Goal: Task Accomplishment & Management: Manage account settings

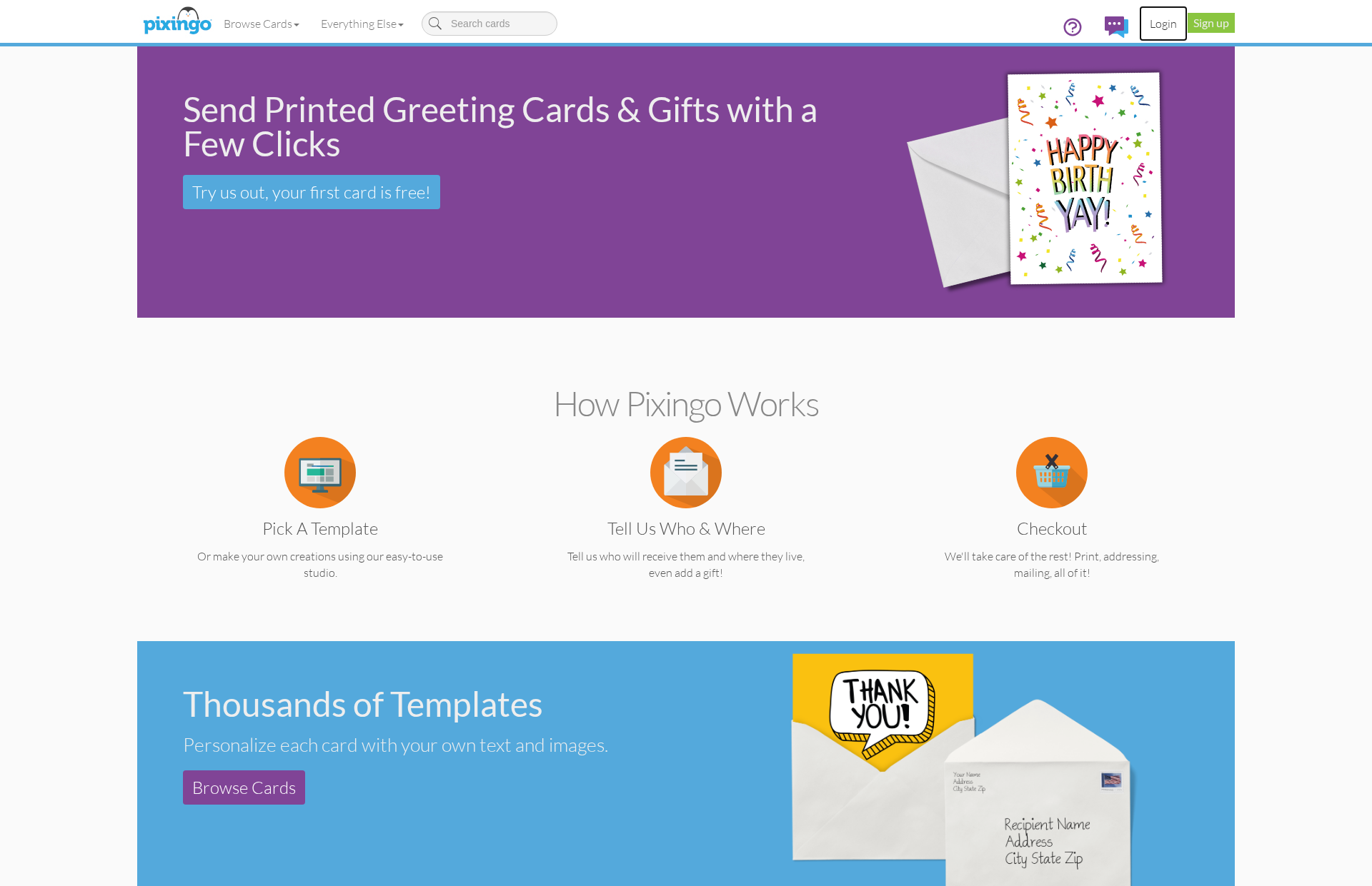
click at [1160, 30] on link "Login" at bounding box center [1163, 24] width 48 height 36
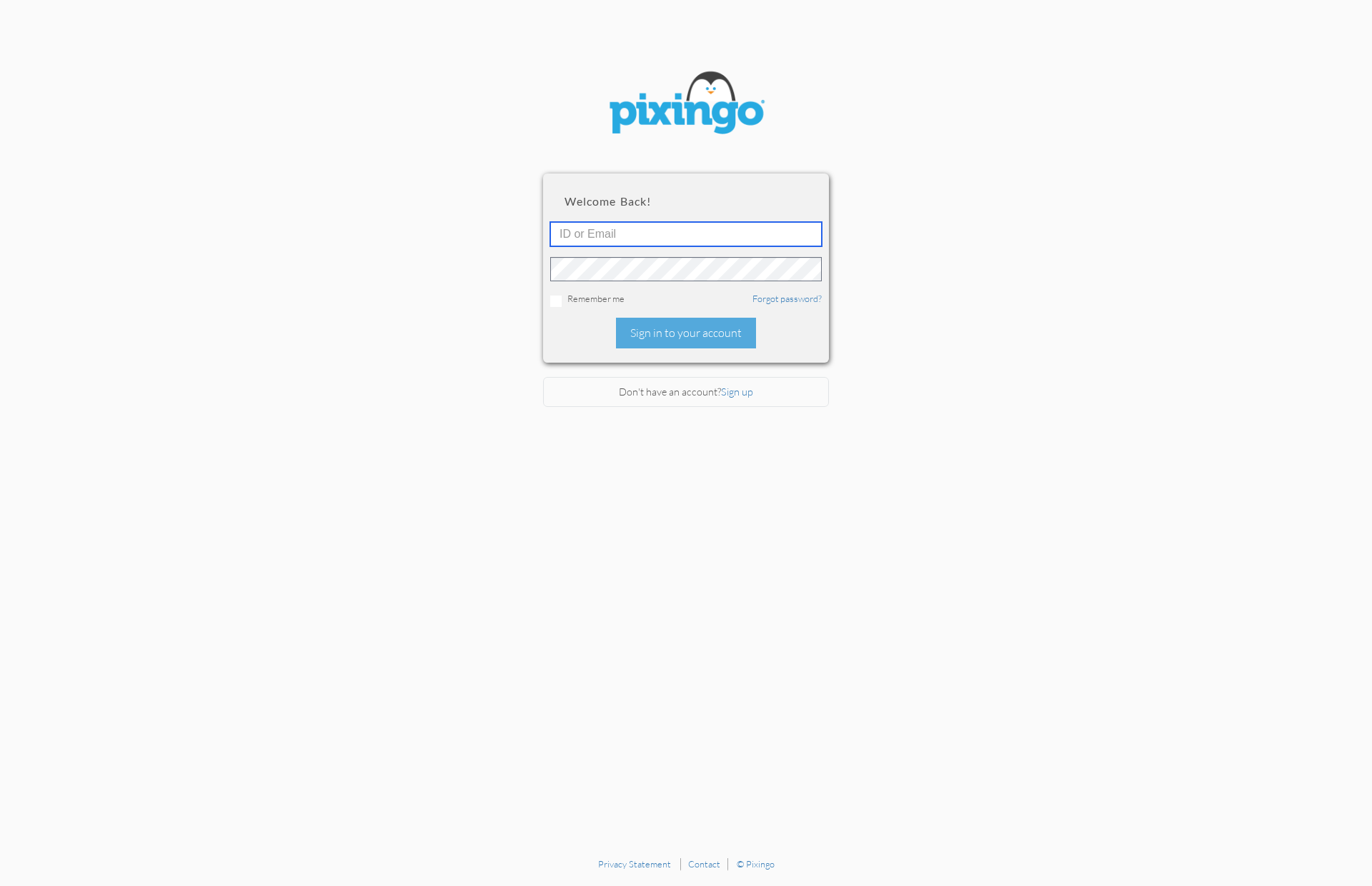
type input "1644"
click at [698, 334] on div "Sign in to your account" at bounding box center [686, 333] width 140 height 30
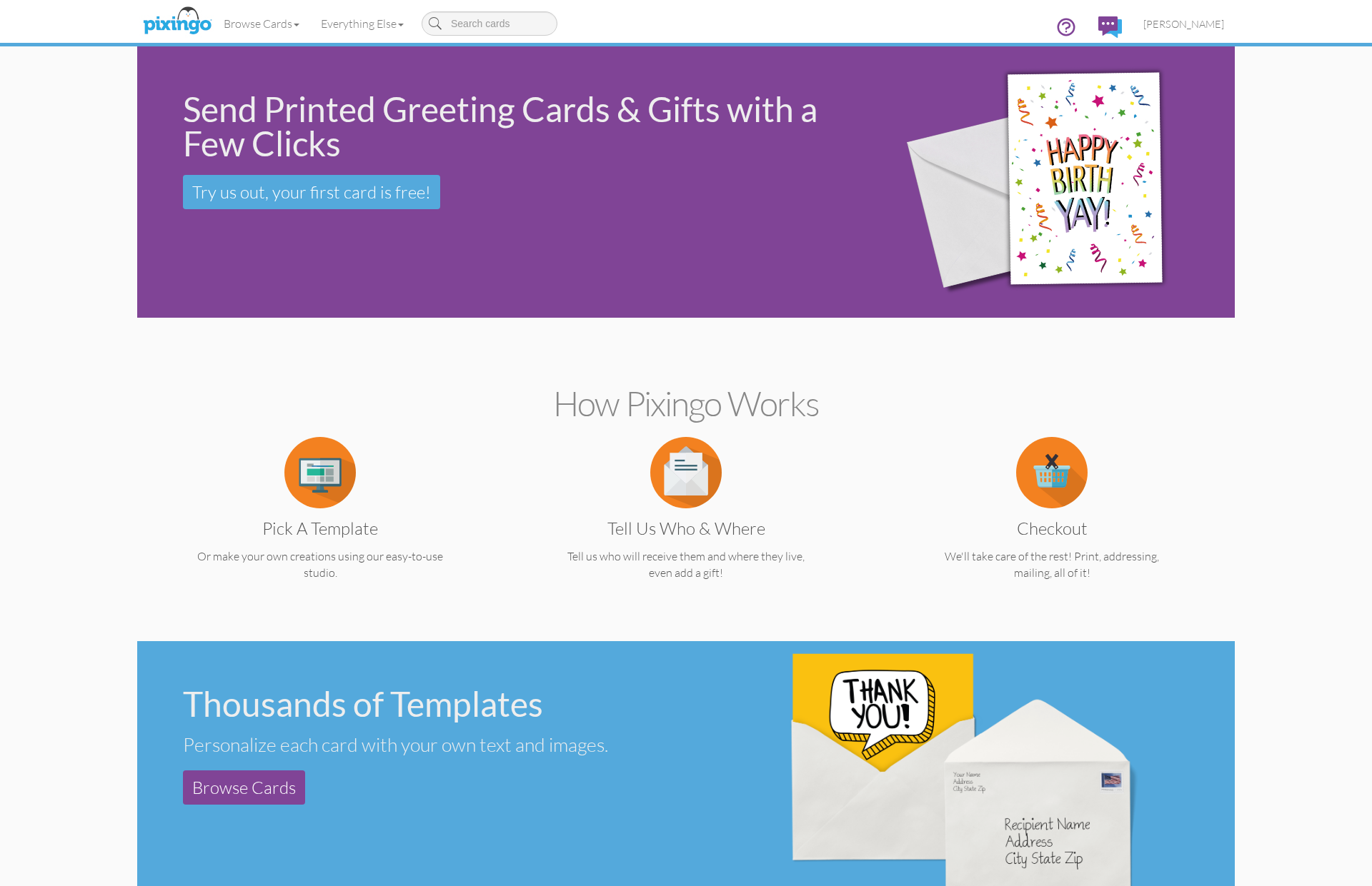
click at [1194, 407] on h2 "How Pixingo works" at bounding box center [686, 404] width 1048 height 38
click at [1208, 28] on span "[PERSON_NAME]" at bounding box center [1183, 24] width 81 height 12
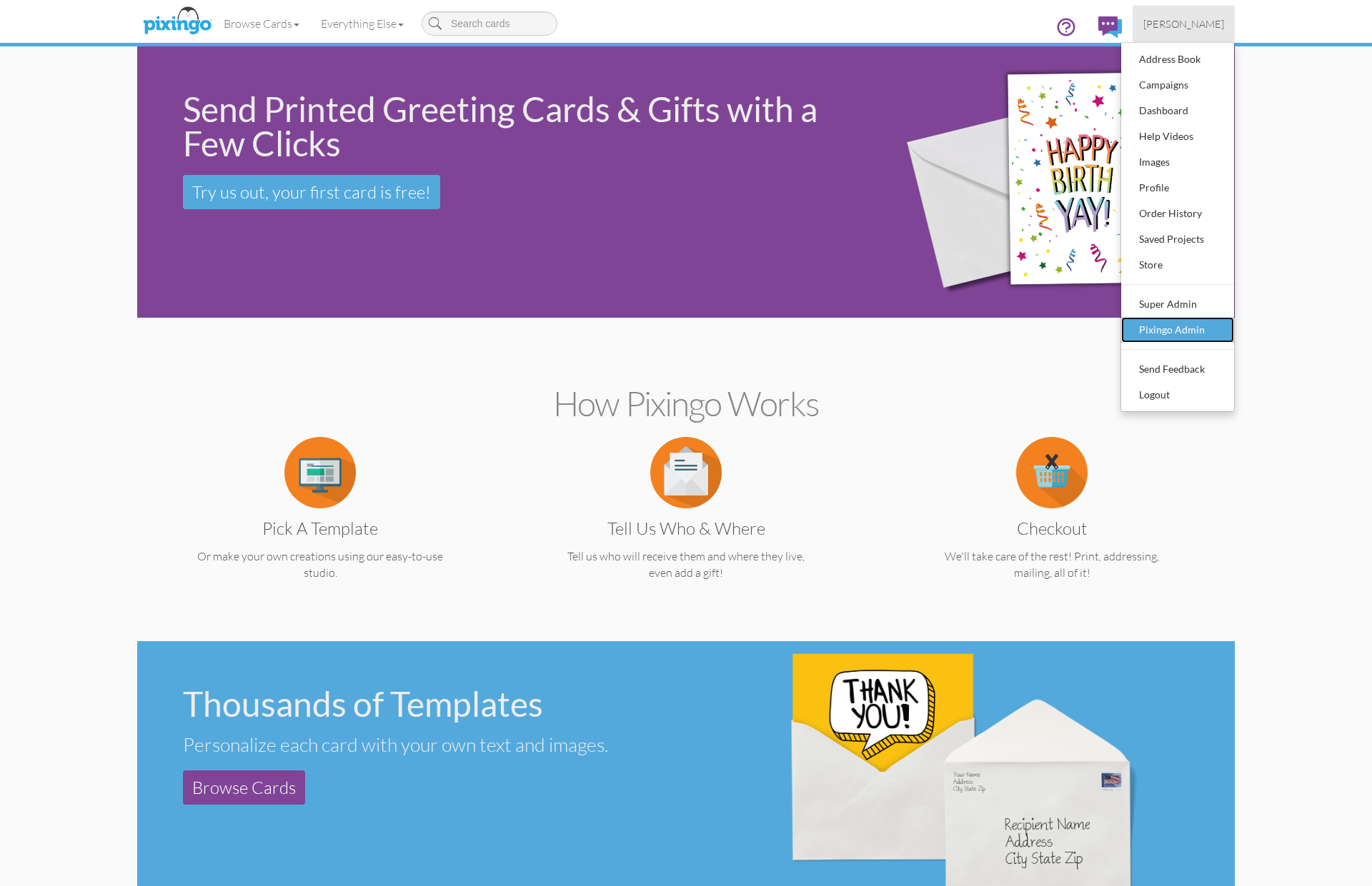
click at [1173, 324] on div "Pixingo Admin" at bounding box center [1177, 329] width 84 height 22
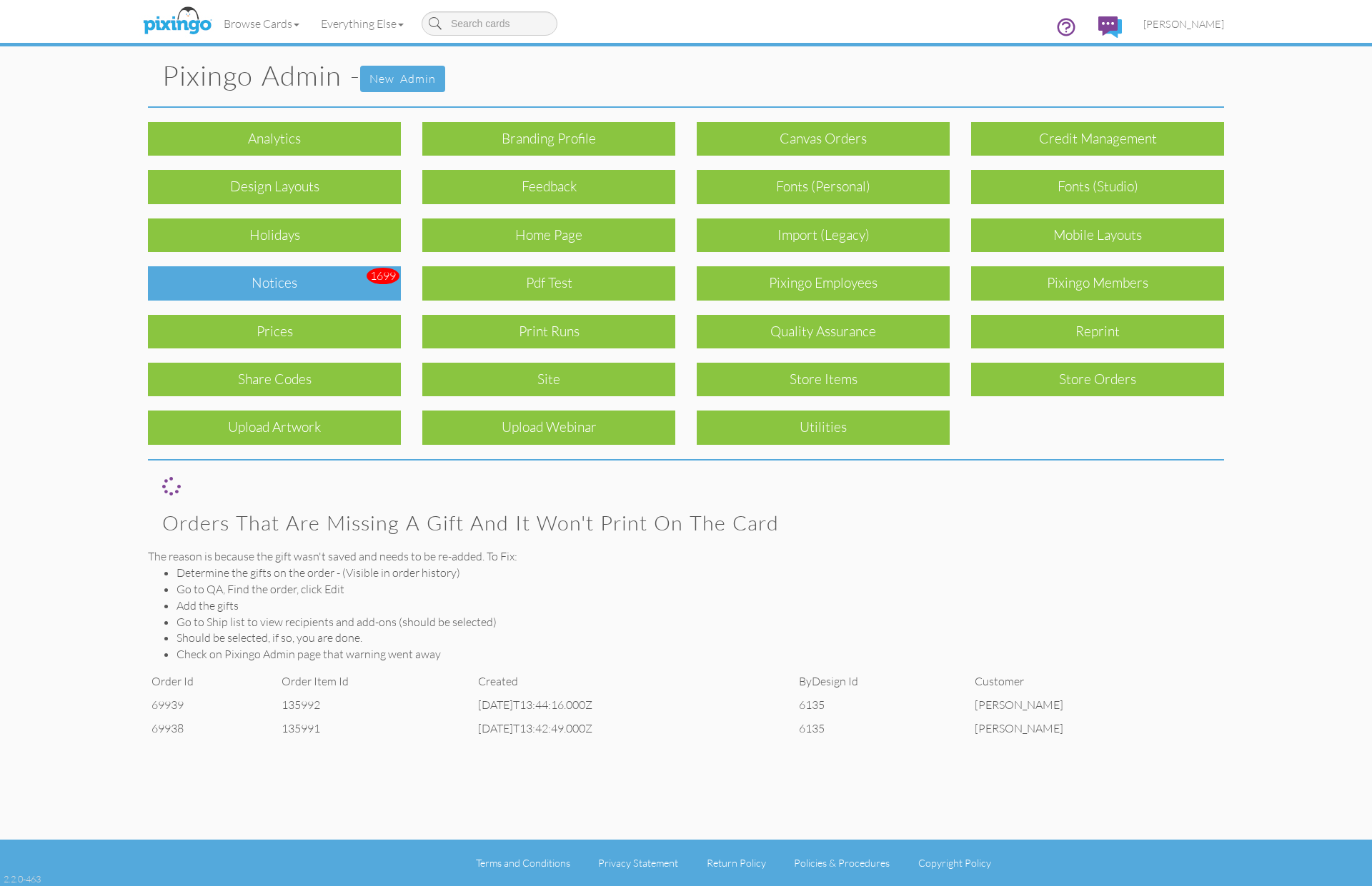
click at [337, 284] on div "Notices" at bounding box center [274, 282] width 253 height 33
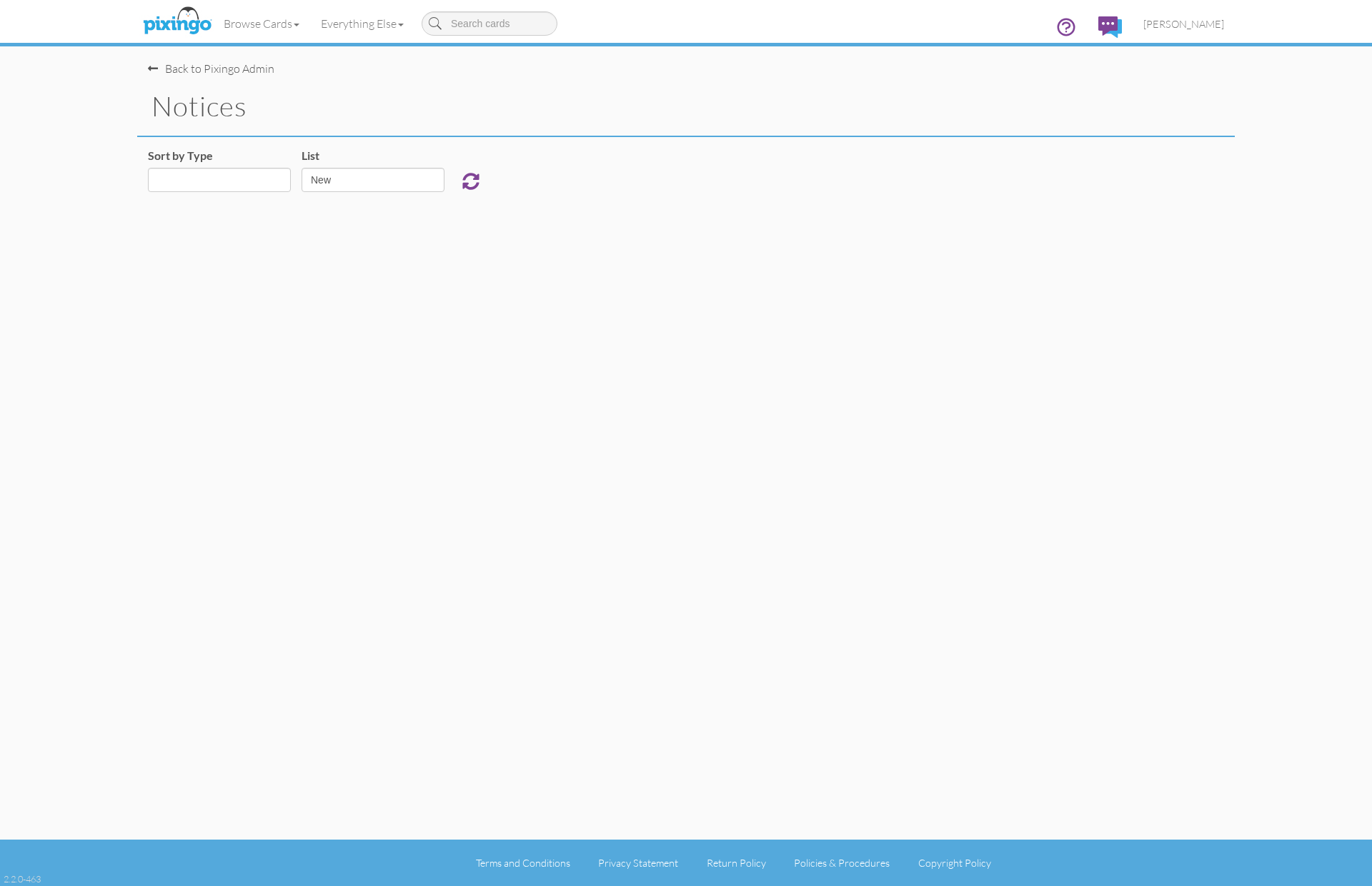
select select "object:925"
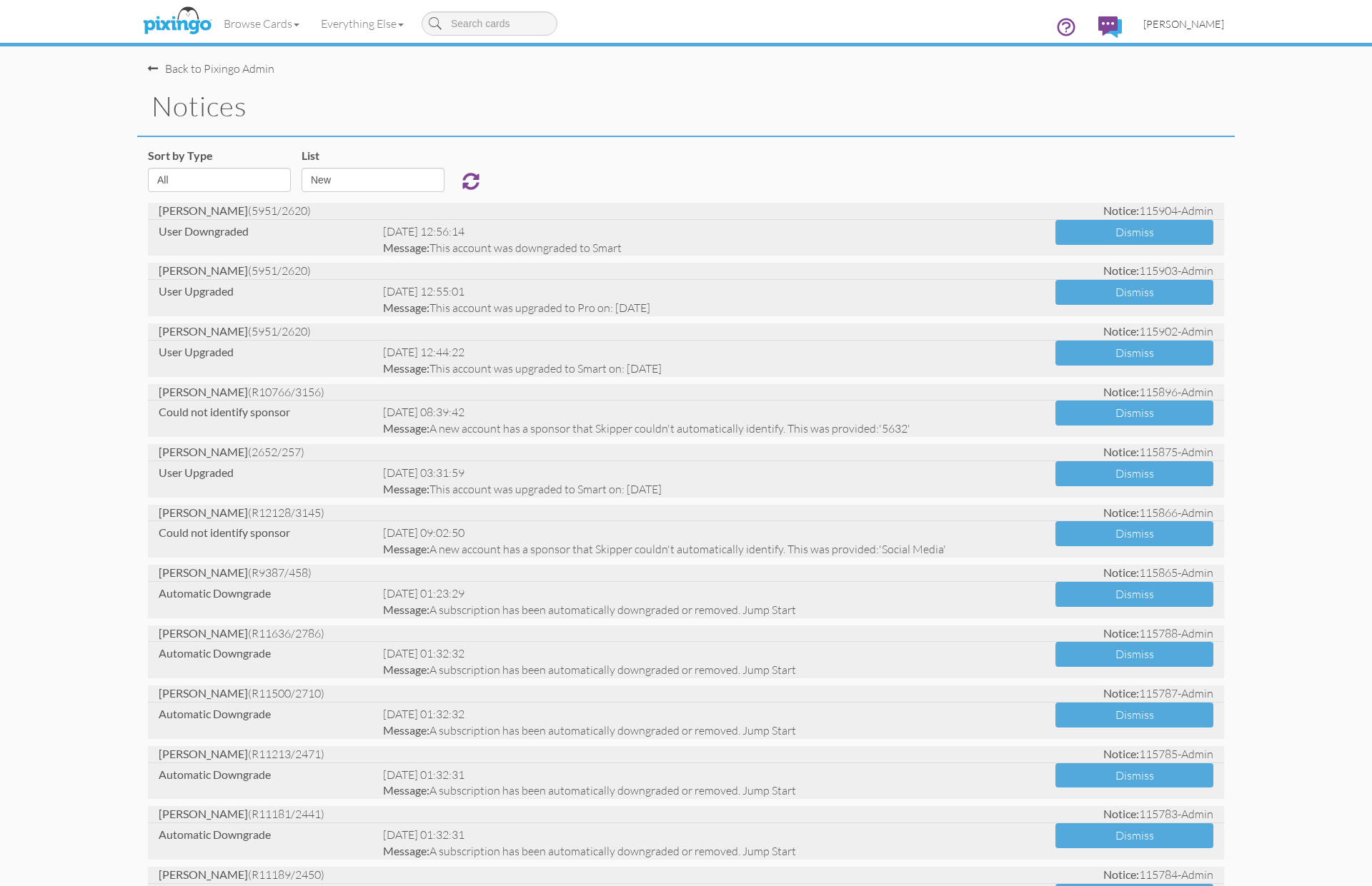
click at [1189, 27] on span "[PERSON_NAME]" at bounding box center [1183, 24] width 81 height 12
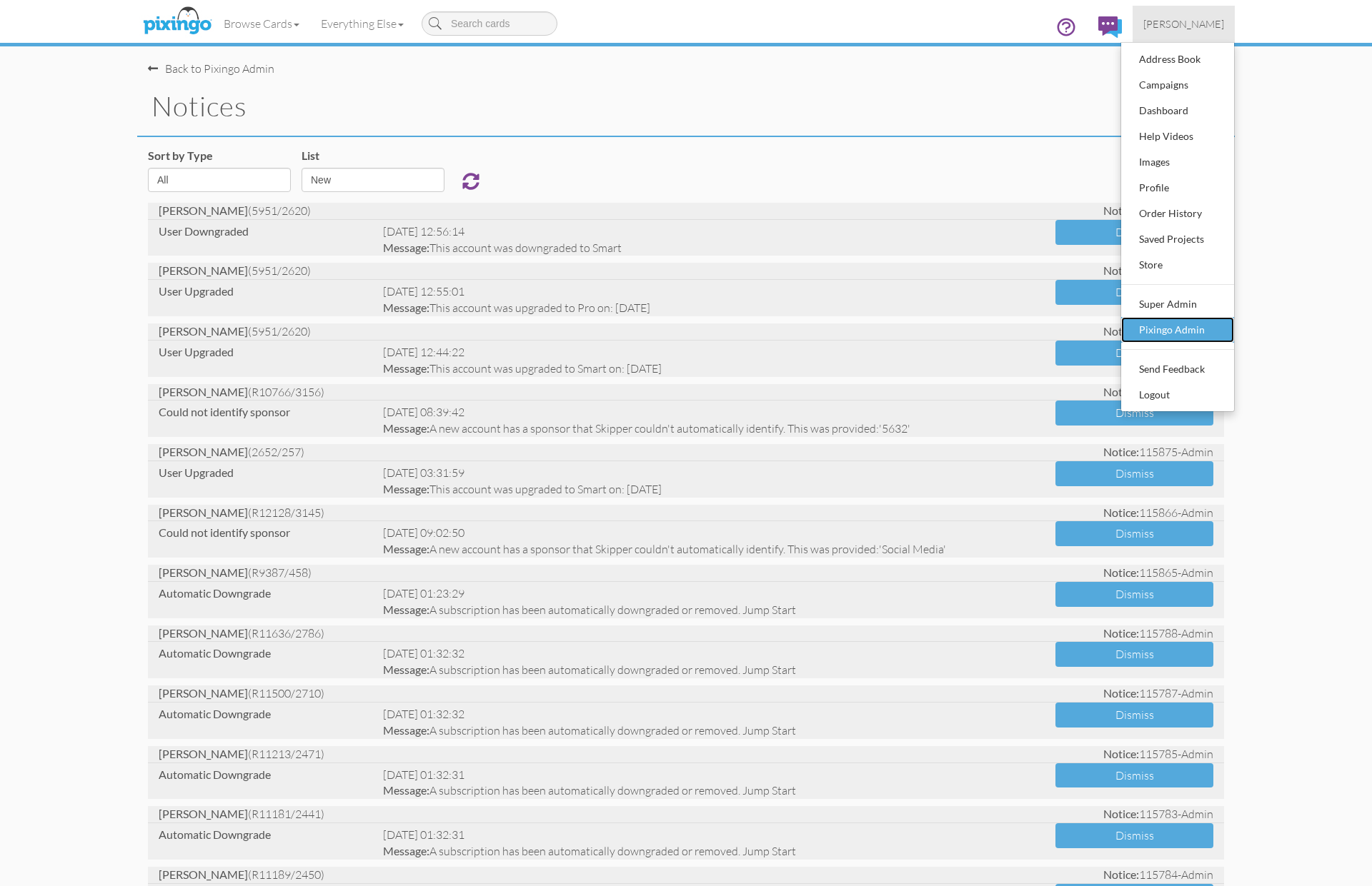
click at [1176, 333] on div "Pixingo Admin" at bounding box center [1177, 329] width 84 height 22
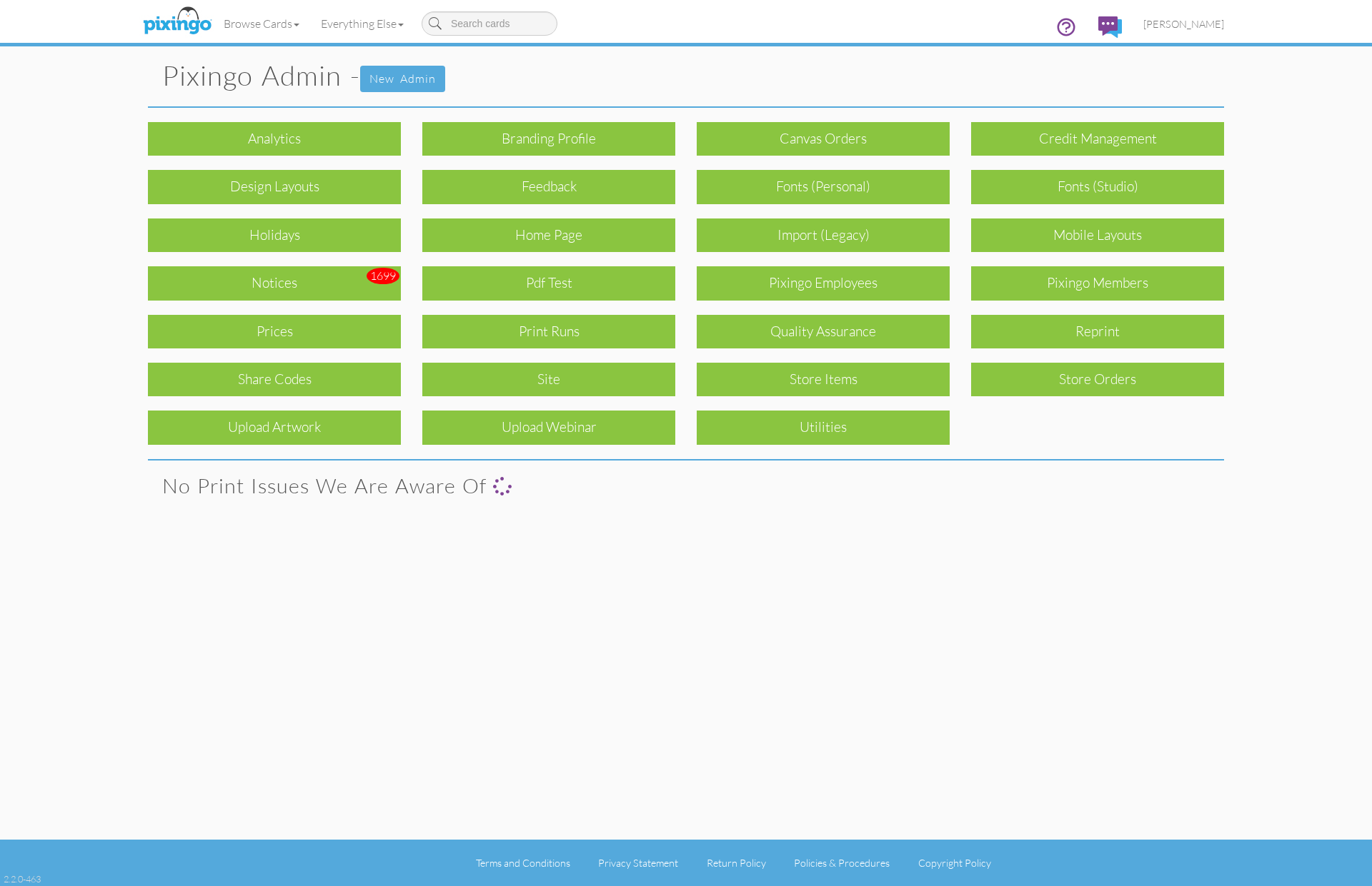
click at [1058, 291] on div "Pixingo Members" at bounding box center [1098, 282] width 253 height 33
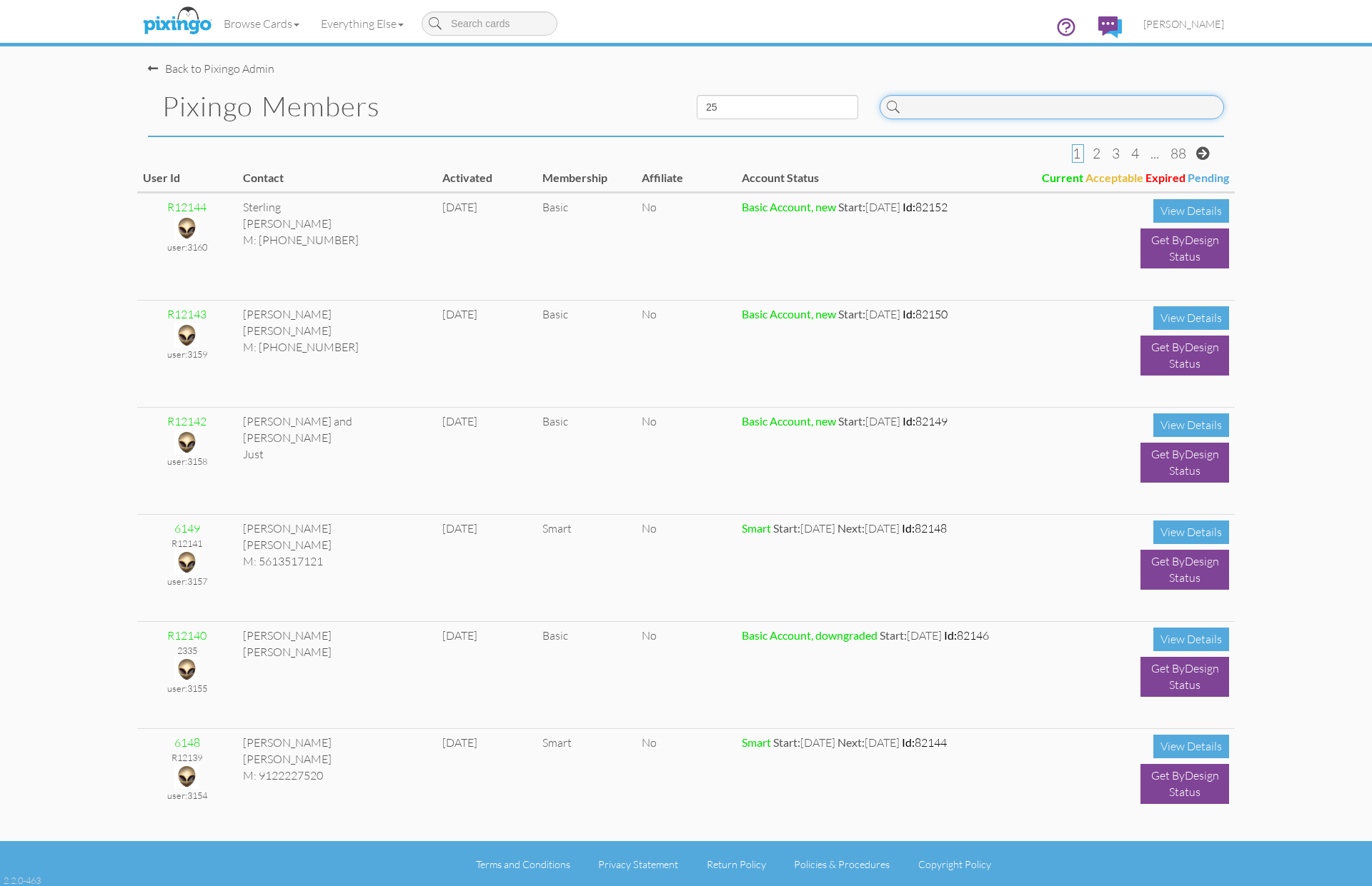
drag, startPoint x: 930, startPoint y: 111, endPoint x: 1083, endPoint y: 155, distance: 159.2
click at [930, 111] on input at bounding box center [1051, 107] width 344 height 25
type input "5951"
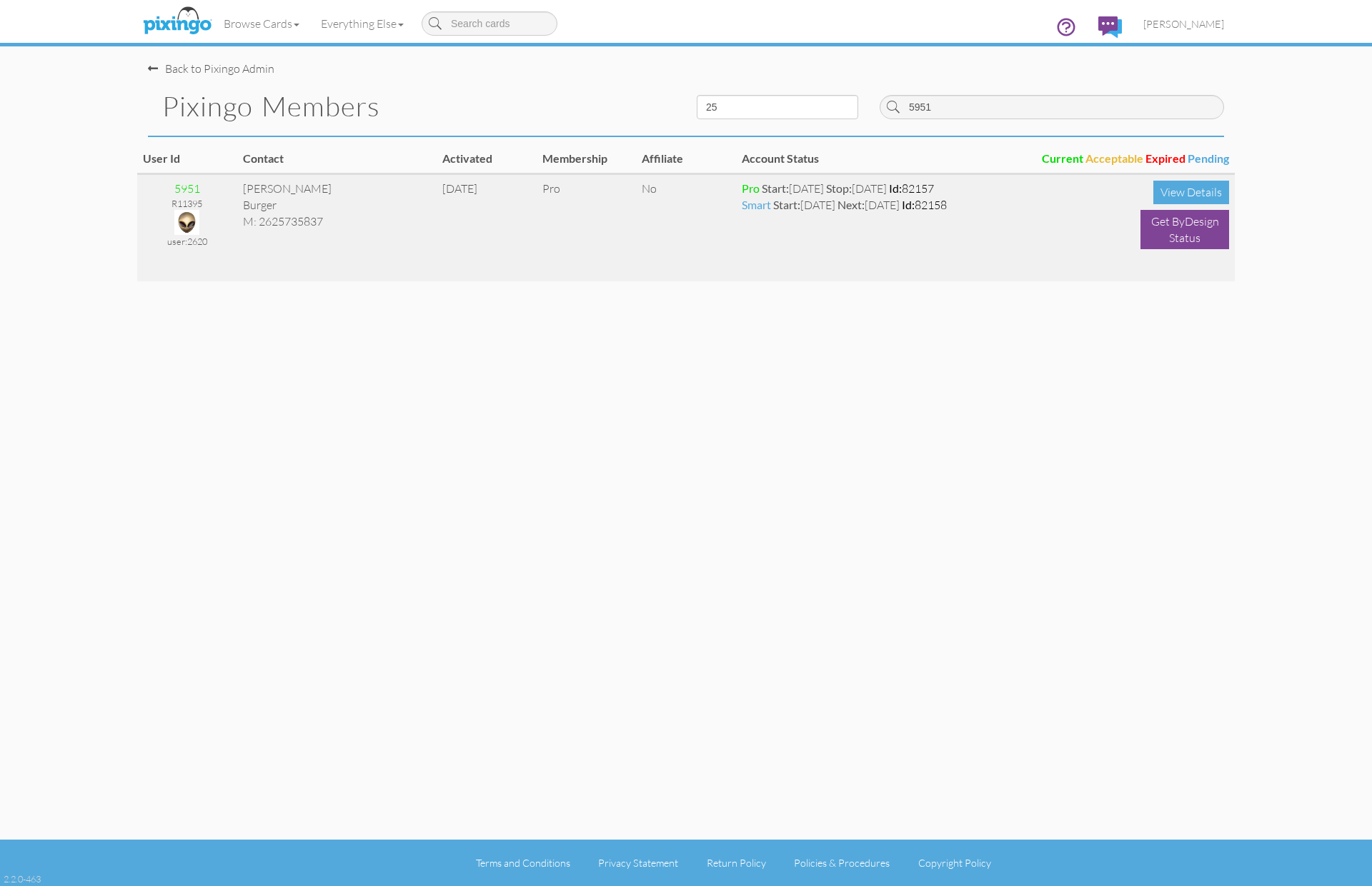
click at [191, 228] on img at bounding box center [187, 222] width 25 height 25
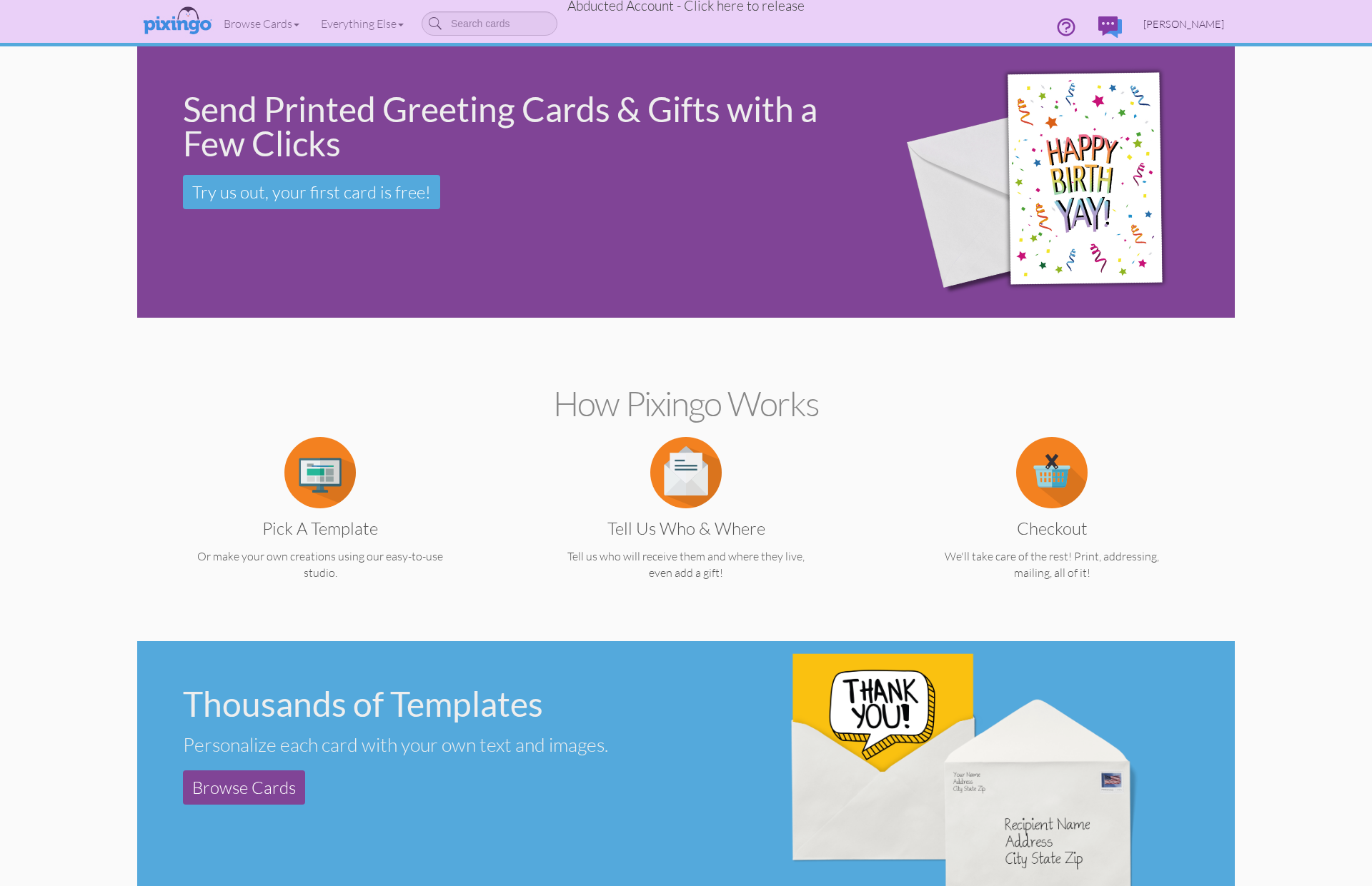
click at [1209, 28] on span "Beth Burger" at bounding box center [1183, 24] width 81 height 12
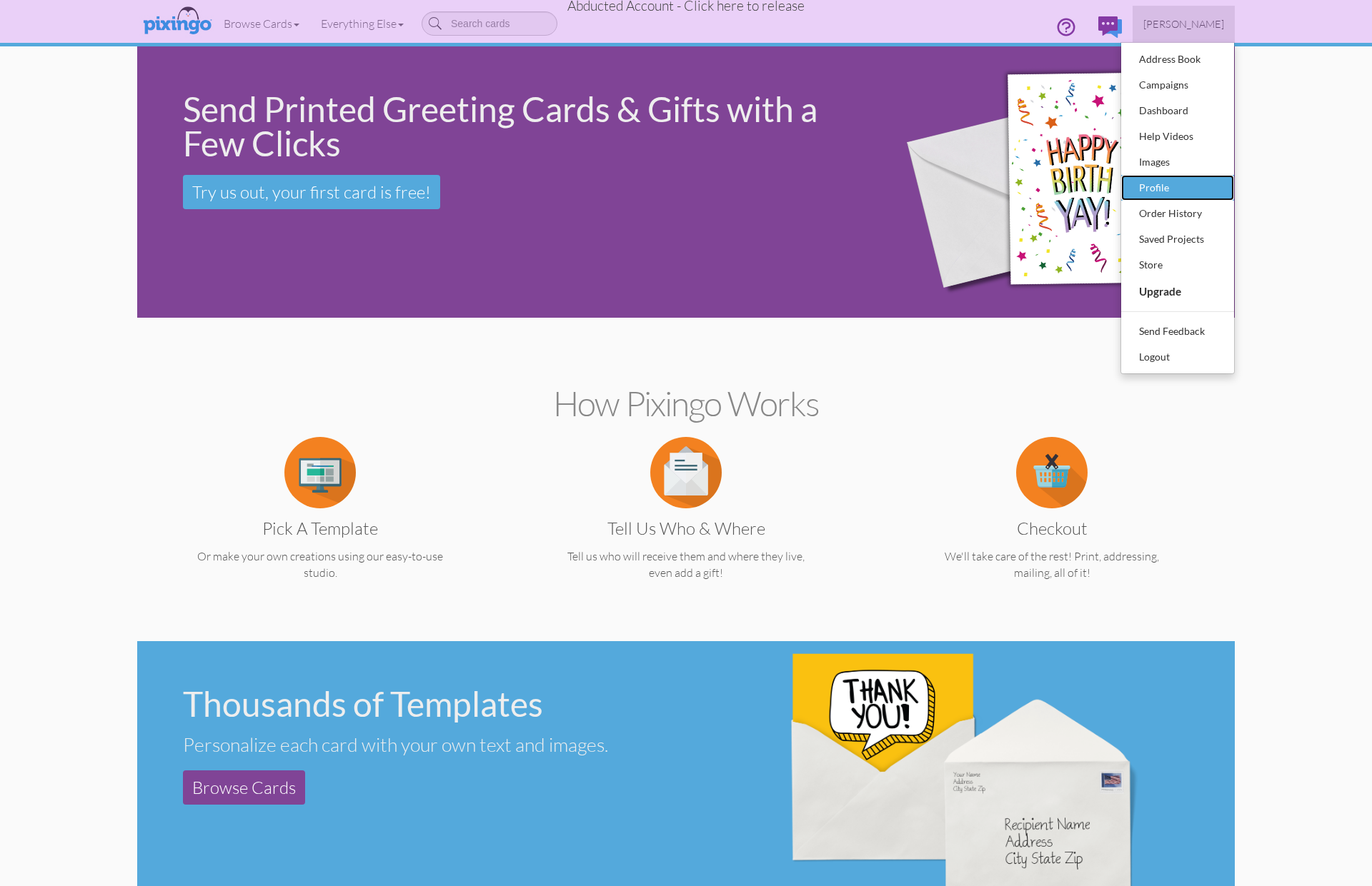
click at [1158, 190] on div "Profile" at bounding box center [1177, 187] width 84 height 22
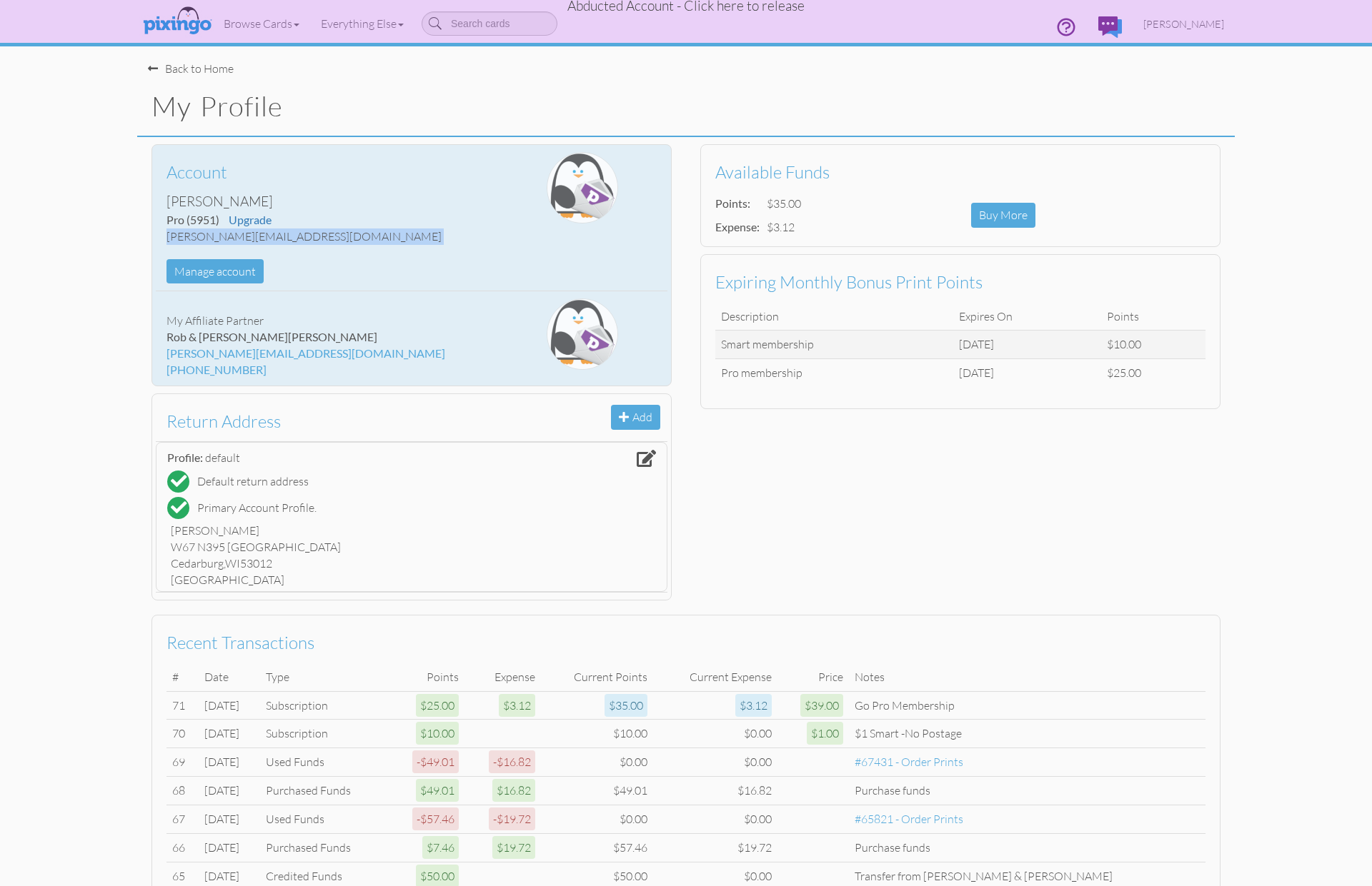
drag, startPoint x: 167, startPoint y: 235, endPoint x: 343, endPoint y: 245, distance: 176.3
click at [343, 245] on div "Account Beth Burger Pro (5951) Upgrade Beth@creatingmagicvacations.com Manage a…" at bounding box center [326, 218] width 341 height 132
copy div "Beth@creatingmagicvacations.com Manage account"
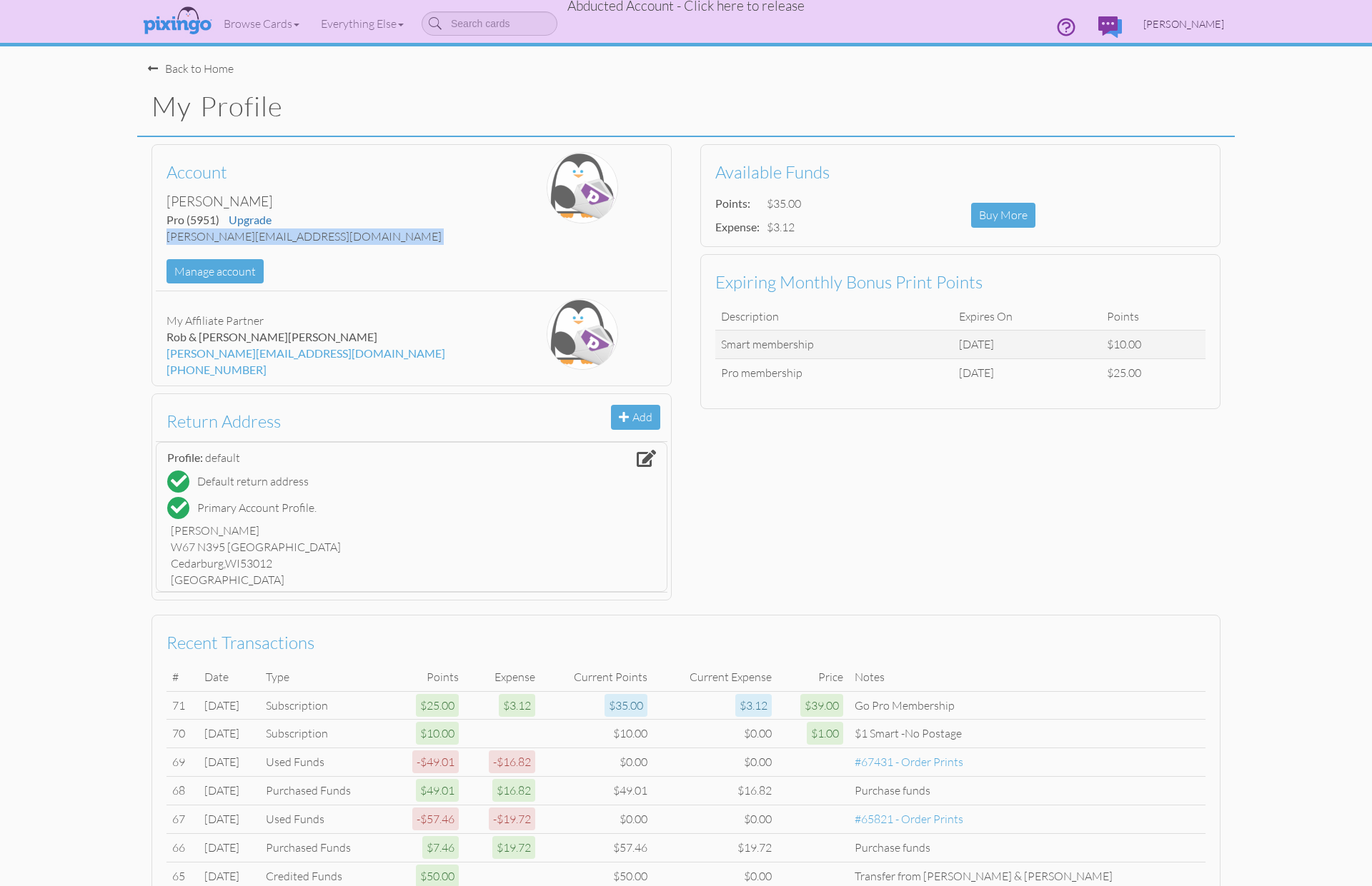
click at [1187, 25] on span "Beth Burger" at bounding box center [1183, 24] width 81 height 12
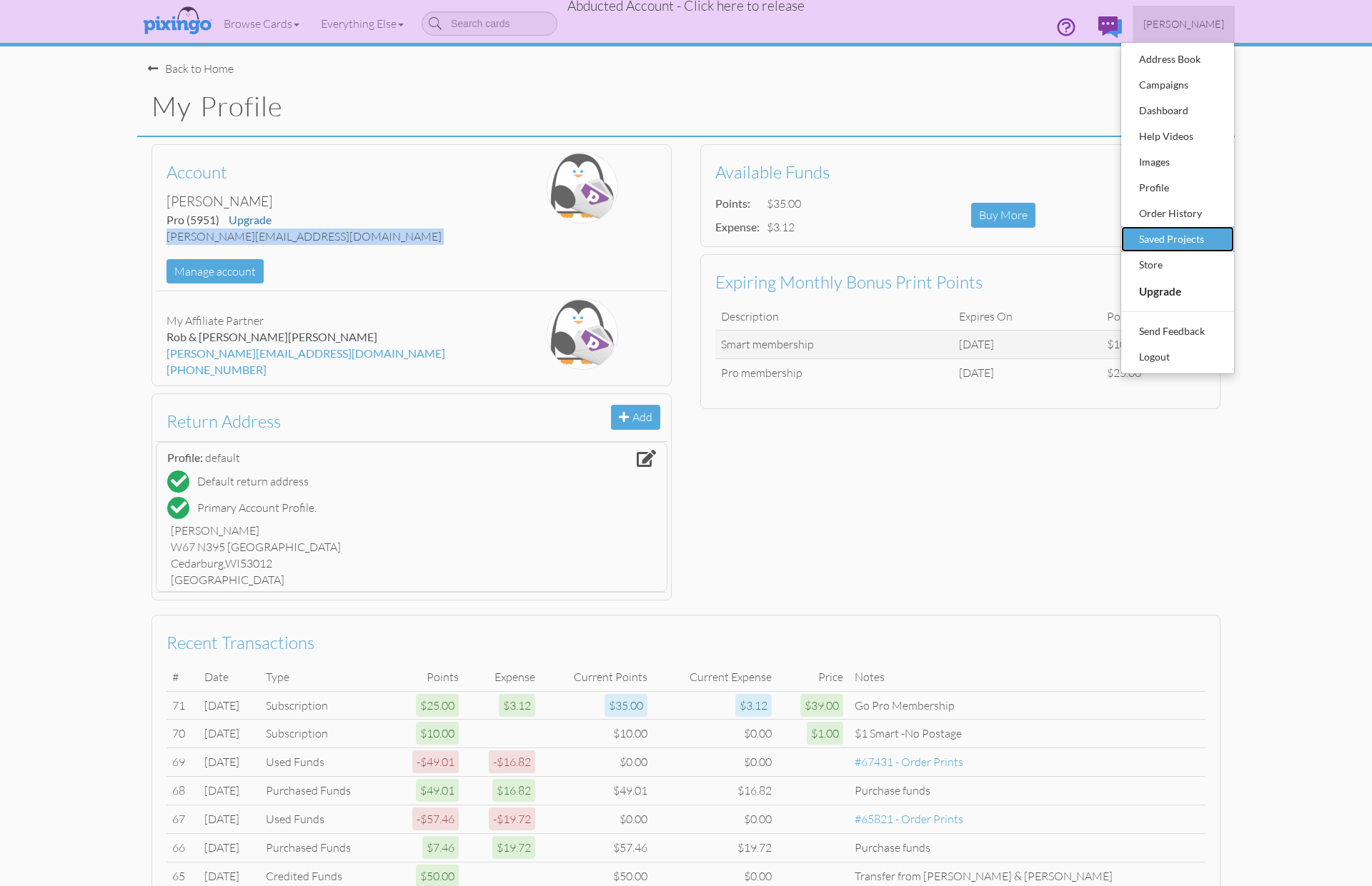
click at [1165, 231] on div "Saved Projects" at bounding box center [1177, 239] width 84 height 22
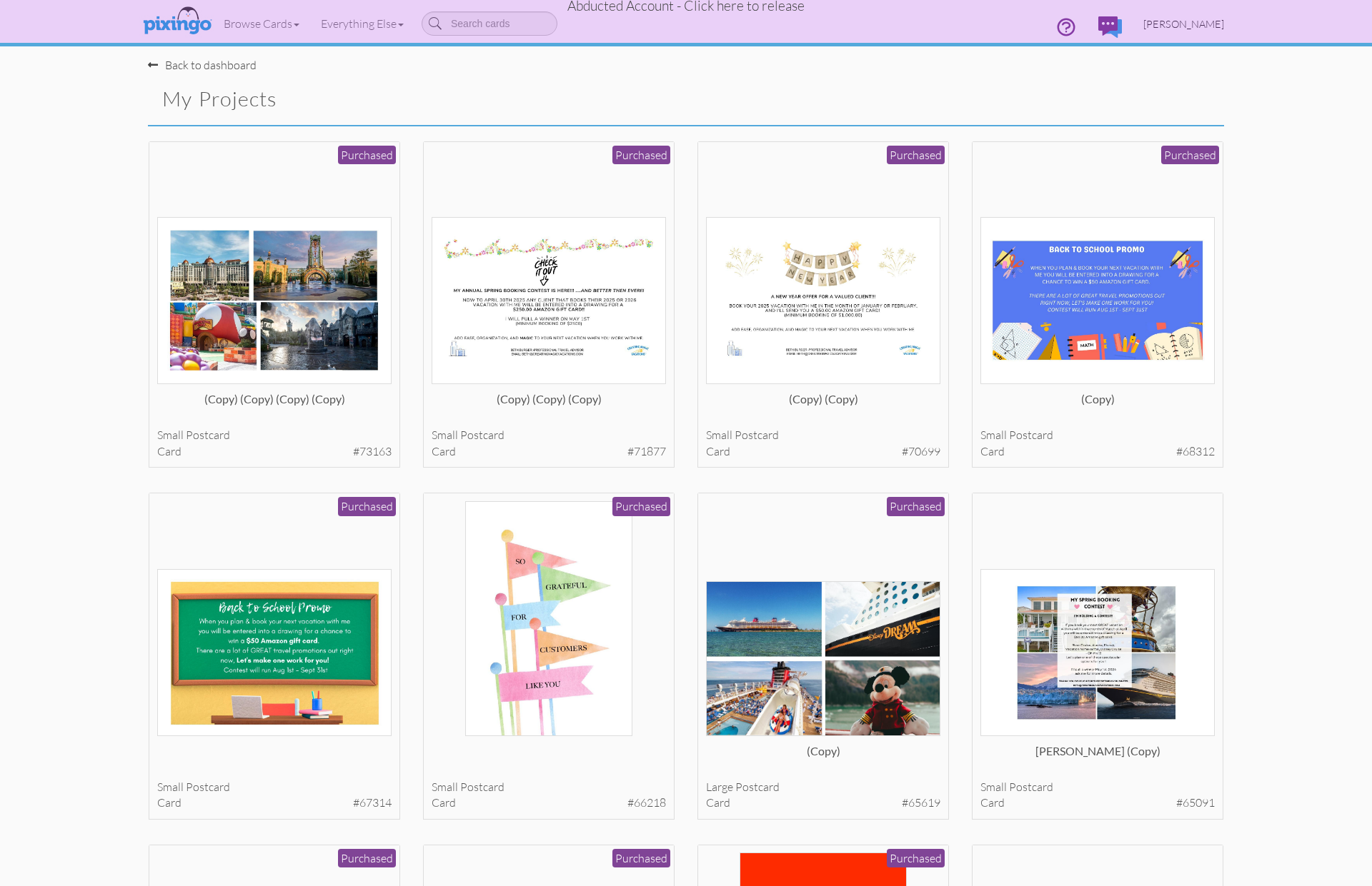
click at [1199, 24] on span "Beth Burger" at bounding box center [1183, 24] width 81 height 12
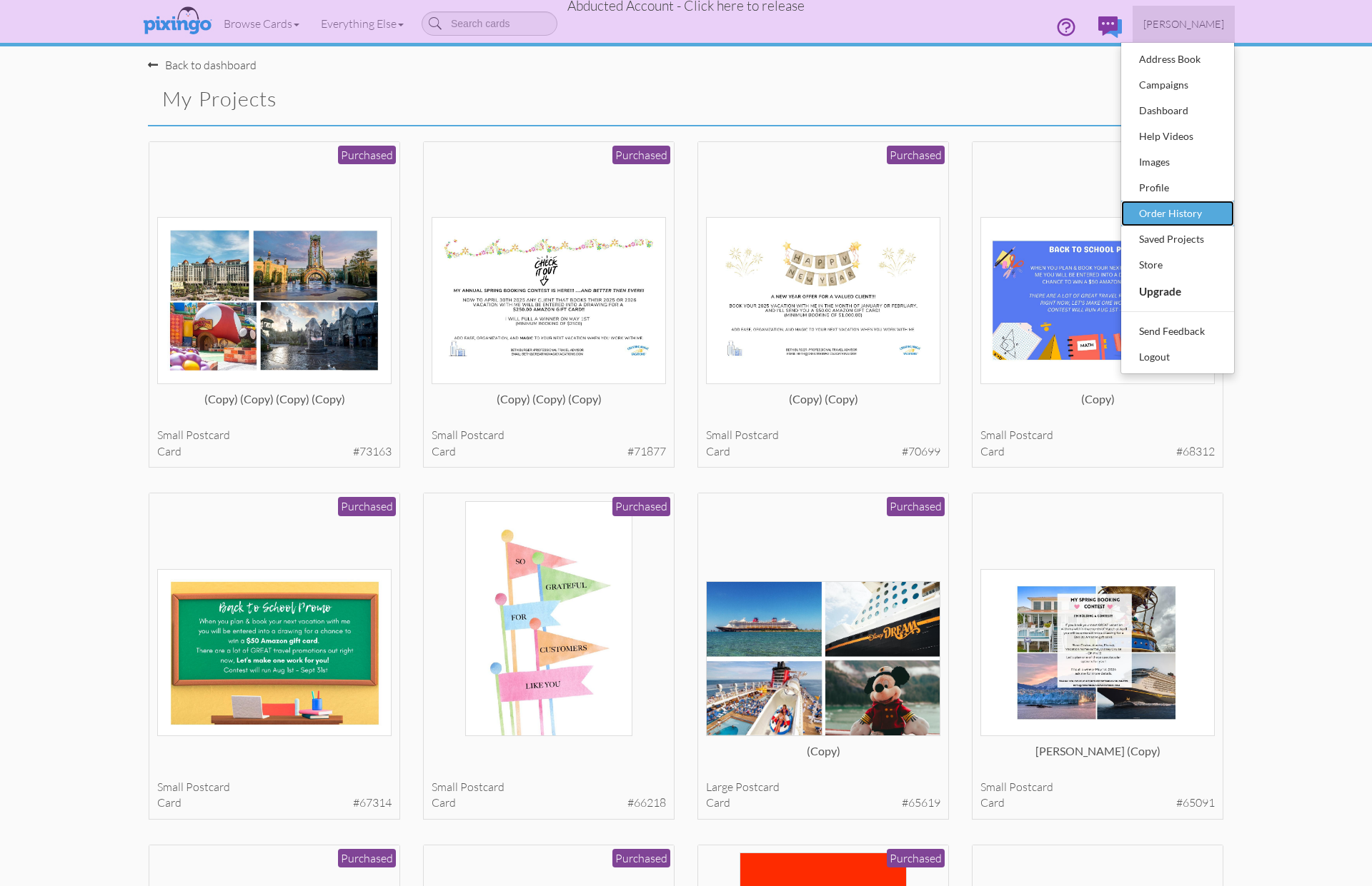
click at [1153, 218] on div "Order History" at bounding box center [1177, 213] width 84 height 22
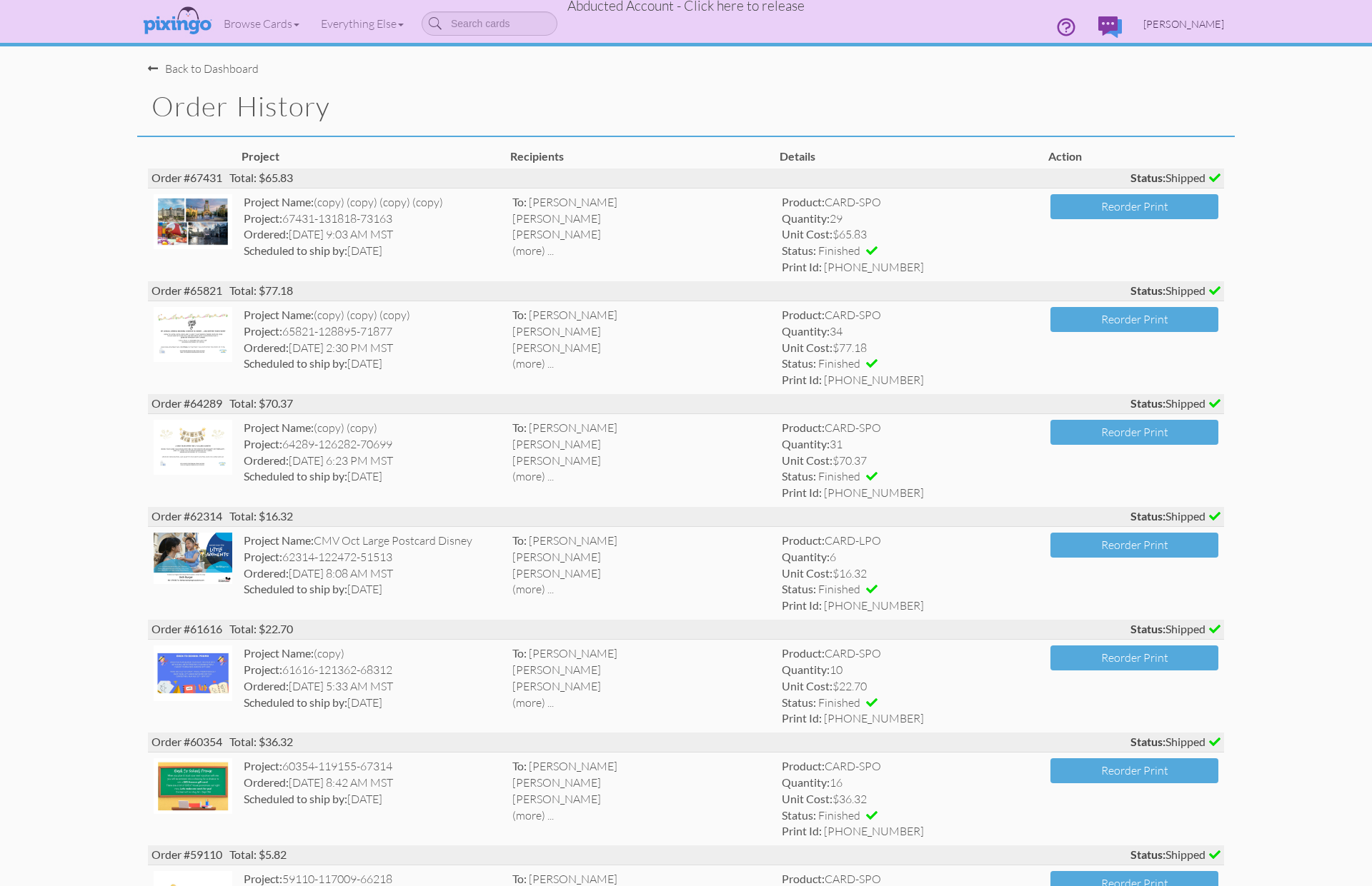
click at [1179, 29] on span "Beth Burger" at bounding box center [1183, 24] width 81 height 12
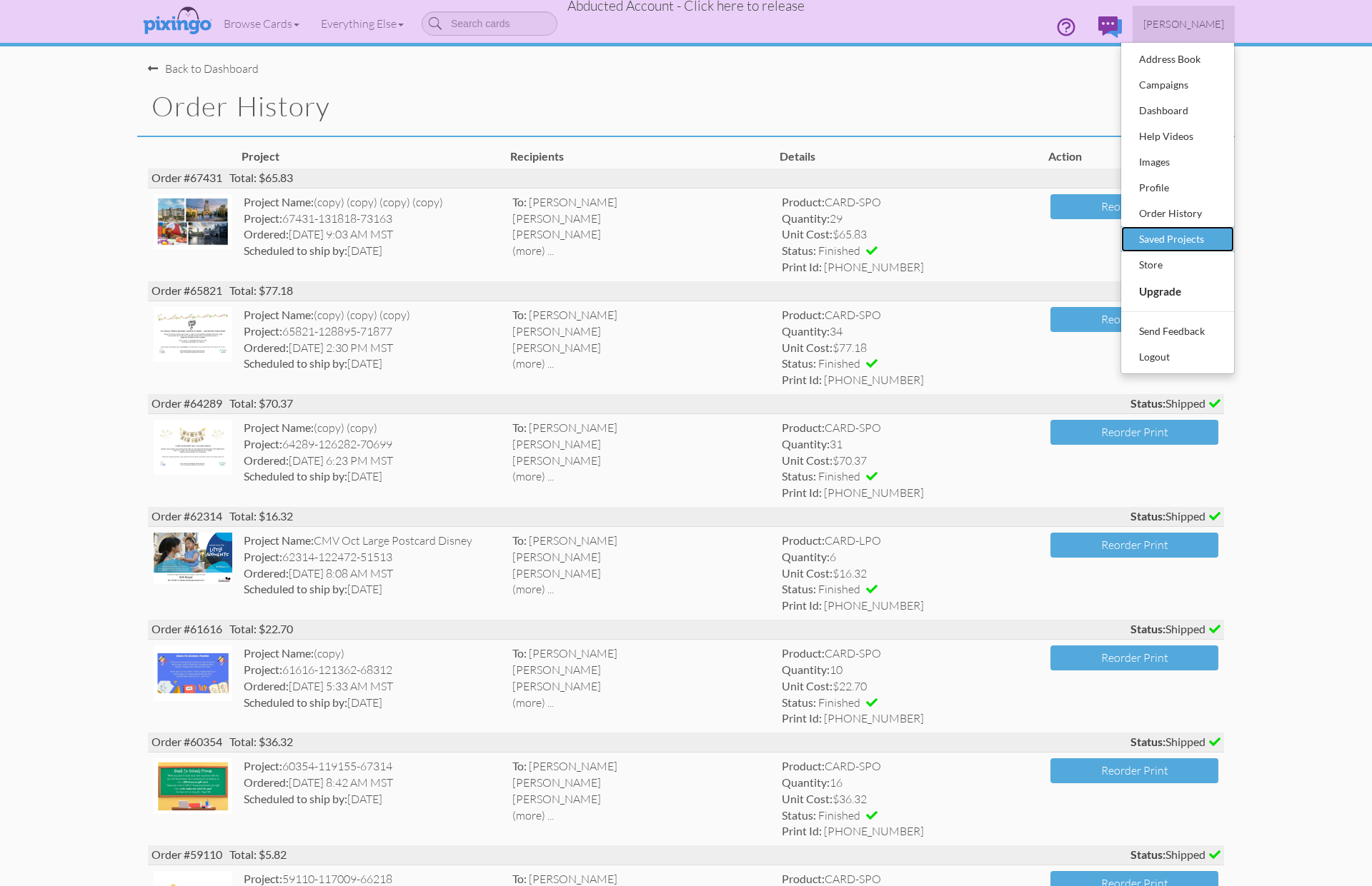
click at [1185, 245] on div "Saved Projects" at bounding box center [1177, 239] width 84 height 22
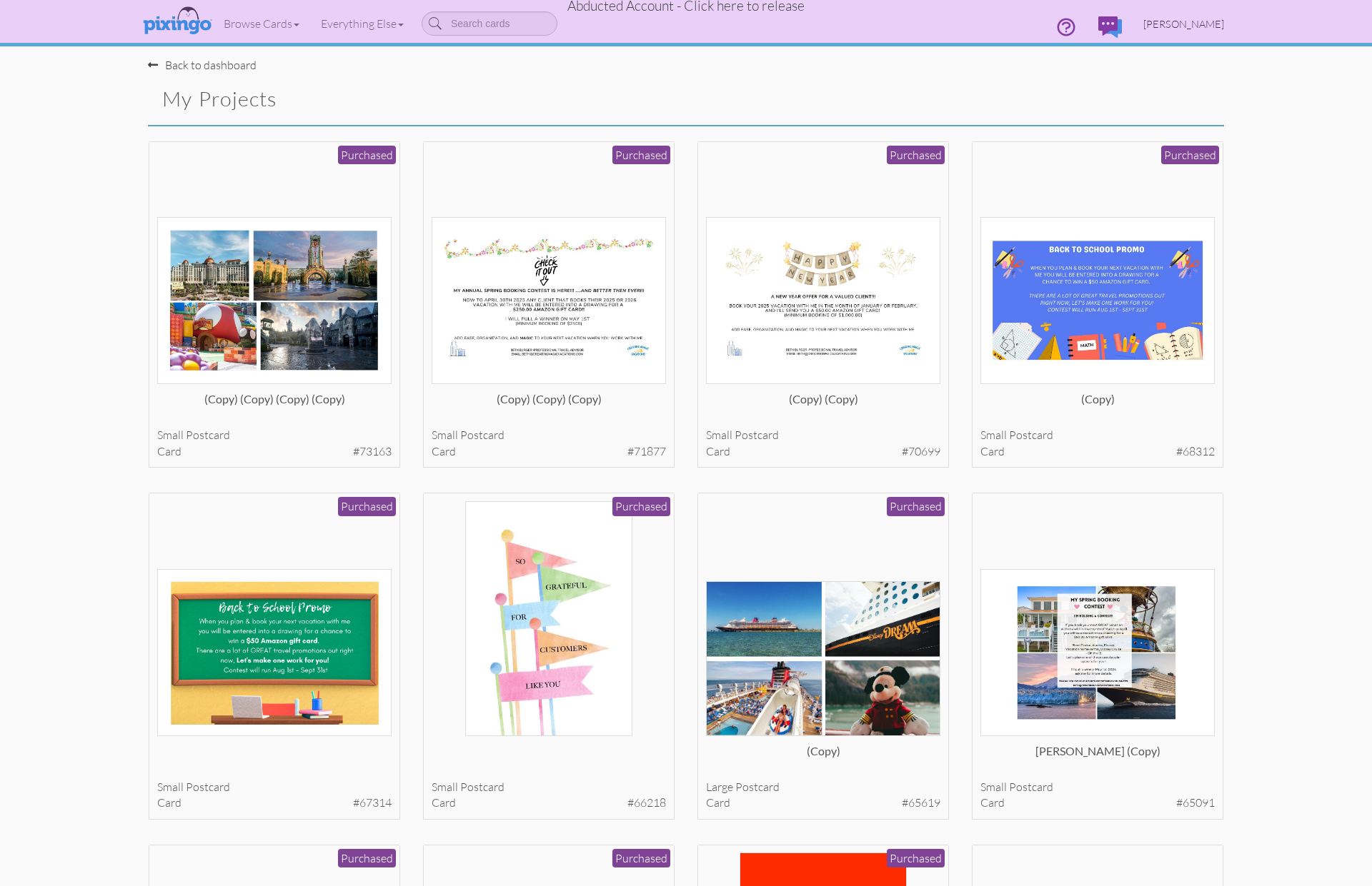
click at [1168, 28] on link "Beth Burger" at bounding box center [1183, 24] width 102 height 36
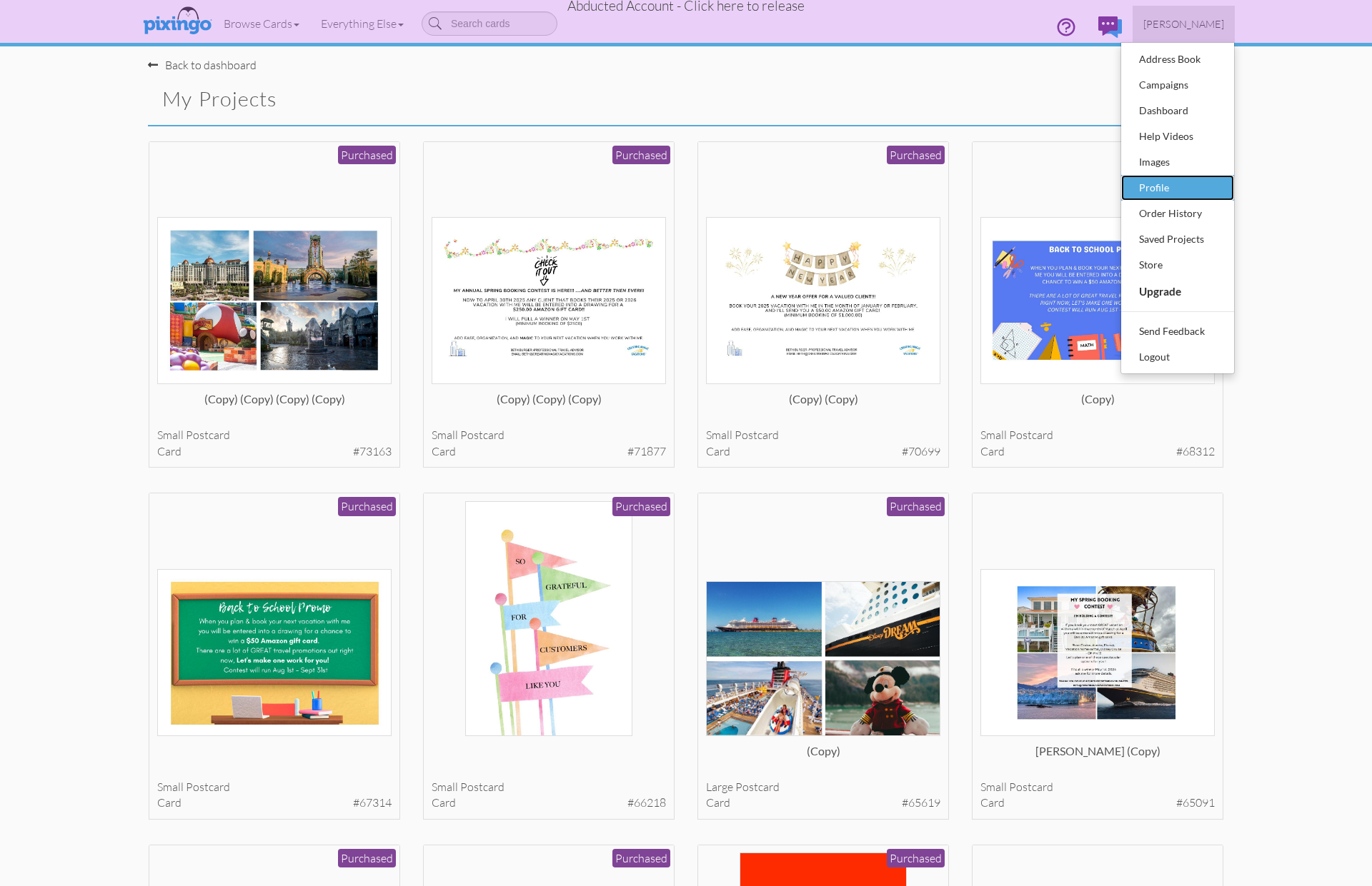
click at [1165, 184] on div "Profile" at bounding box center [1177, 187] width 84 height 22
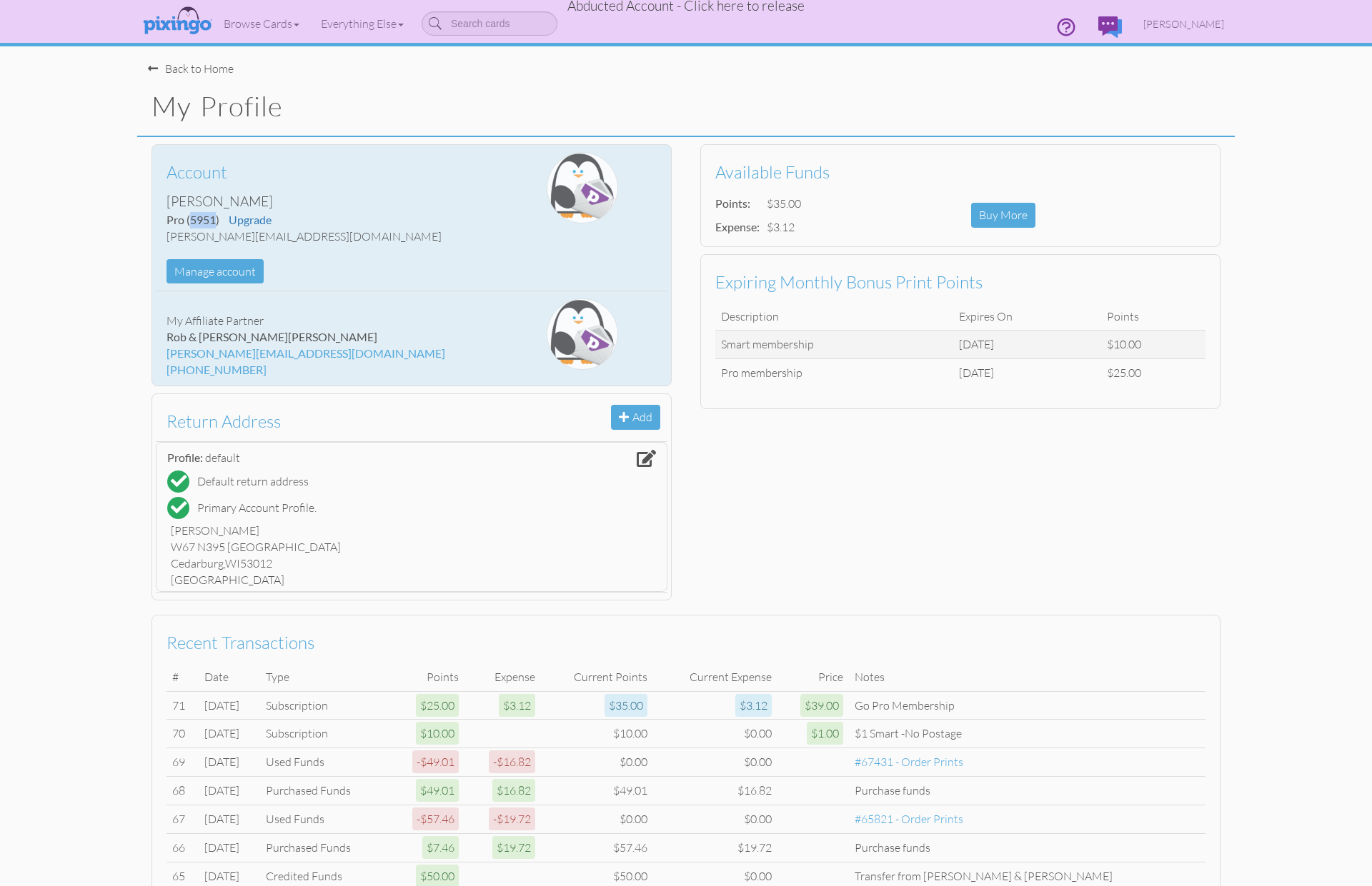
drag, startPoint x: 196, startPoint y: 222, endPoint x: 218, endPoint y: 219, distance: 22.2
click at [218, 219] on span "(5951)" at bounding box center [203, 219] width 33 height 13
copy span "5951"
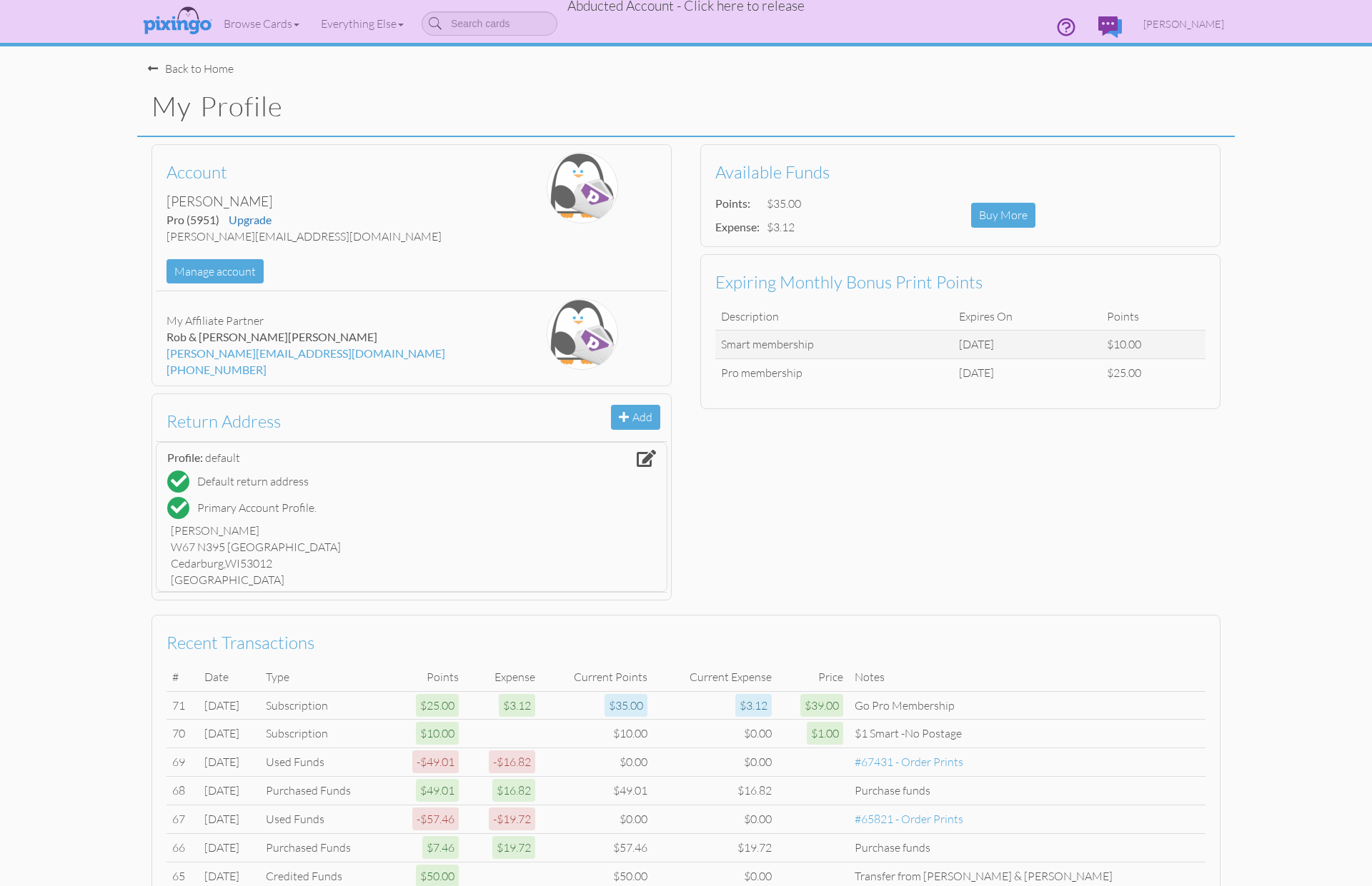
click at [718, 10] on span "Abducted Account - Click here to release" at bounding box center [686, 5] width 237 height 17
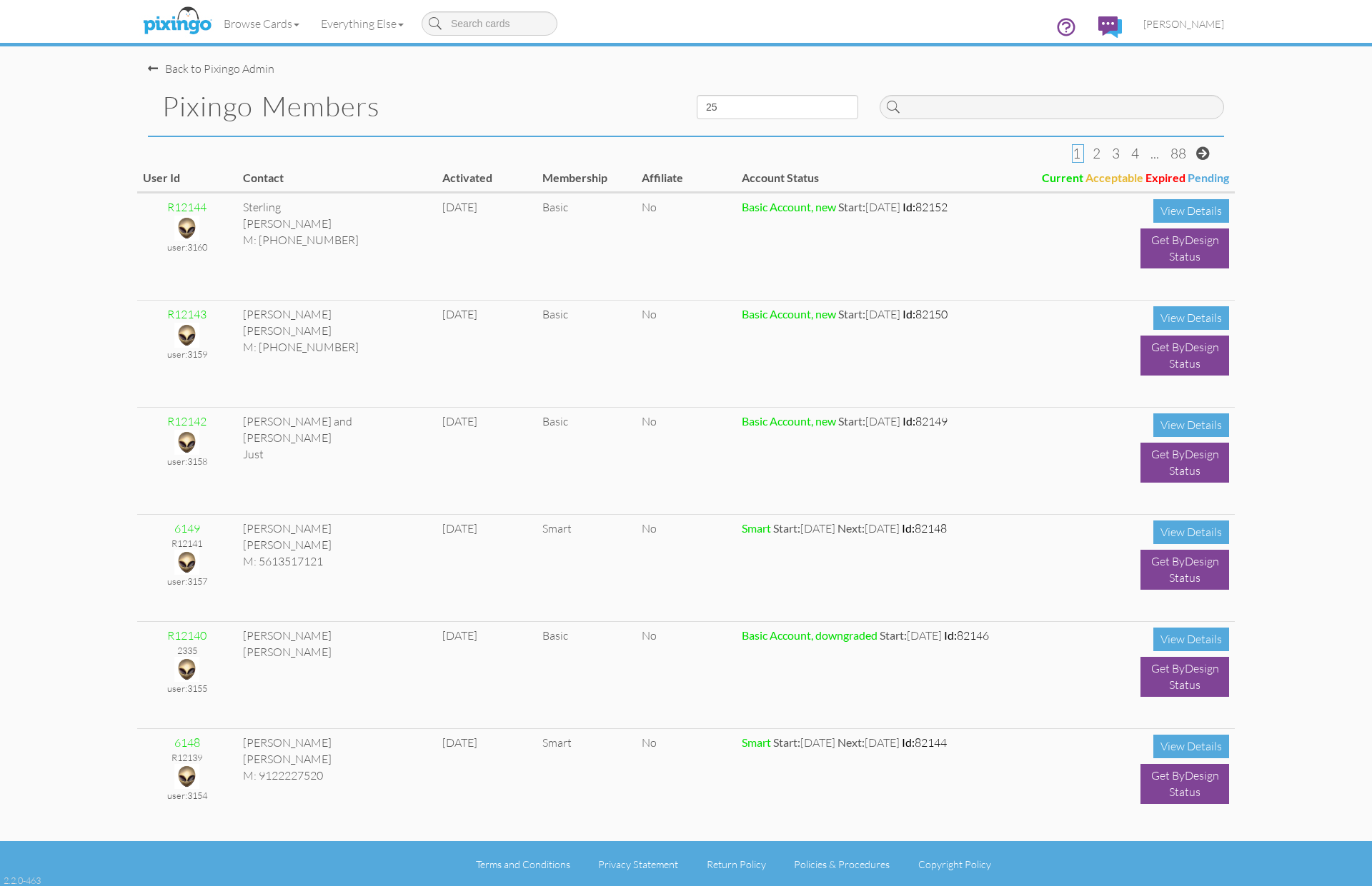
scroll to position [1, 0]
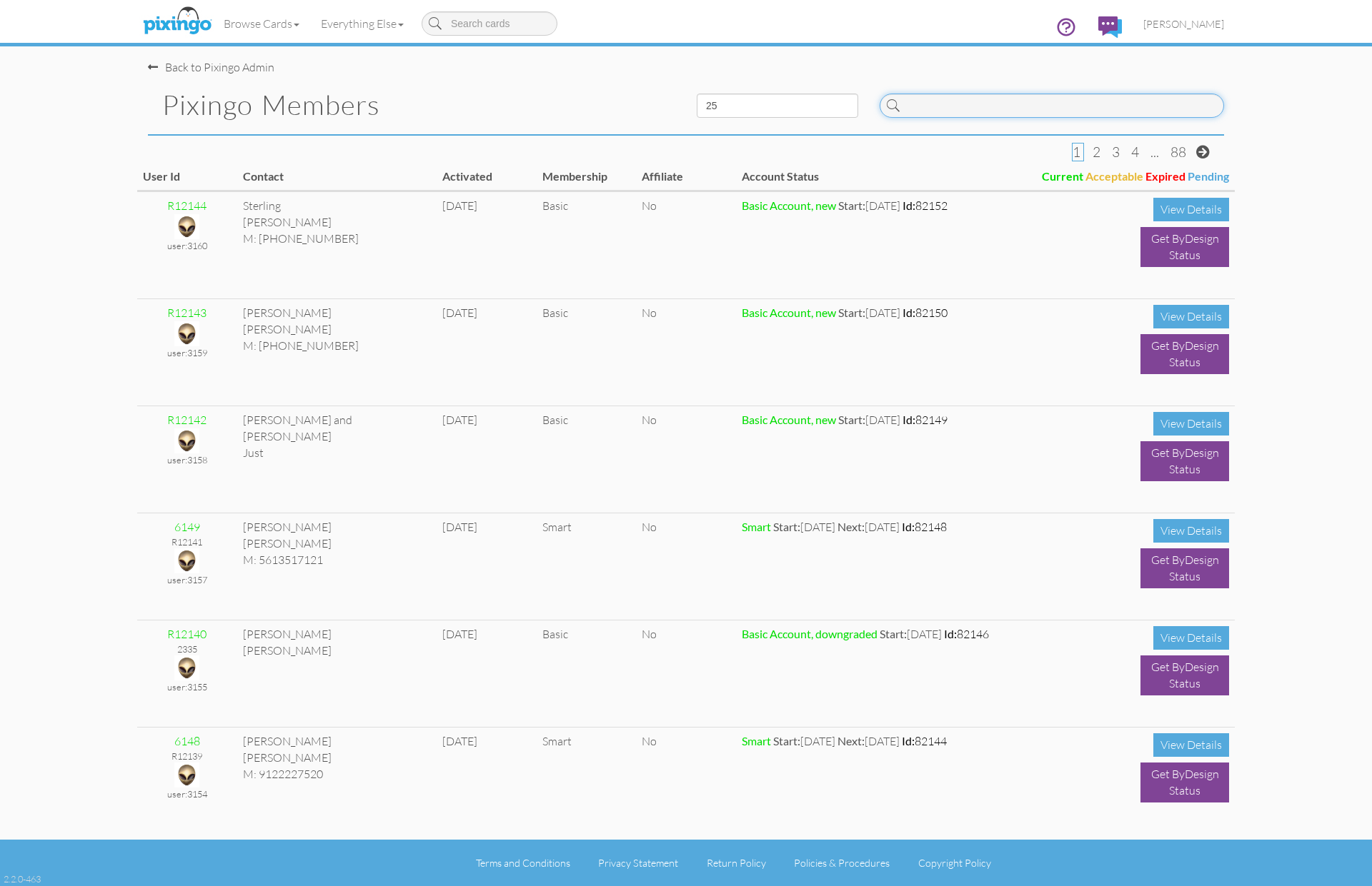
click at [975, 110] on input at bounding box center [1051, 106] width 344 height 25
paste input "5951"
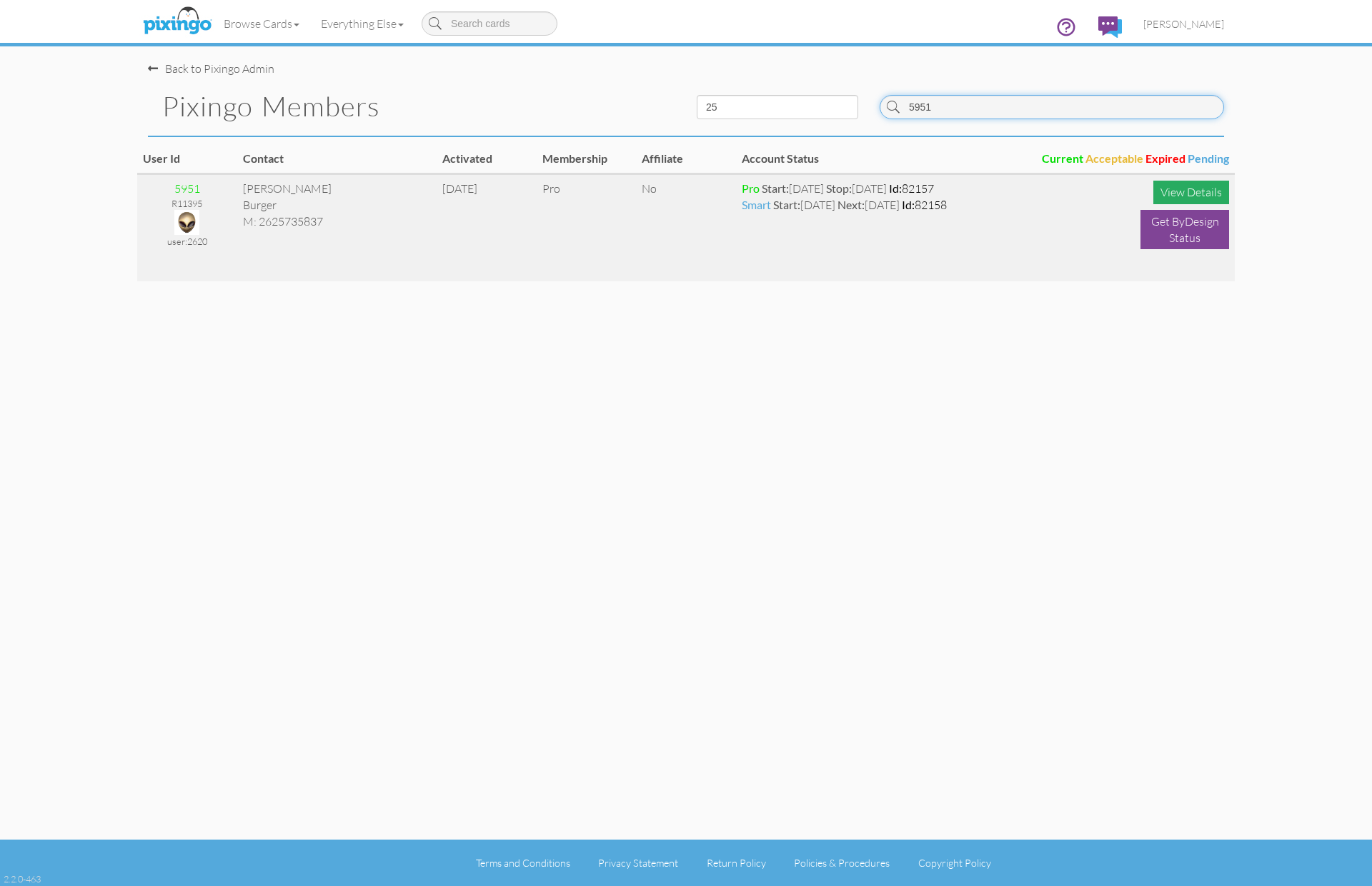
type input "5951"
click at [1170, 182] on div "View Details" at bounding box center [1191, 193] width 76 height 24
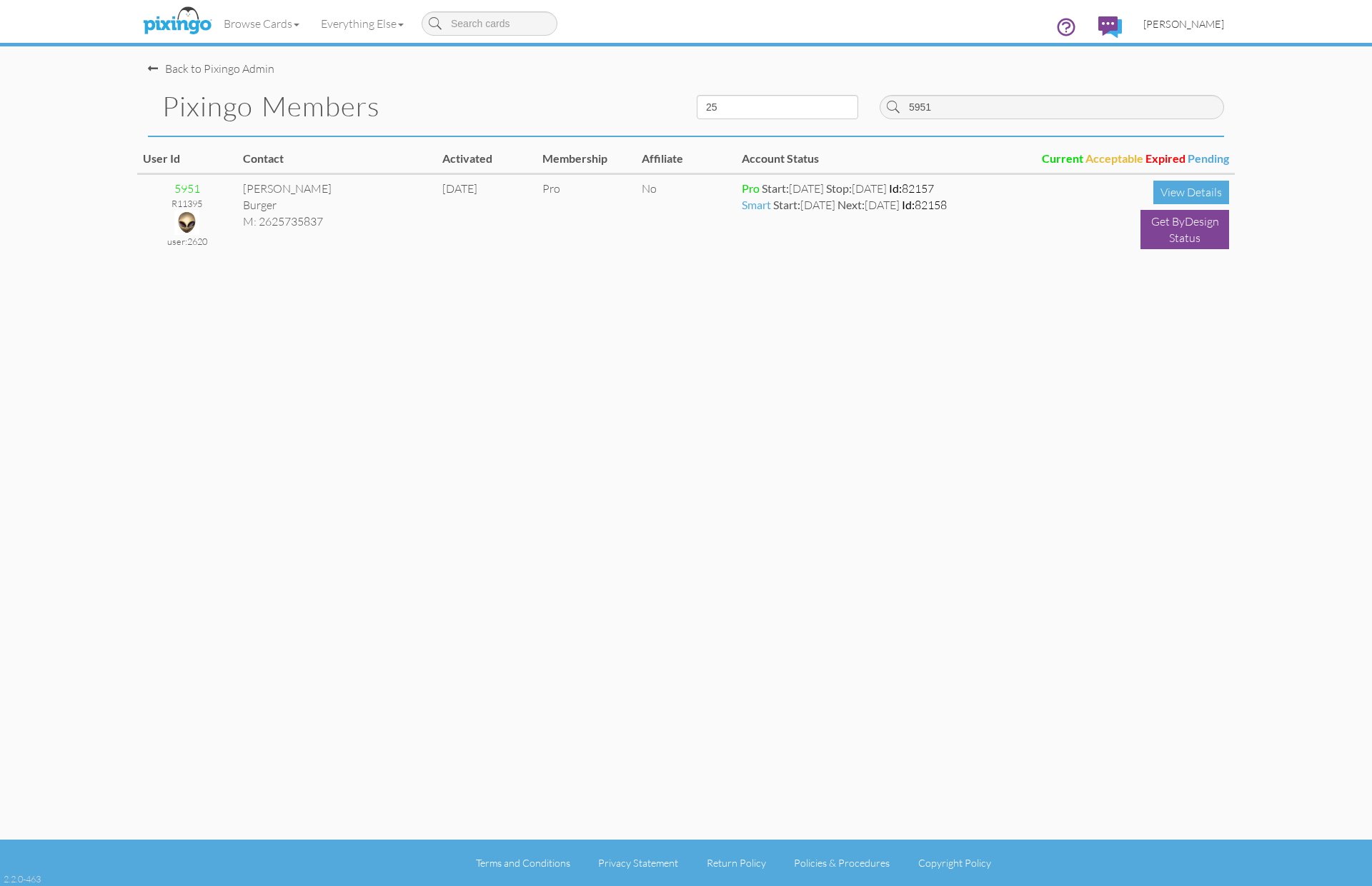
click at [1179, 25] on span "[PERSON_NAME]" at bounding box center [1183, 24] width 81 height 12
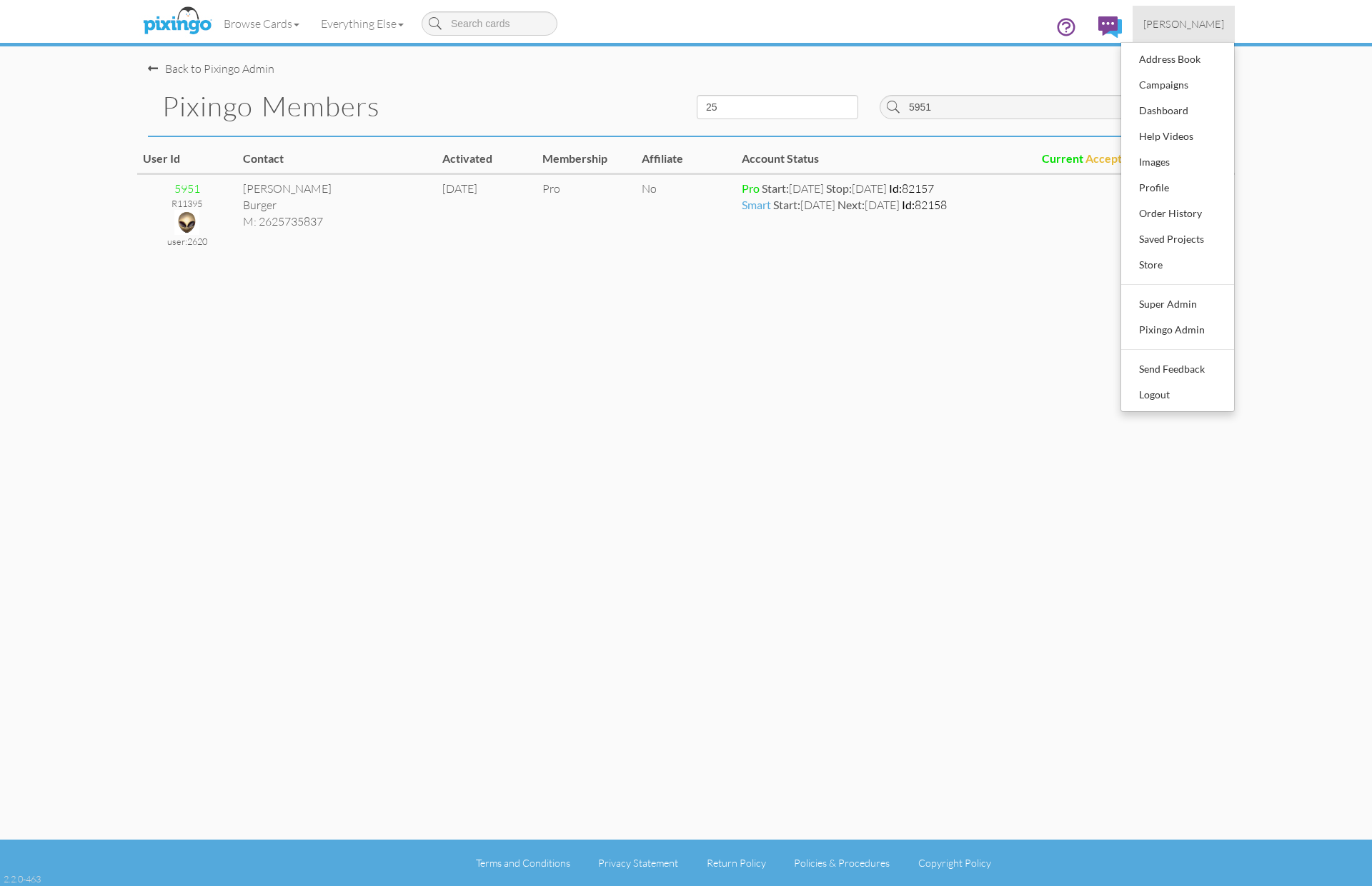
click at [1176, 342] on ul "Address Book Campaigns Dashboard Help Videos Images Profile Order History Saved…" at bounding box center [1178, 227] width 115 height 370
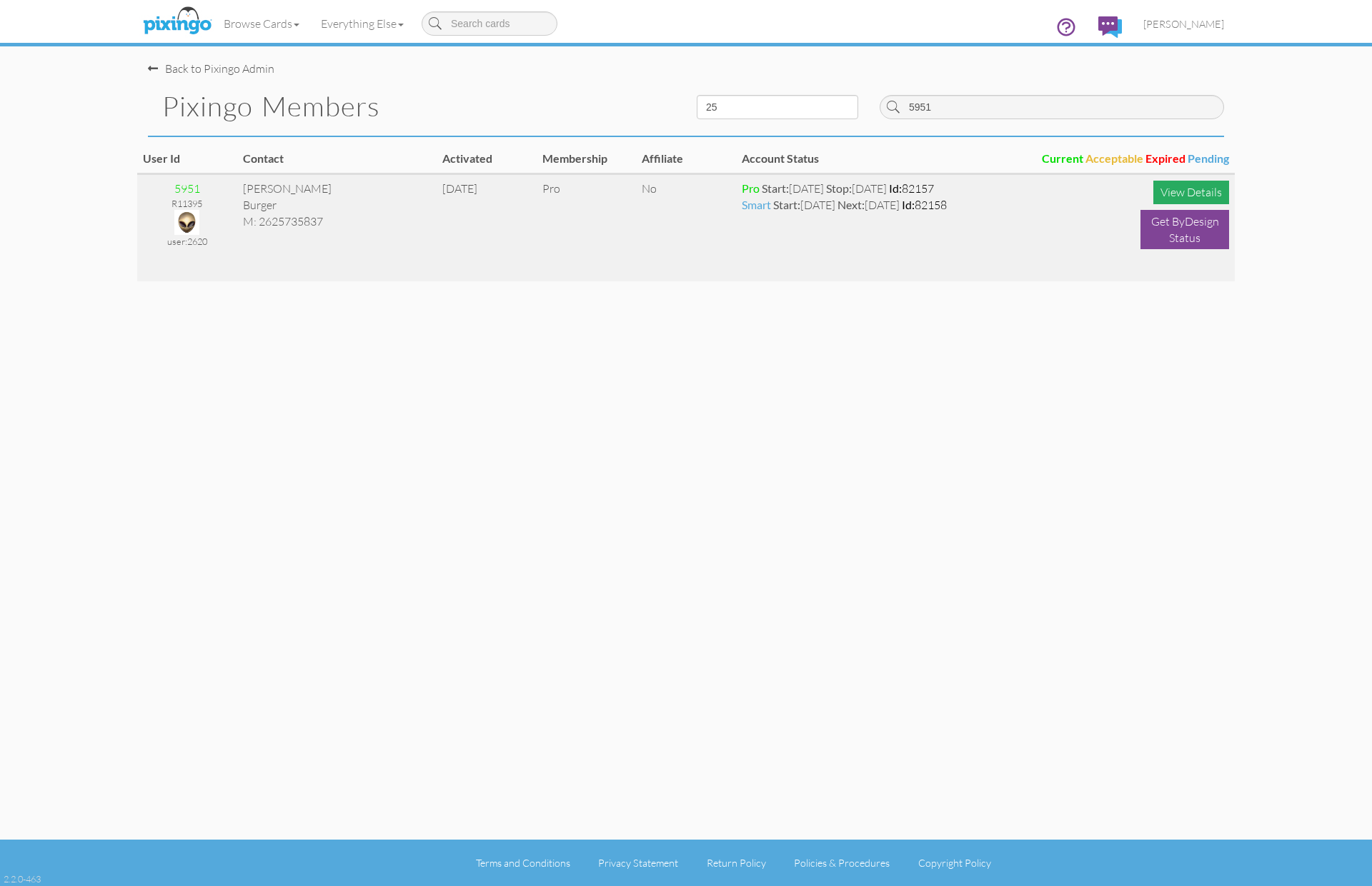
click at [1186, 193] on div "View Details" at bounding box center [1191, 193] width 76 height 24
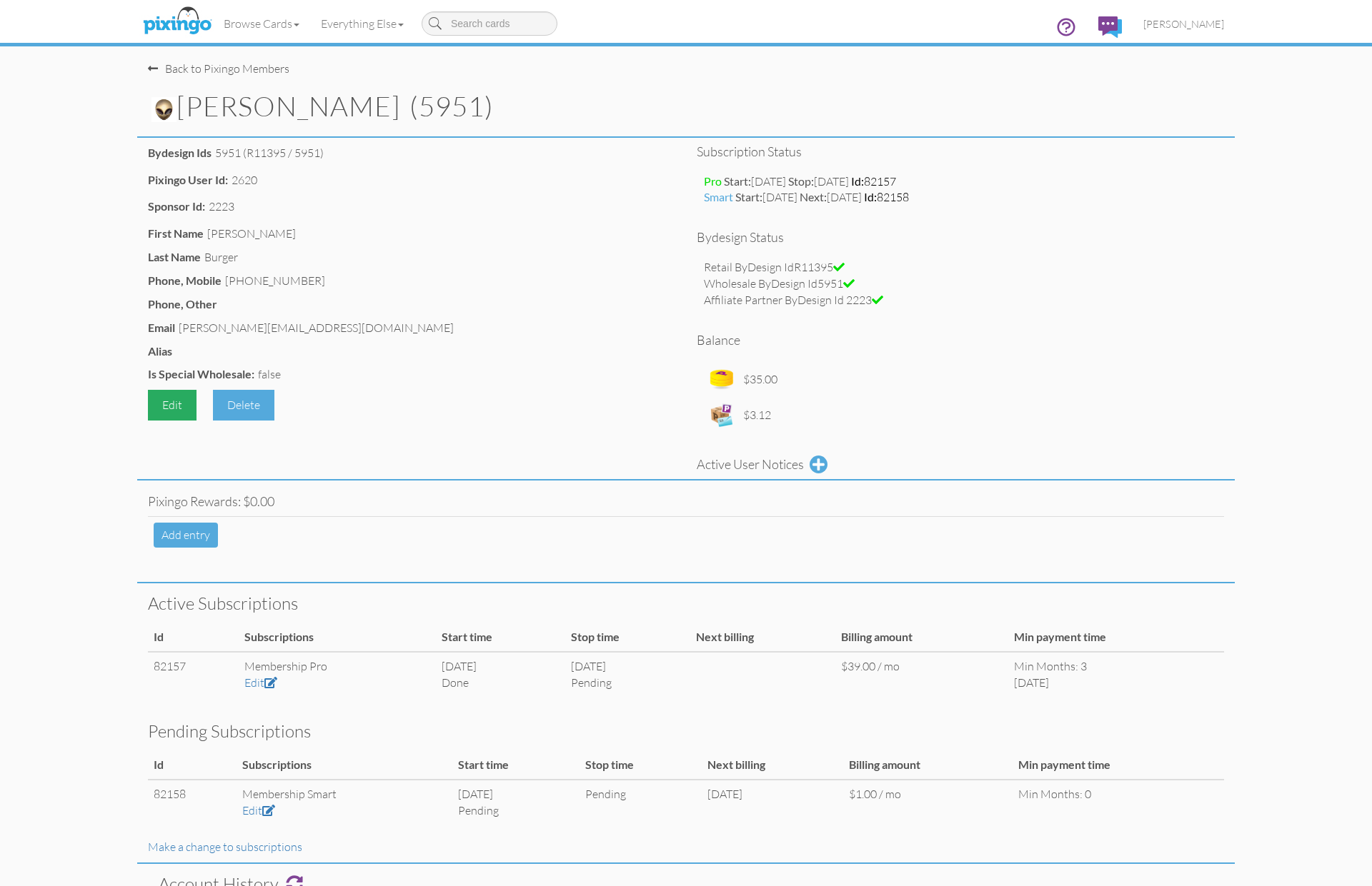
click at [169, 410] on div "Edit" at bounding box center [172, 405] width 48 height 30
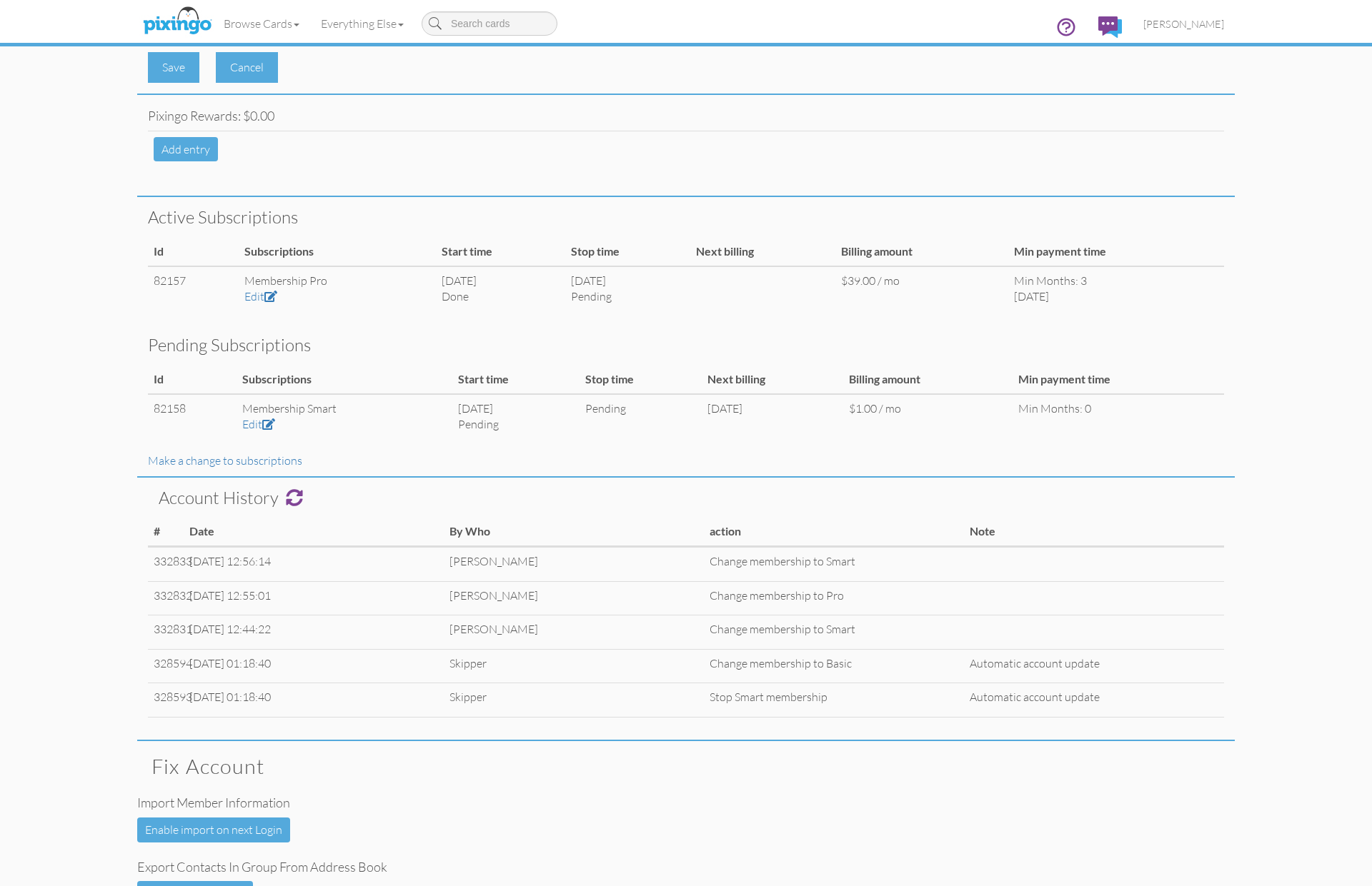
scroll to position [662, 0]
click at [1271, 473] on pixingo-members-detail "Toggle navigation Visit Pixingo Mobile Browse Cards Business Accounting Automot…" at bounding box center [686, 162] width 1372 height 1649
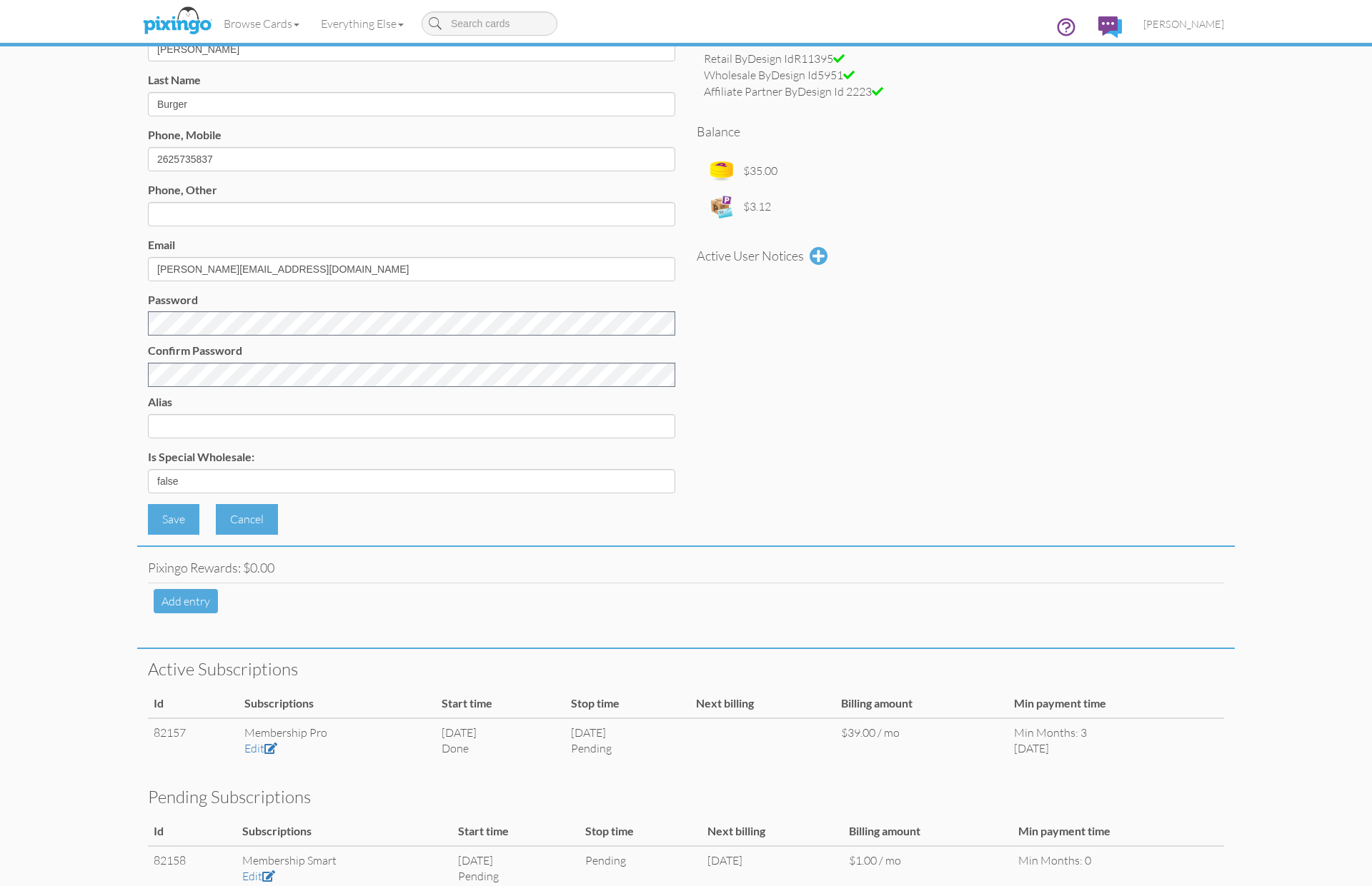
scroll to position [0, 0]
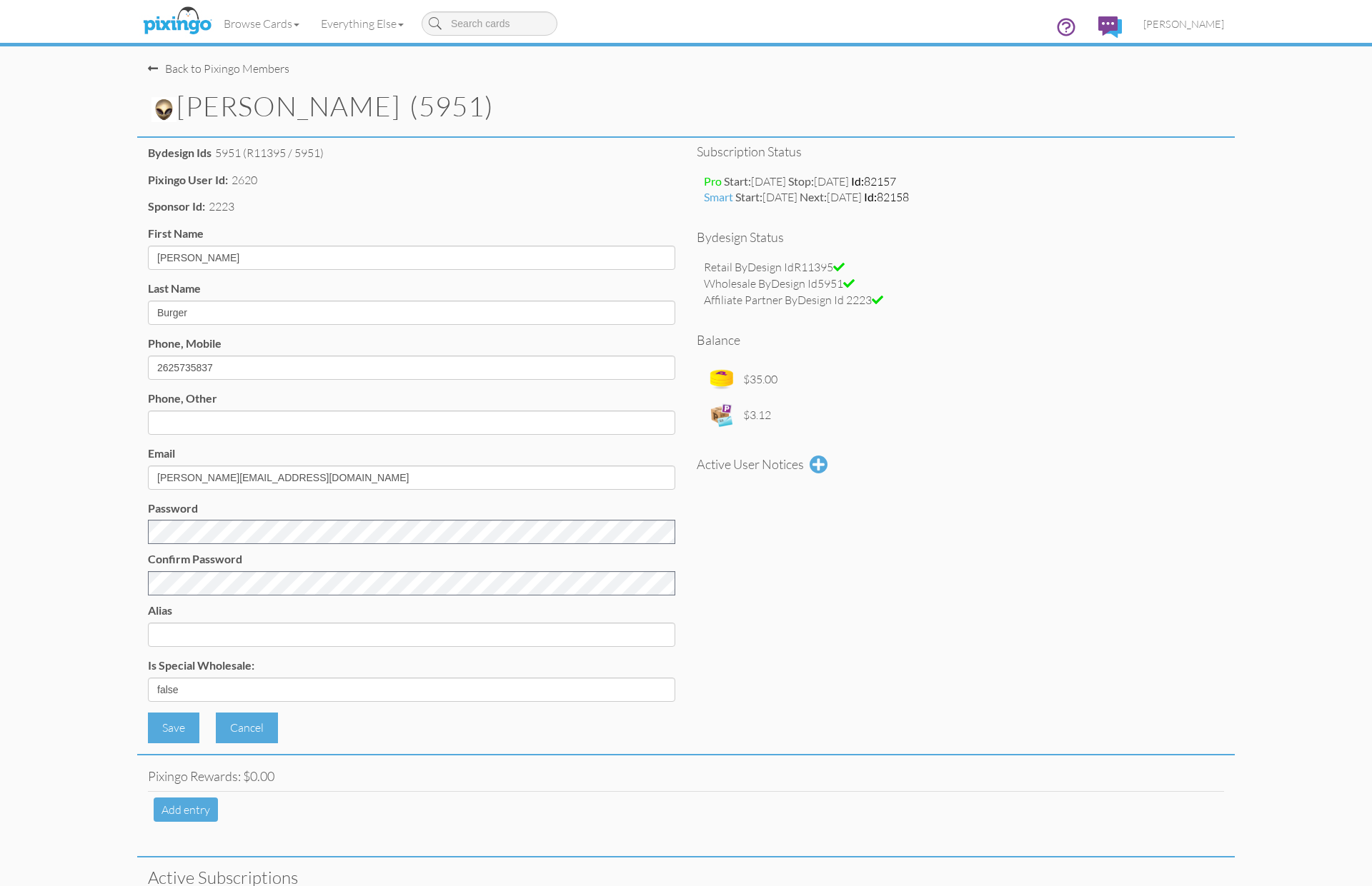
click at [115, 77] on pixingo-members-detail "Toggle navigation Visit Pixingo Mobile Browse Cards Business Accounting Automot…" at bounding box center [686, 824] width 1372 height 1649
click at [163, 30] on img at bounding box center [177, 22] width 76 height 36
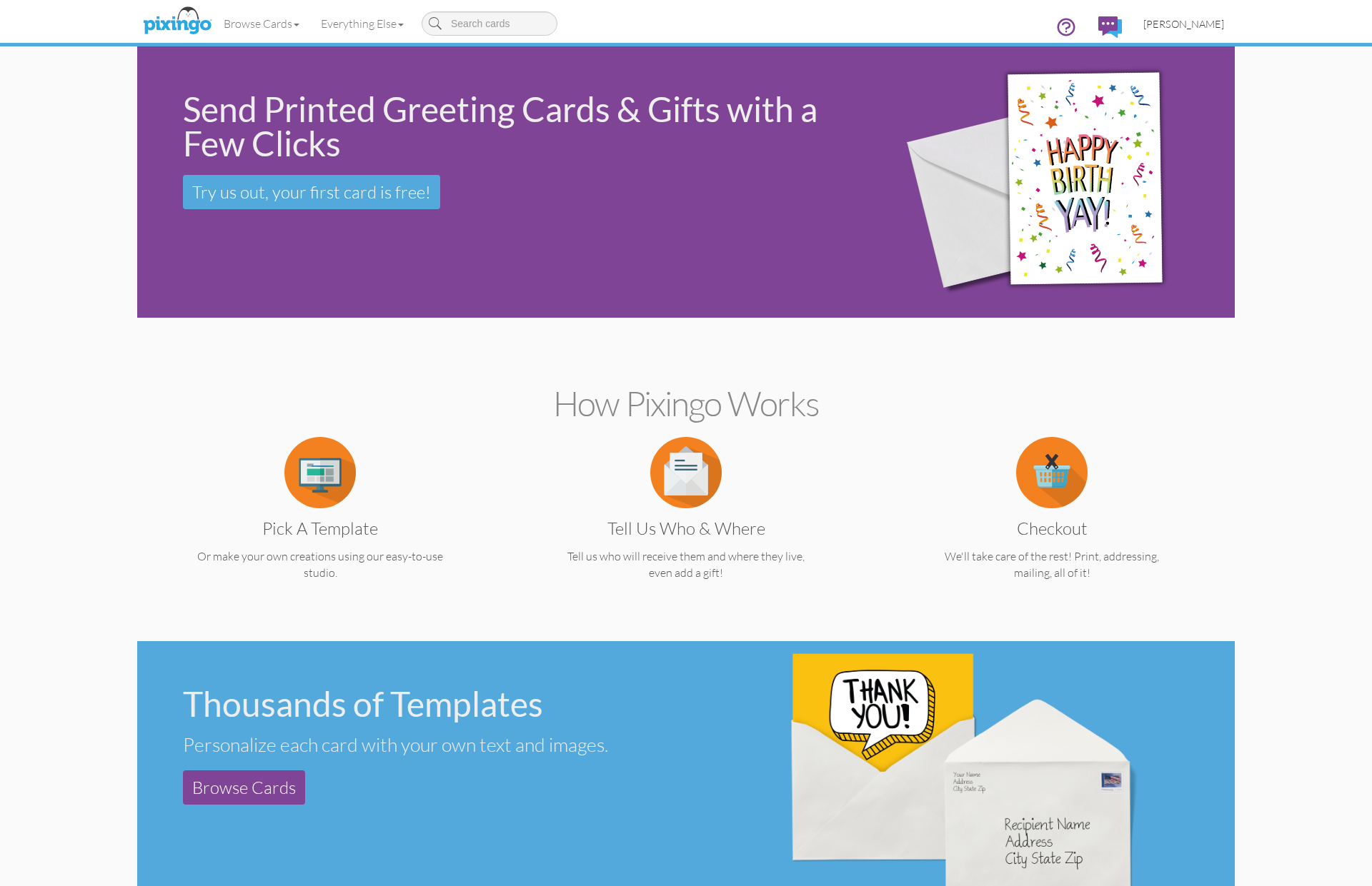
click at [1176, 19] on span "[PERSON_NAME]" at bounding box center [1183, 24] width 81 height 12
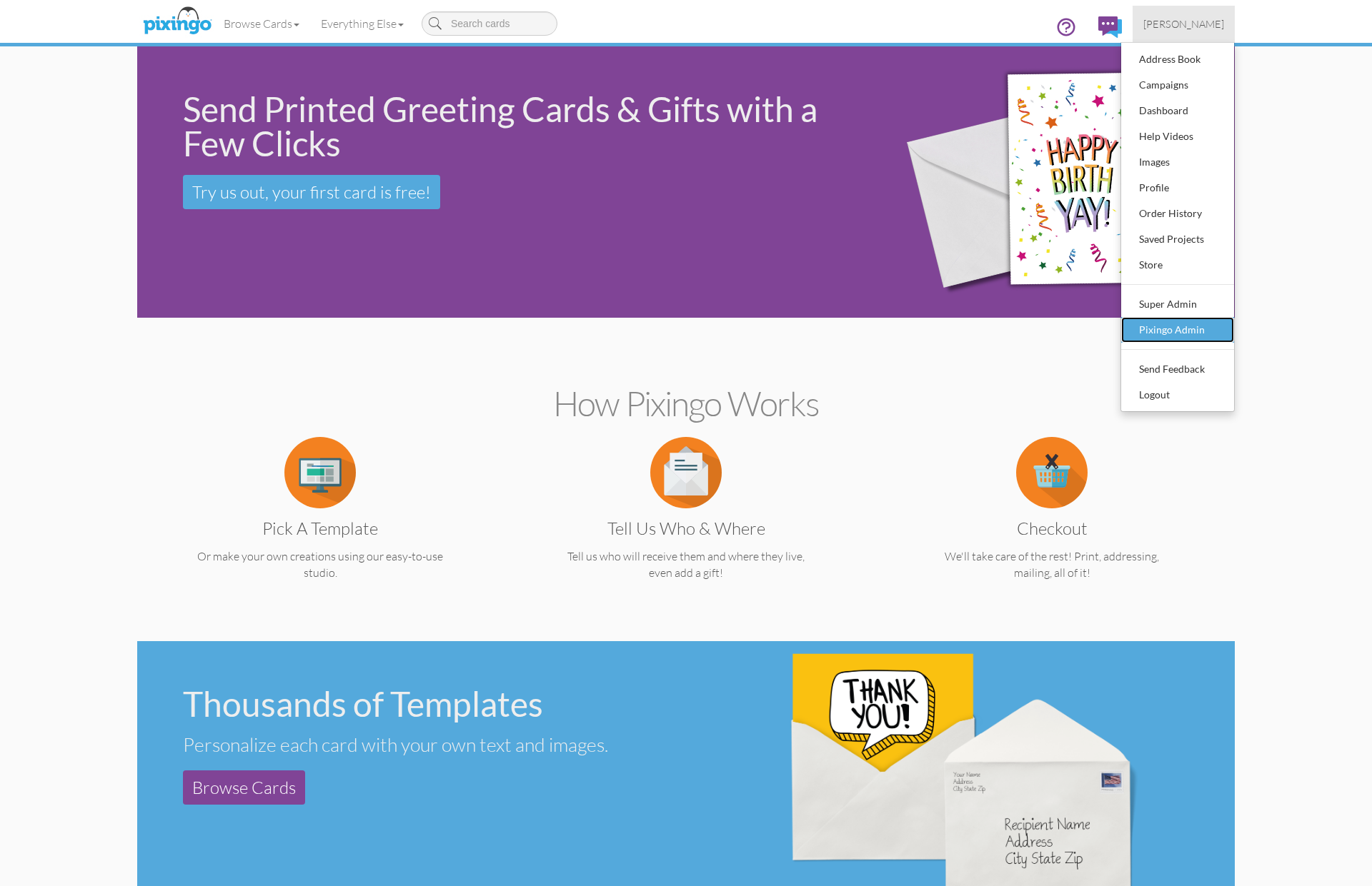
click at [1185, 332] on div "Pixingo Admin" at bounding box center [1177, 329] width 84 height 22
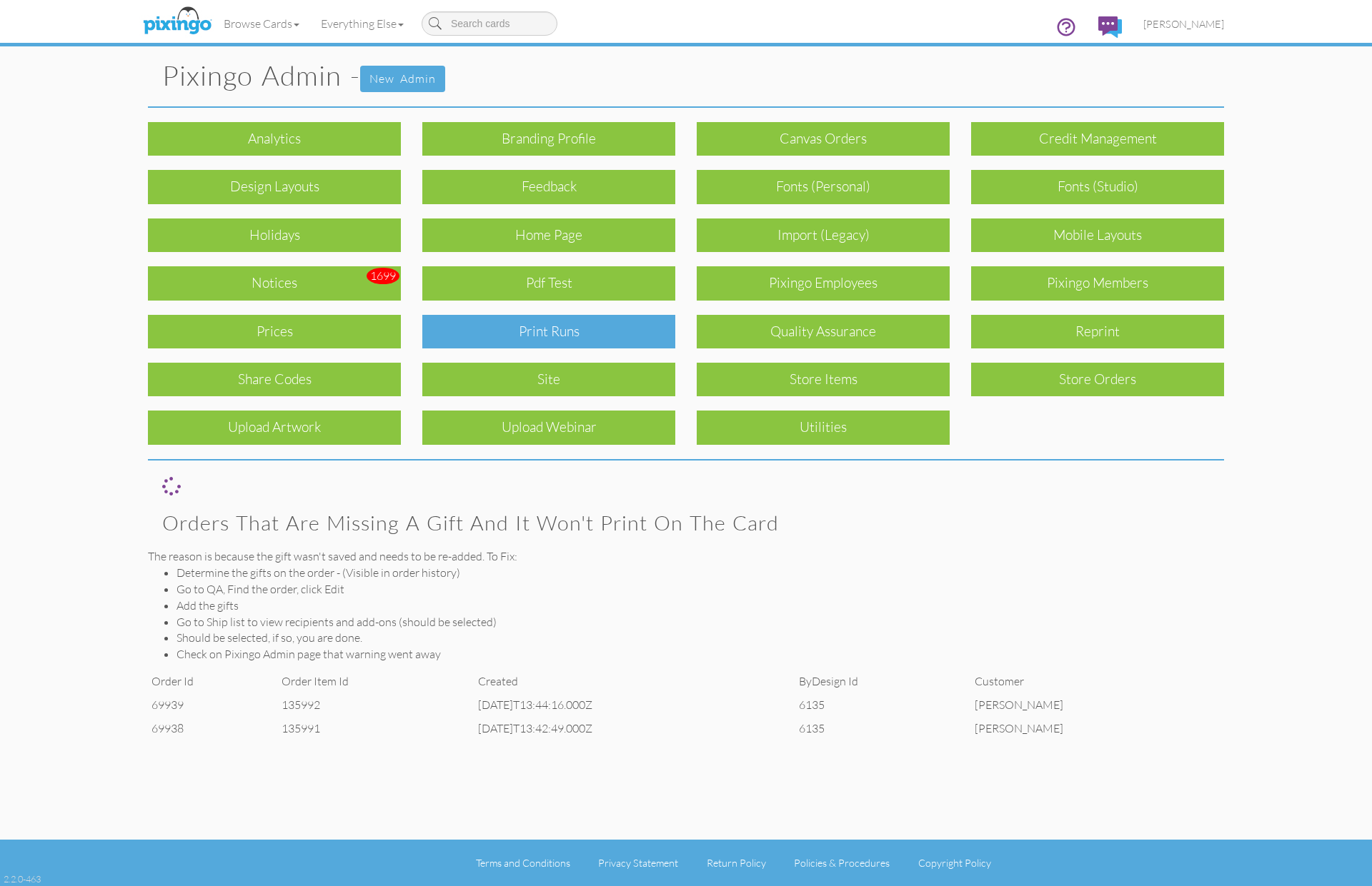
click at [596, 325] on div "Print Runs" at bounding box center [549, 332] width 253 height 33
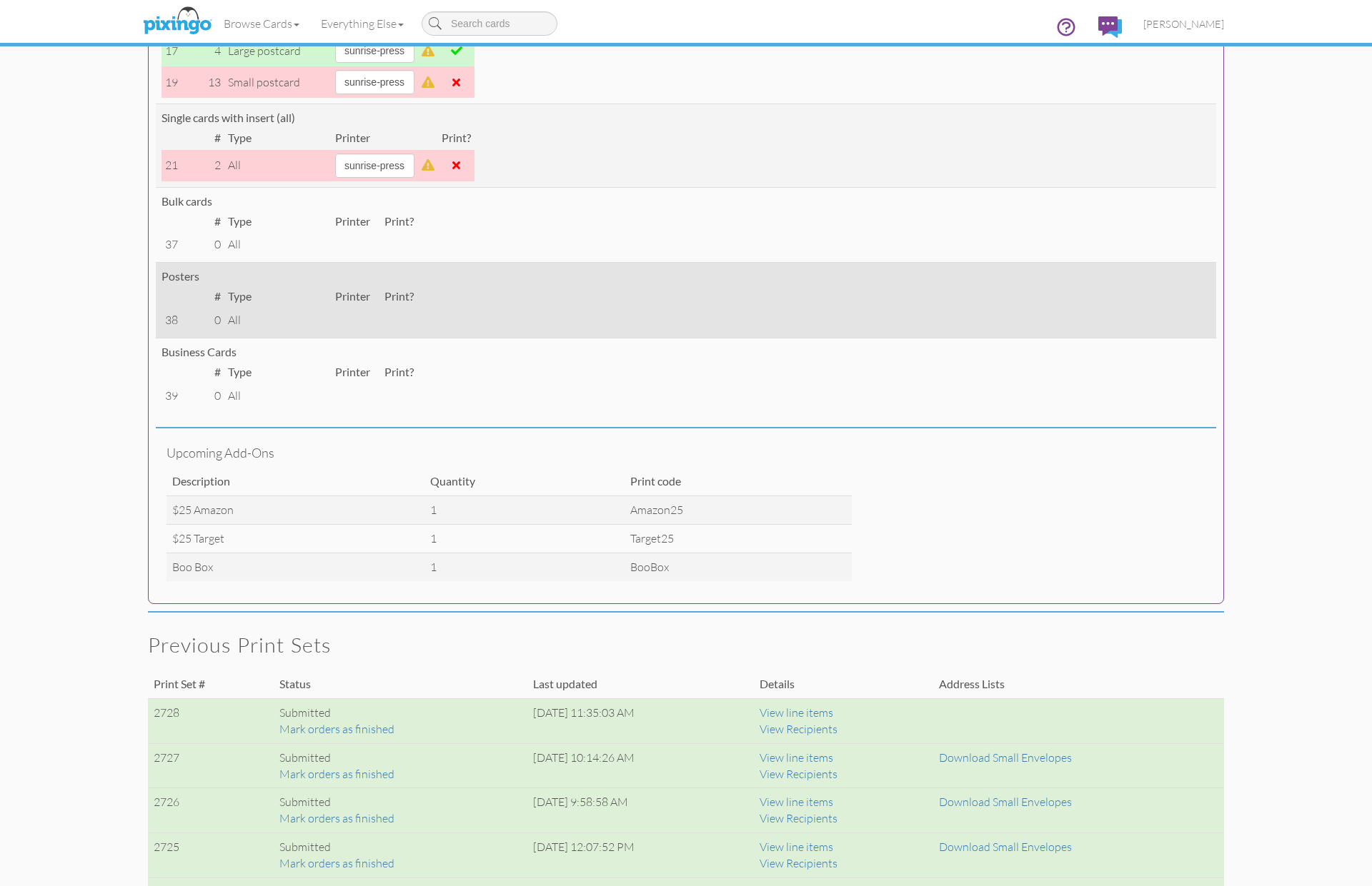
scroll to position [439, 0]
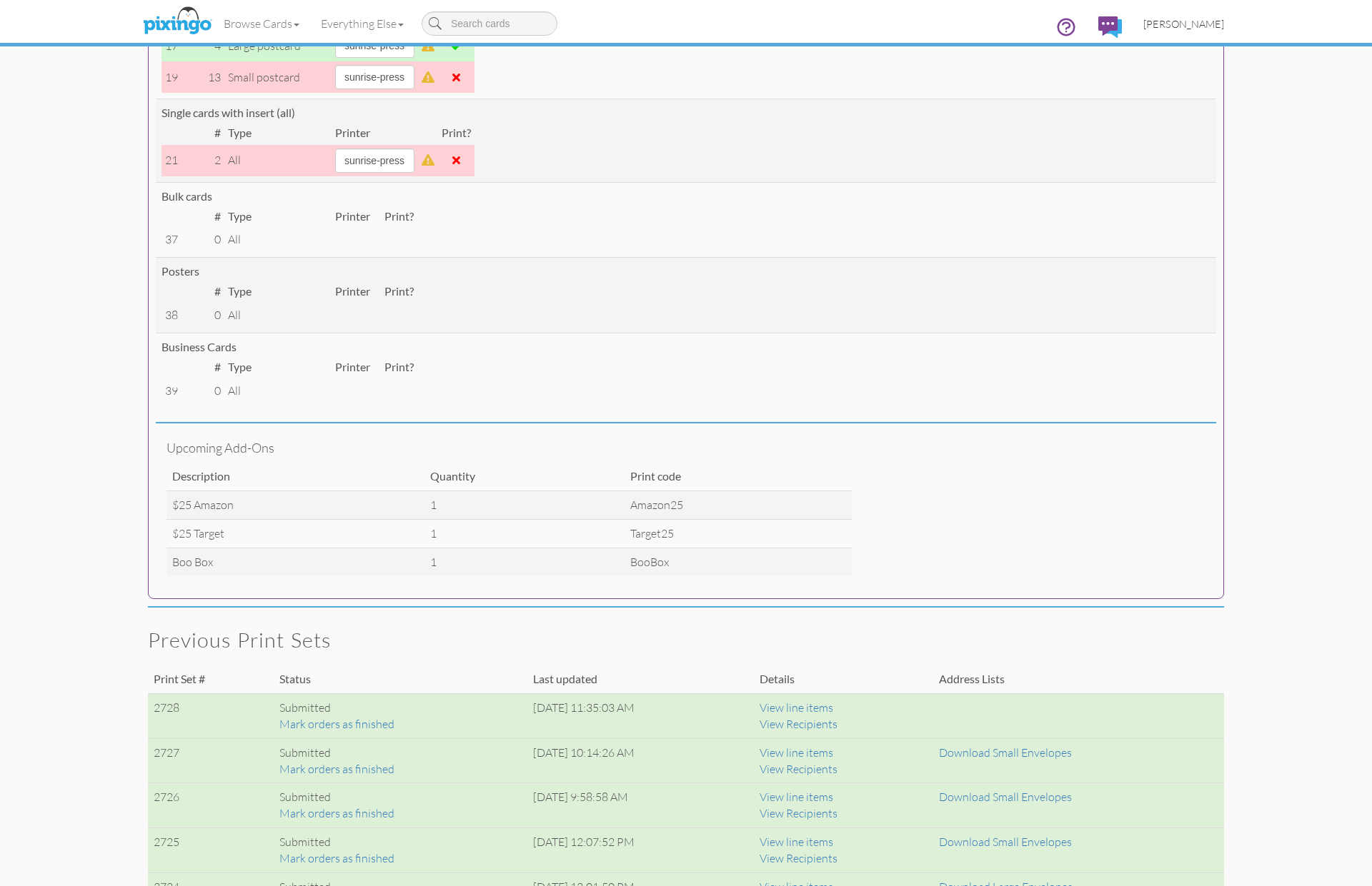
click at [1190, 23] on span "[PERSON_NAME]" at bounding box center [1183, 24] width 81 height 12
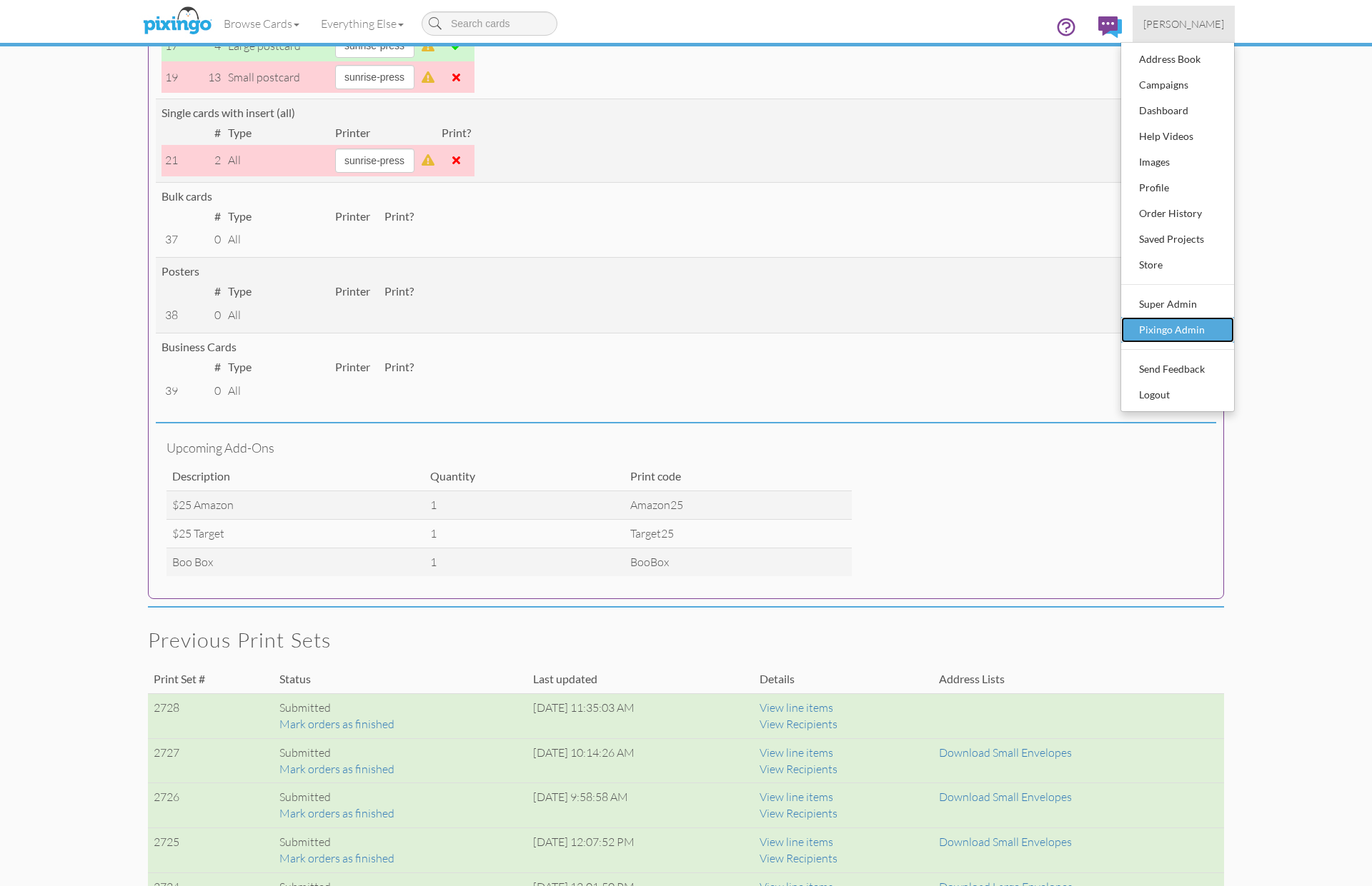
click at [1171, 317] on link "Pixingo Admin" at bounding box center [1178, 330] width 113 height 26
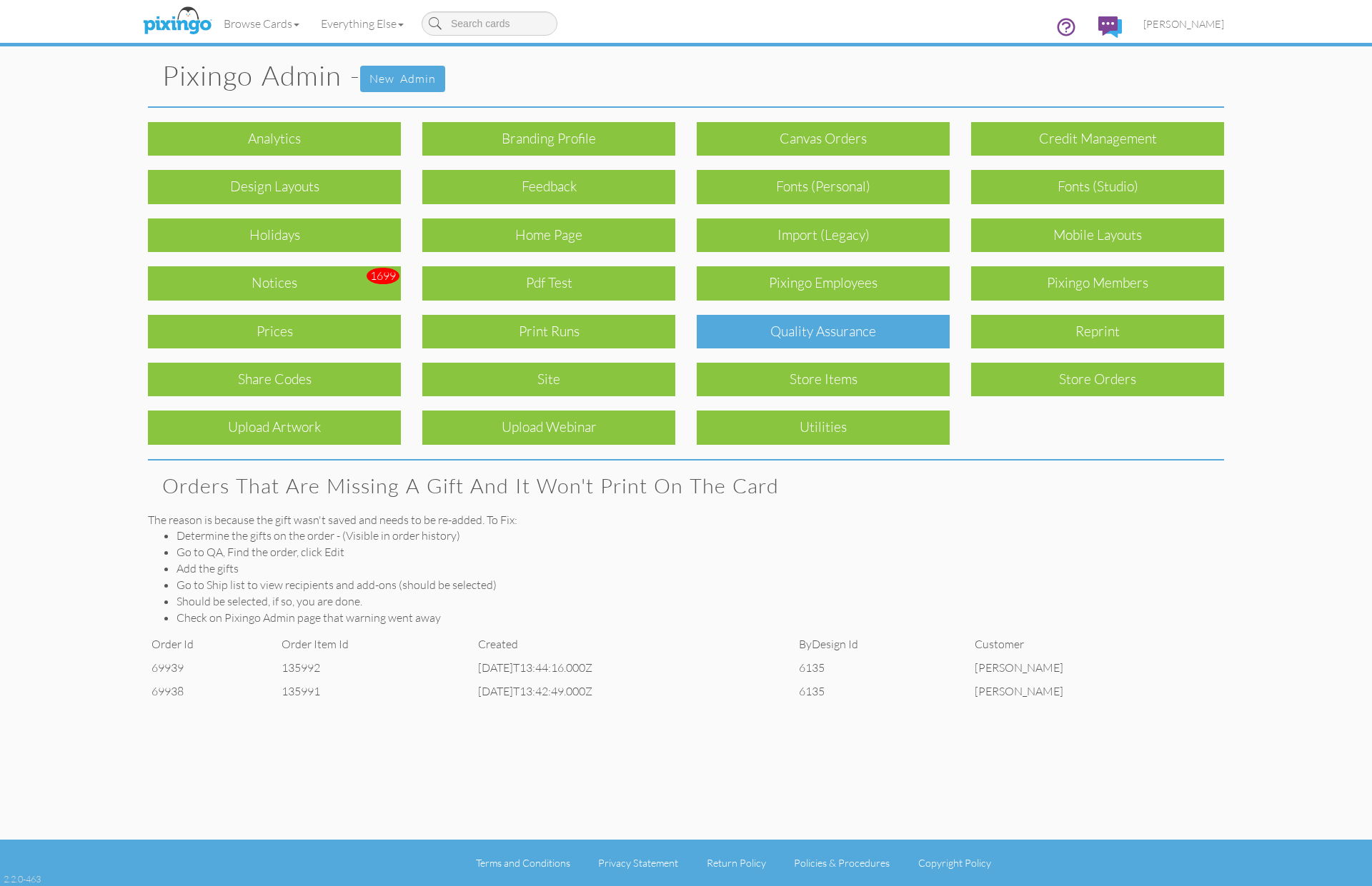
click at [753, 324] on div "Quality Assurance" at bounding box center [823, 332] width 253 height 33
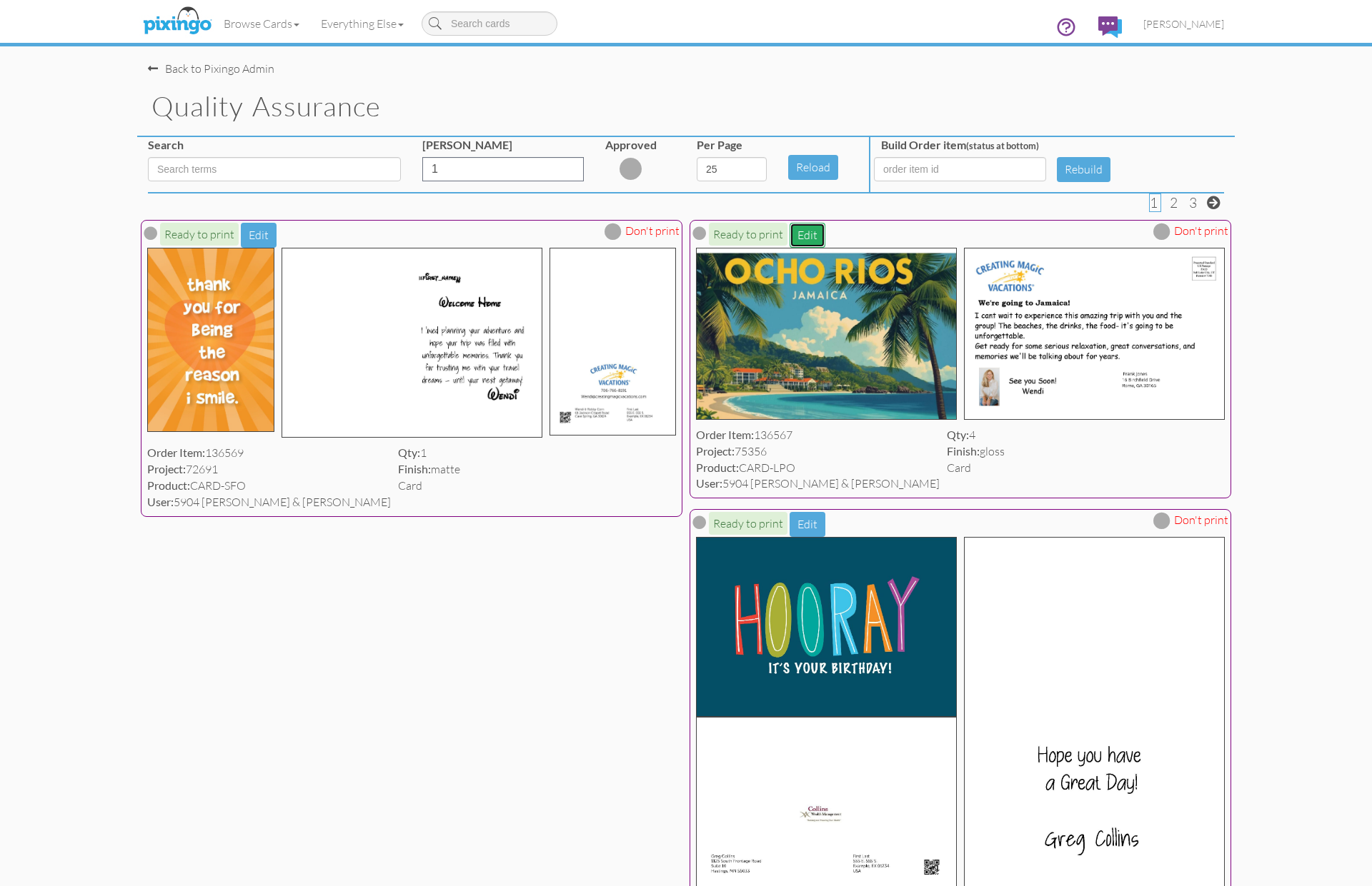
click at [809, 235] on button "Edit" at bounding box center [808, 236] width 36 height 25
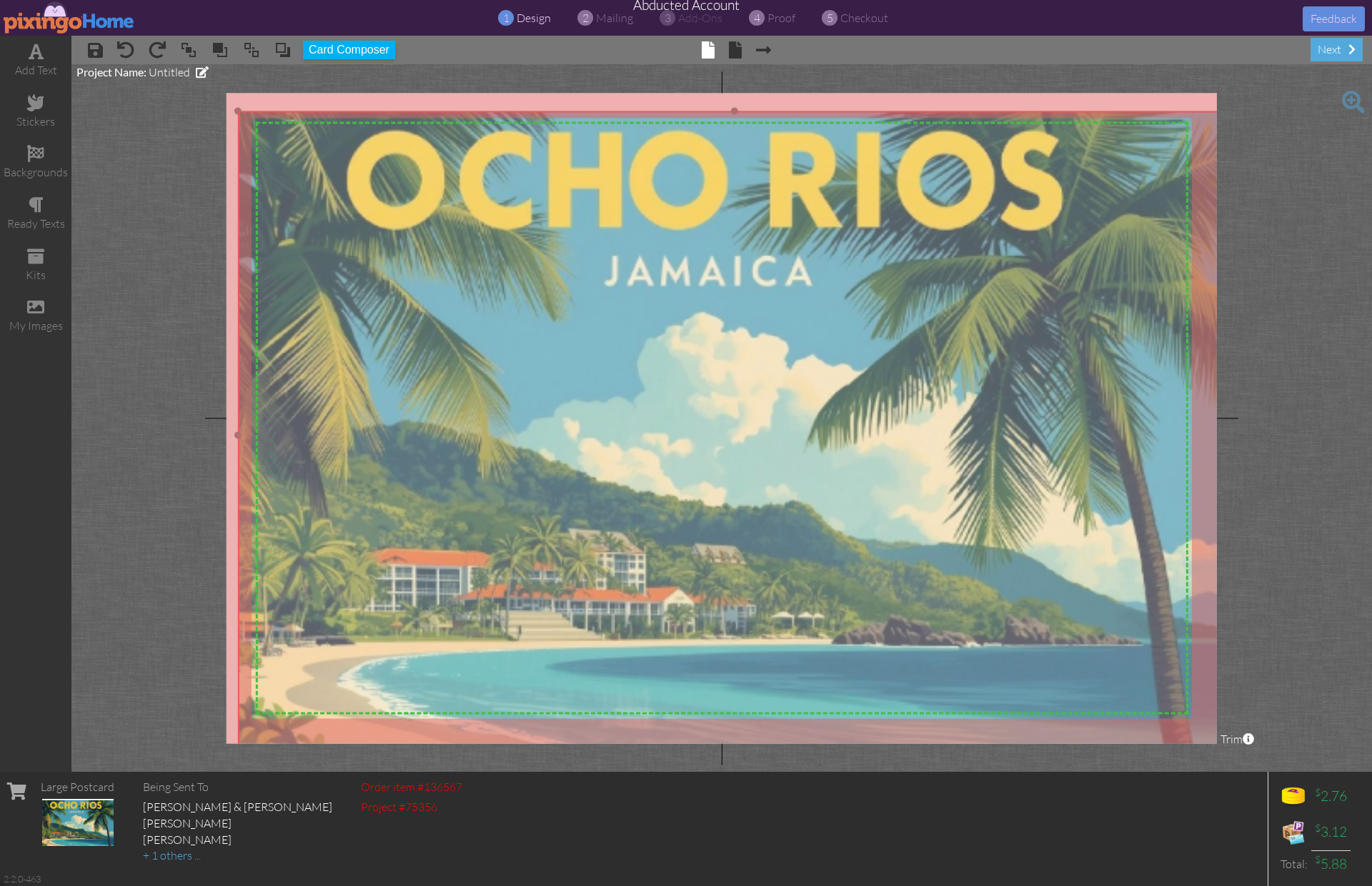
drag, startPoint x: 698, startPoint y: 261, endPoint x: 709, endPoint y: 261, distance: 11.0
click at [709, 261] on img at bounding box center [735, 435] width 993 height 649
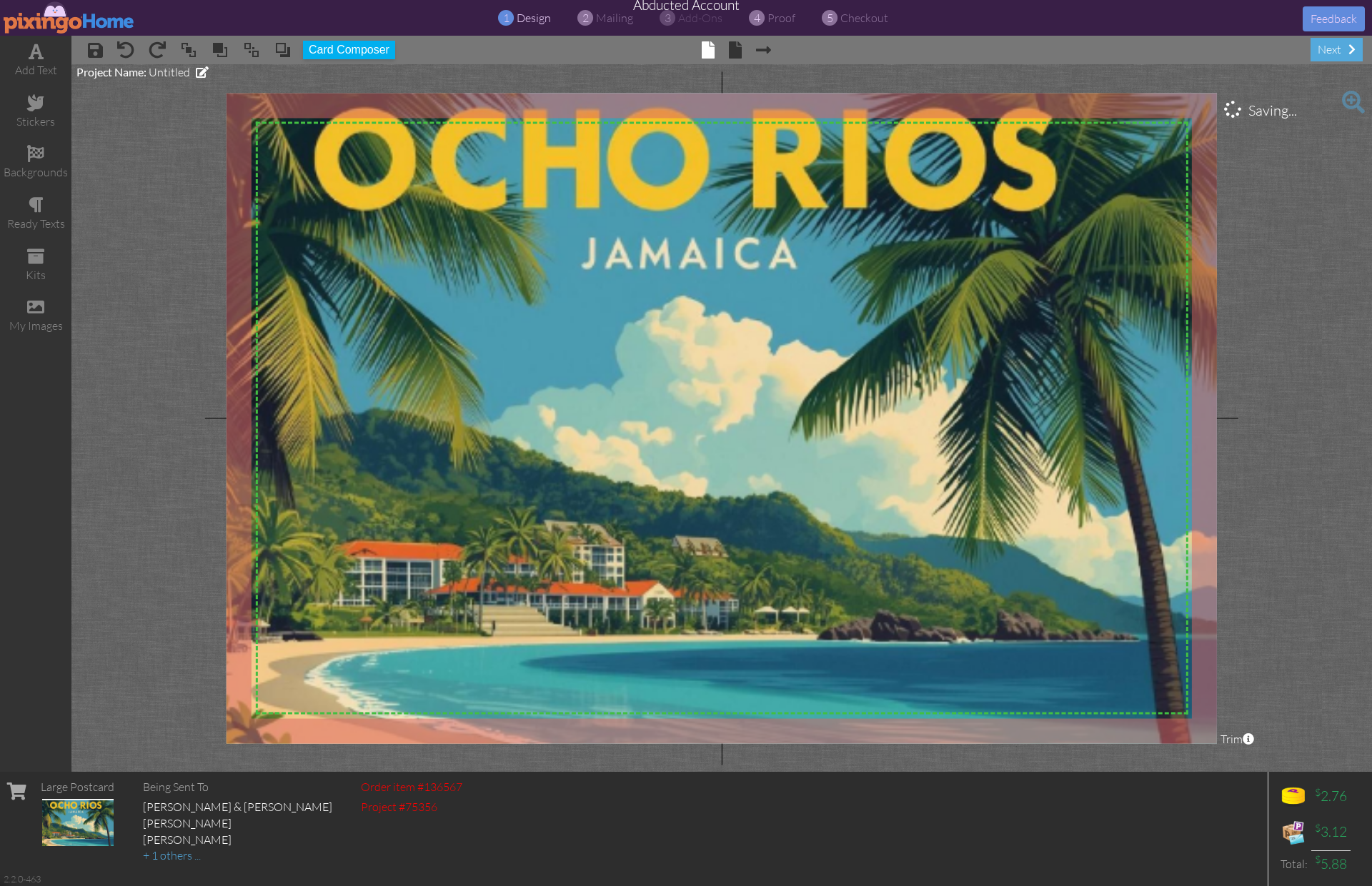
drag, startPoint x: 235, startPoint y: 111, endPoint x: 222, endPoint y: 87, distance: 27.3
click at [222, 87] on project-studio-wrapper "X X X X X X X X X X X X X X X X X X X X X X X X X X X X X X X X X X X X X X X X…" at bounding box center [721, 418] width 1301 height 708
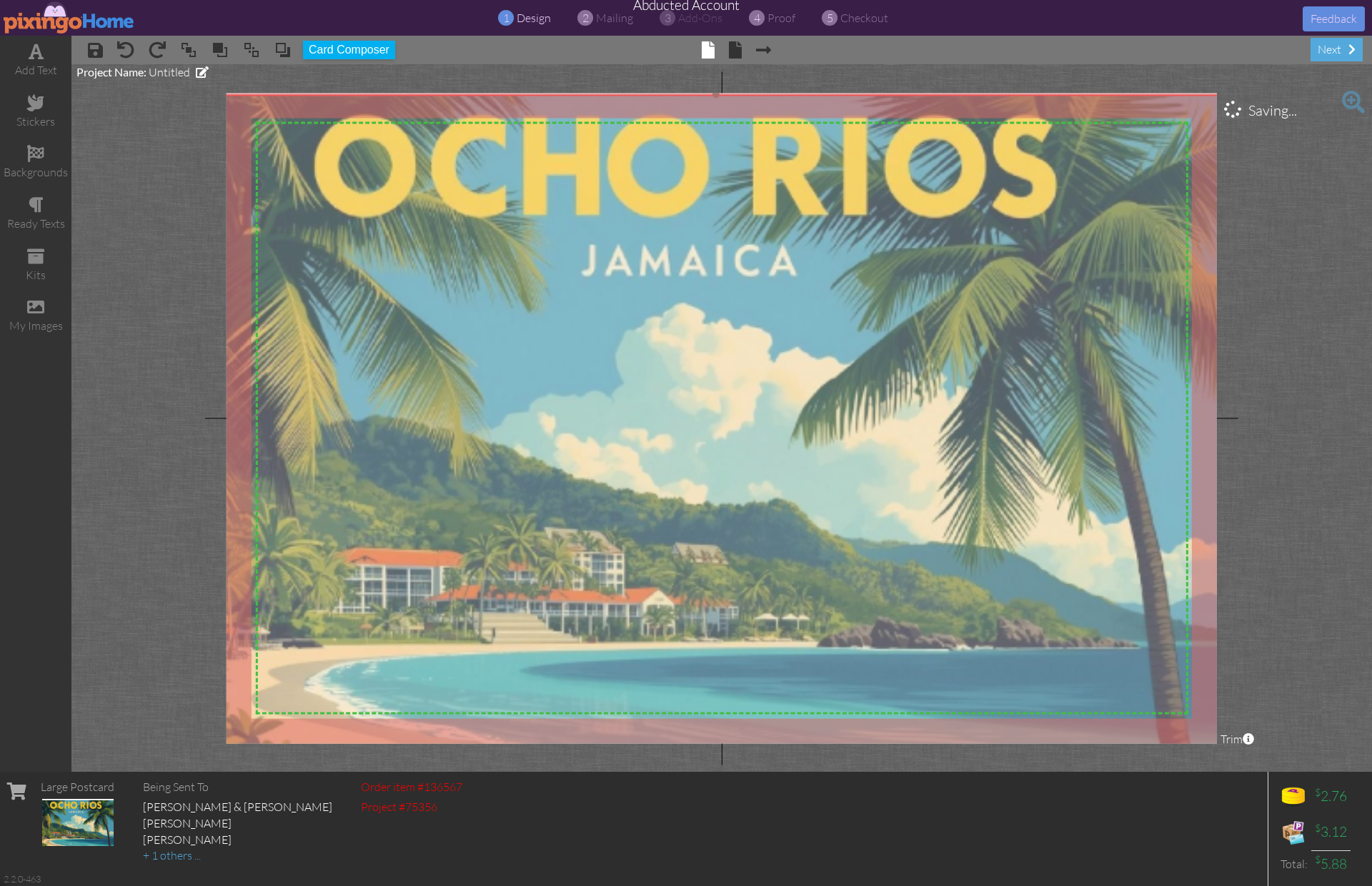
click at [677, 277] on img at bounding box center [716, 430] width 1029 height 673
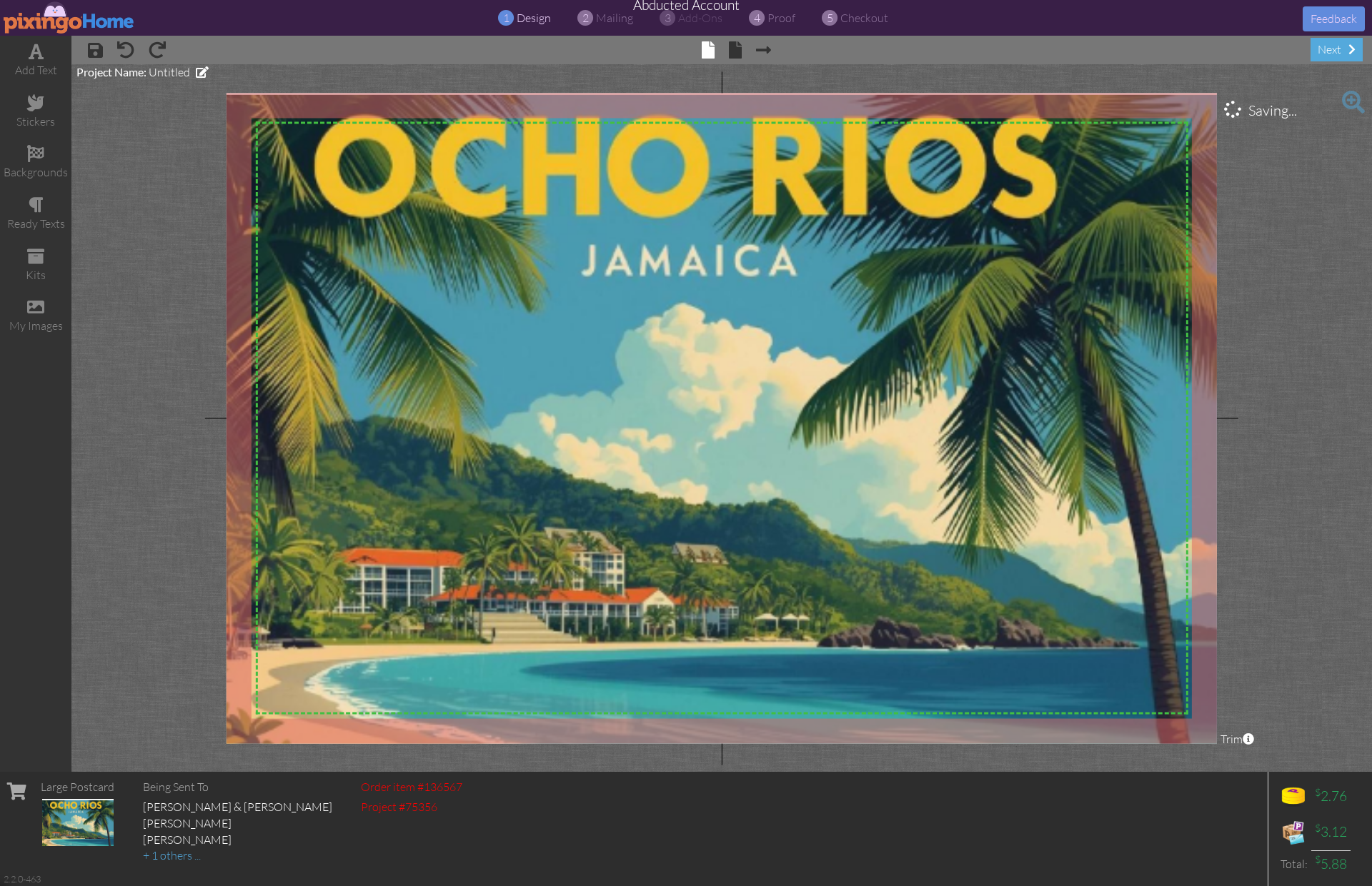
click at [1326, 418] on project-studio-wrapper "X X X X X X X X X X X X X X X X X X X X X X X X X X X X X X X X X X X X X X X X…" at bounding box center [721, 418] width 1301 height 708
click at [39, 18] on img at bounding box center [69, 17] width 132 height 32
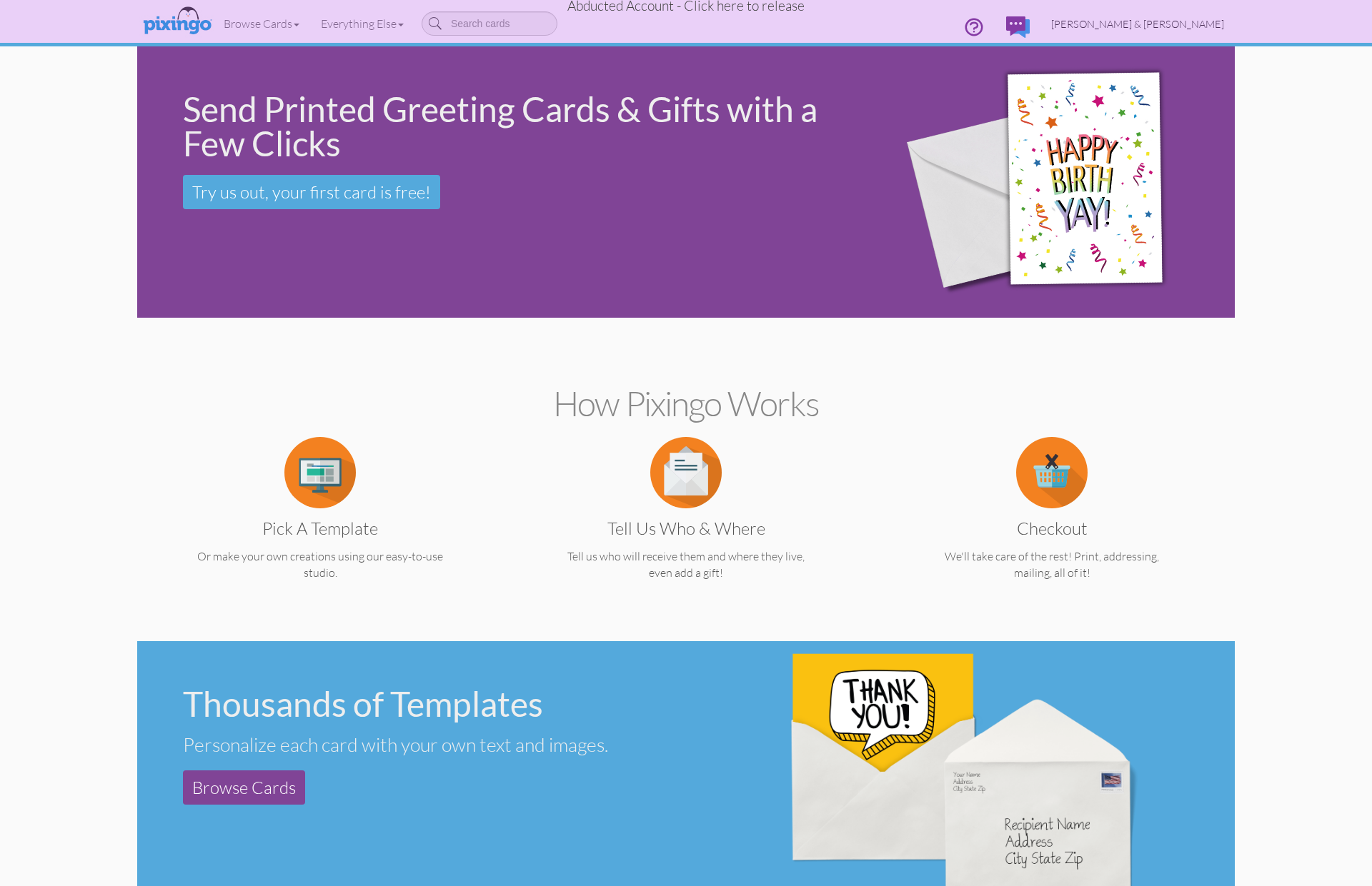
click at [1170, 25] on span "Wendi & Robby Corn" at bounding box center [1137, 24] width 173 height 12
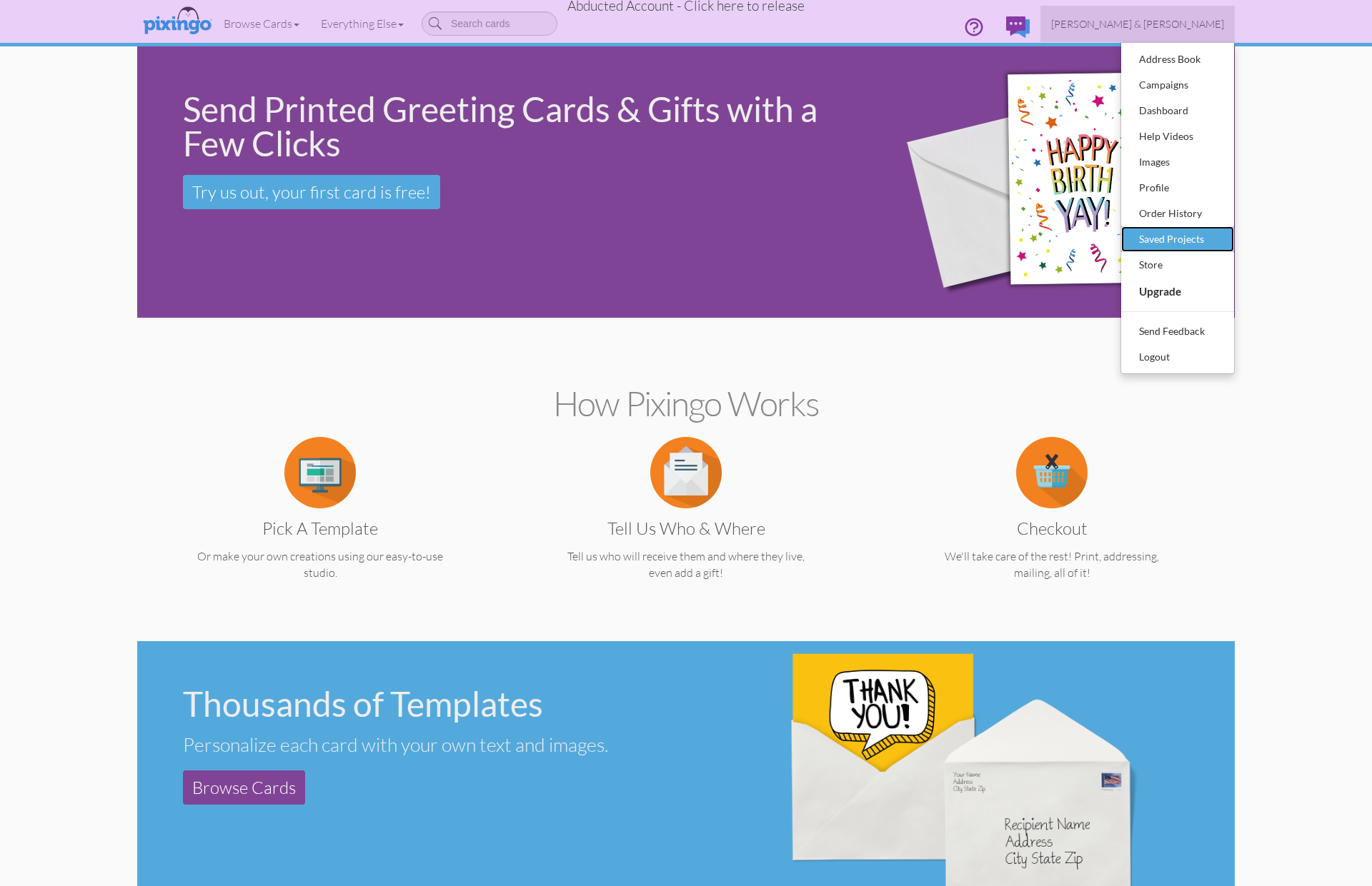
click at [1168, 230] on div "Saved Projects" at bounding box center [1177, 239] width 84 height 22
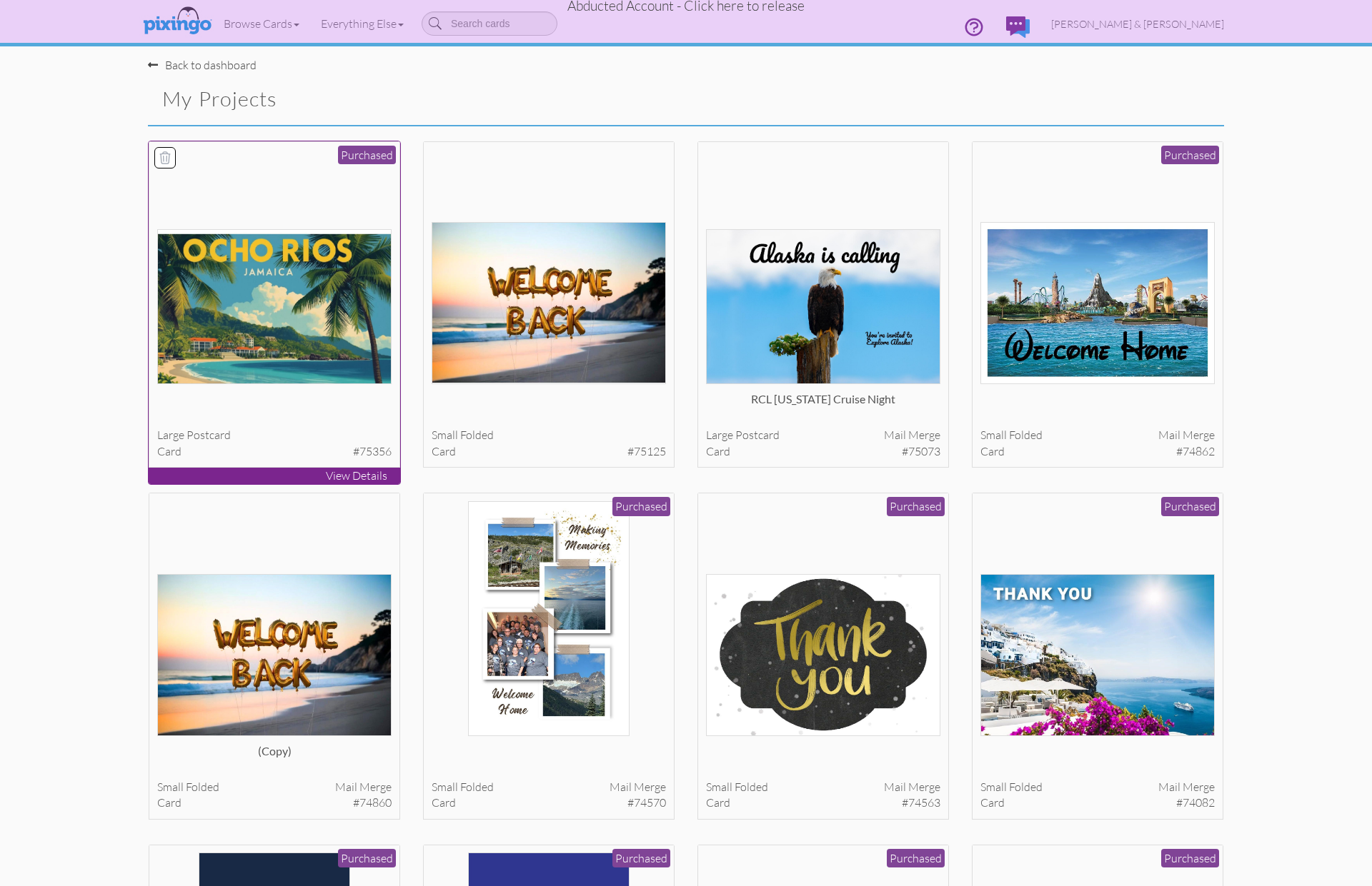
click at [305, 339] on img at bounding box center [274, 306] width 235 height 155
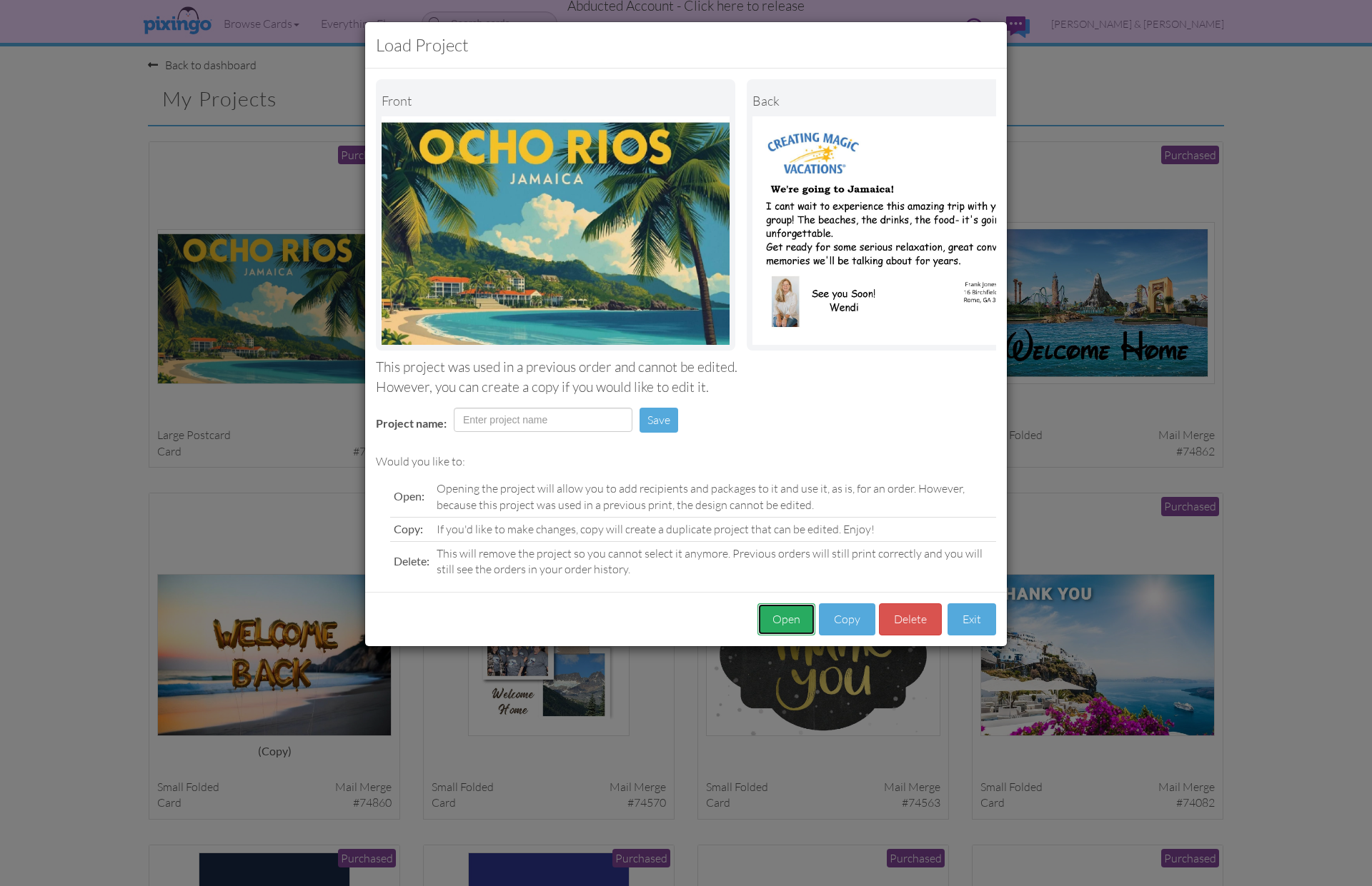
click at [784, 613] on button "Open" at bounding box center [786, 619] width 58 height 32
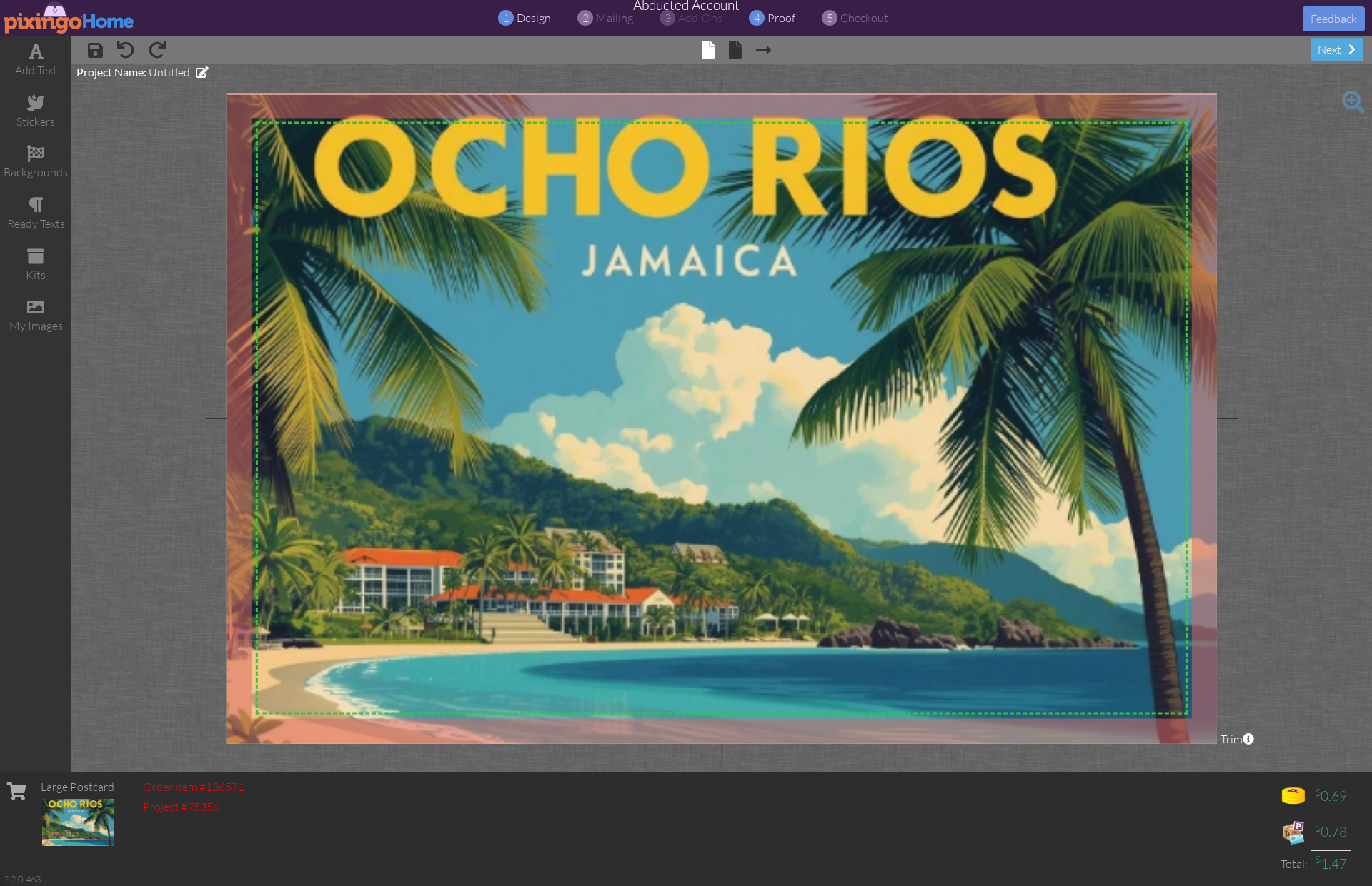
click at [775, 16] on span "proof" at bounding box center [781, 17] width 28 height 14
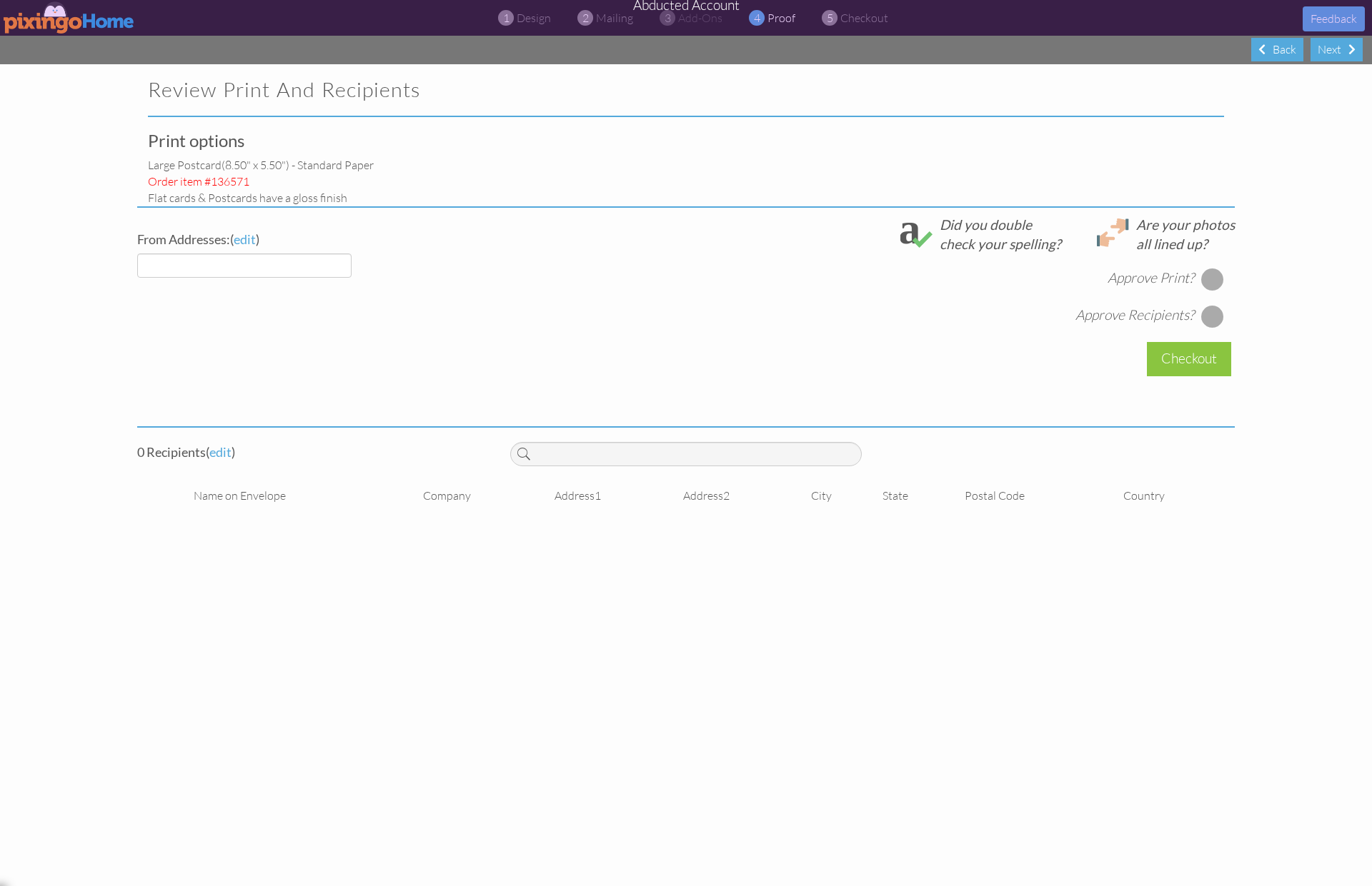
select select "object:43024"
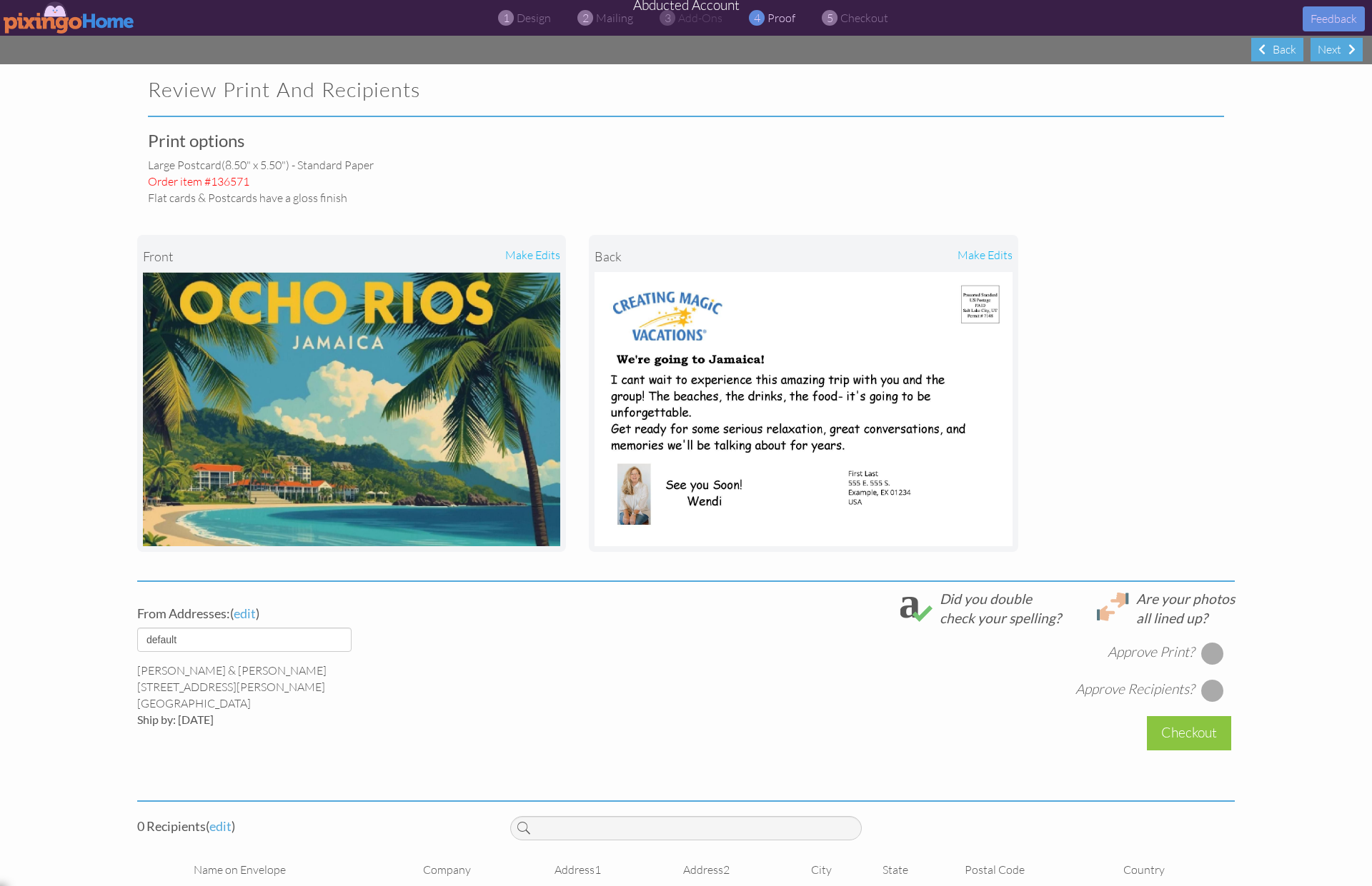
click at [68, 13] on img at bounding box center [69, 17] width 132 height 32
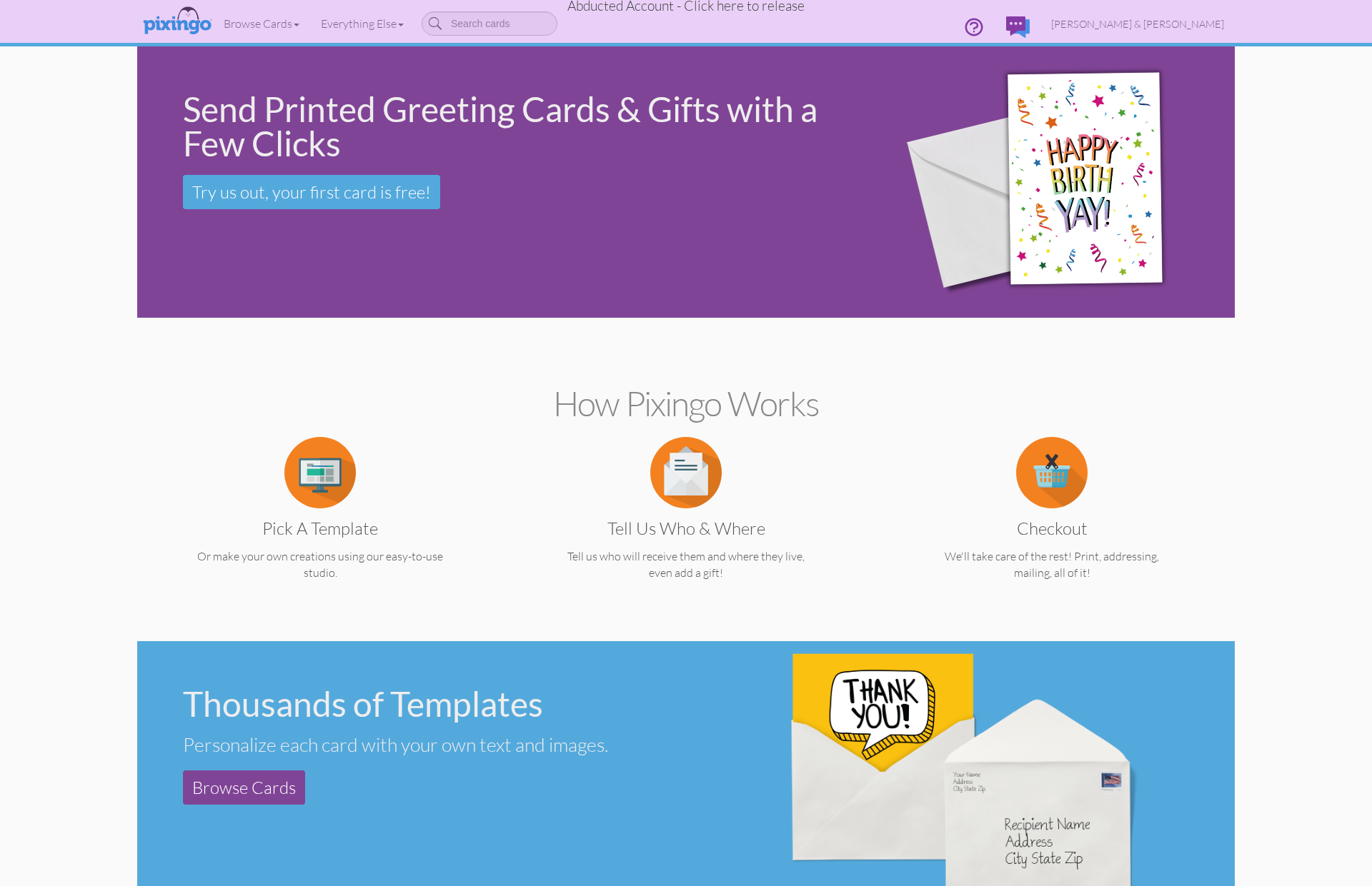
click at [750, 5] on span "Abducted Account - Click here to release" at bounding box center [686, 5] width 237 height 17
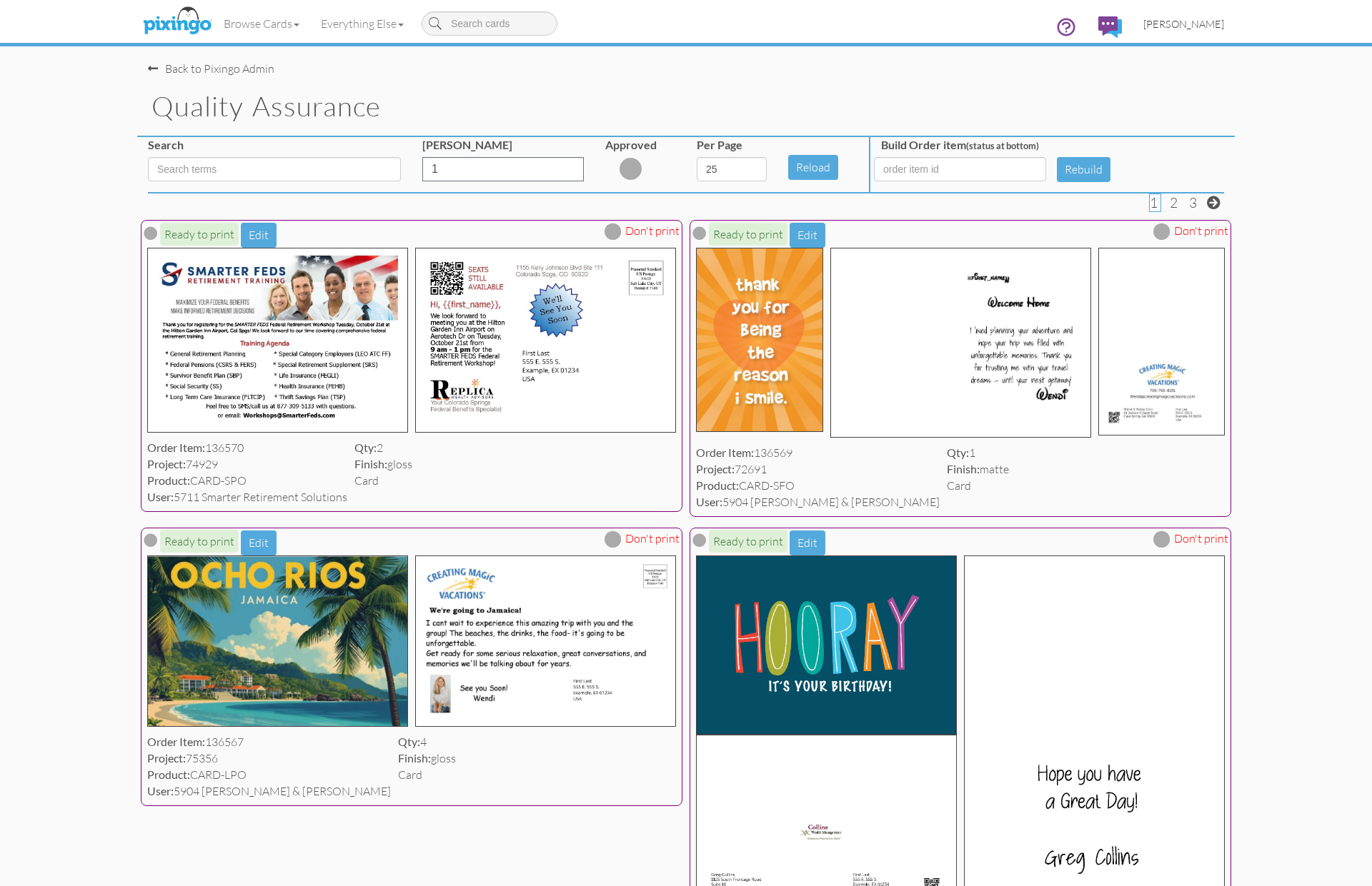
drag, startPoint x: 1188, startPoint y: 25, endPoint x: 1188, endPoint y: 34, distance: 9.0
click at [1188, 25] on span "[PERSON_NAME]" at bounding box center [1183, 24] width 81 height 12
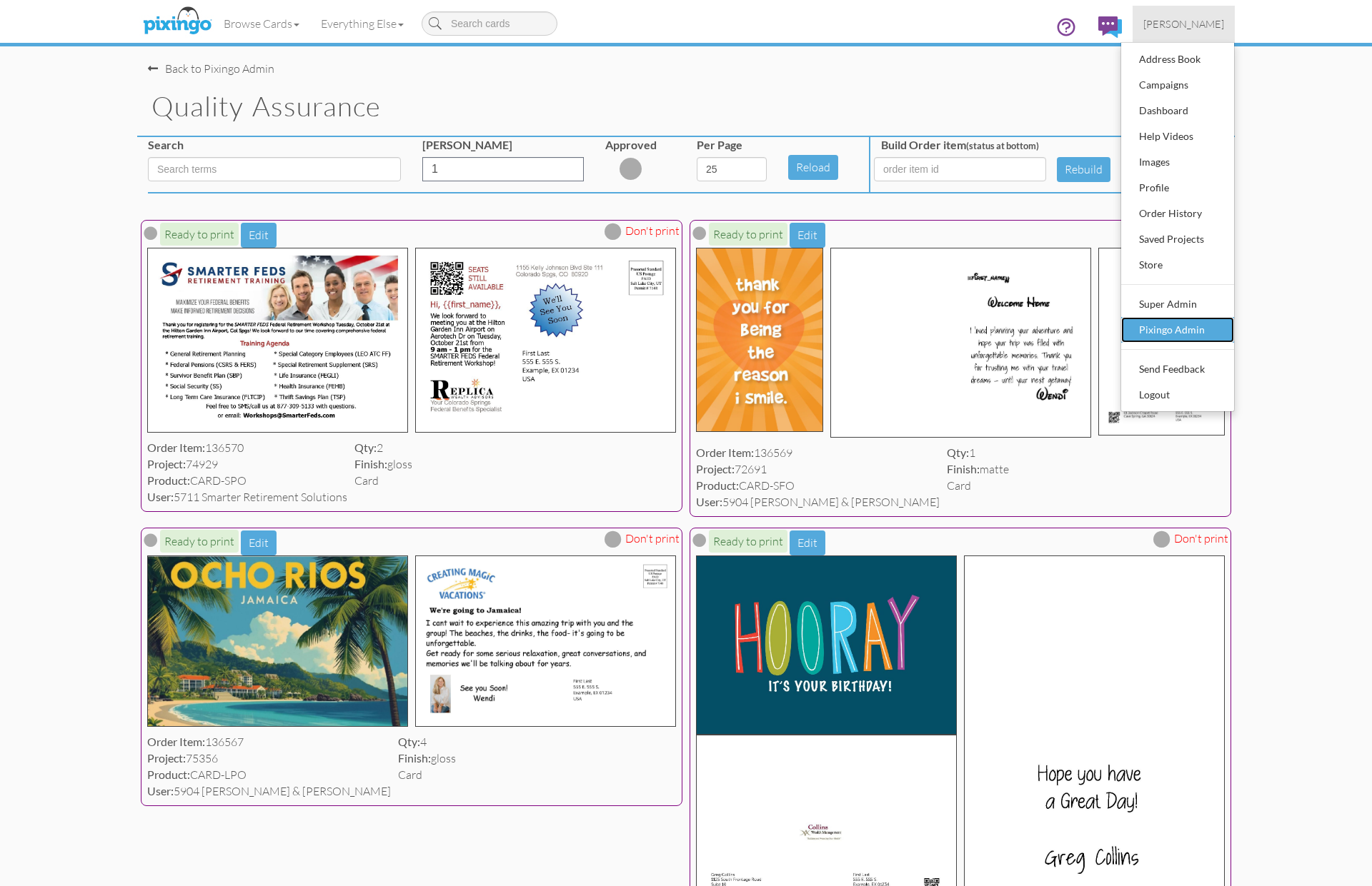
click at [1159, 322] on div "Pixingo Admin" at bounding box center [1177, 329] width 84 height 22
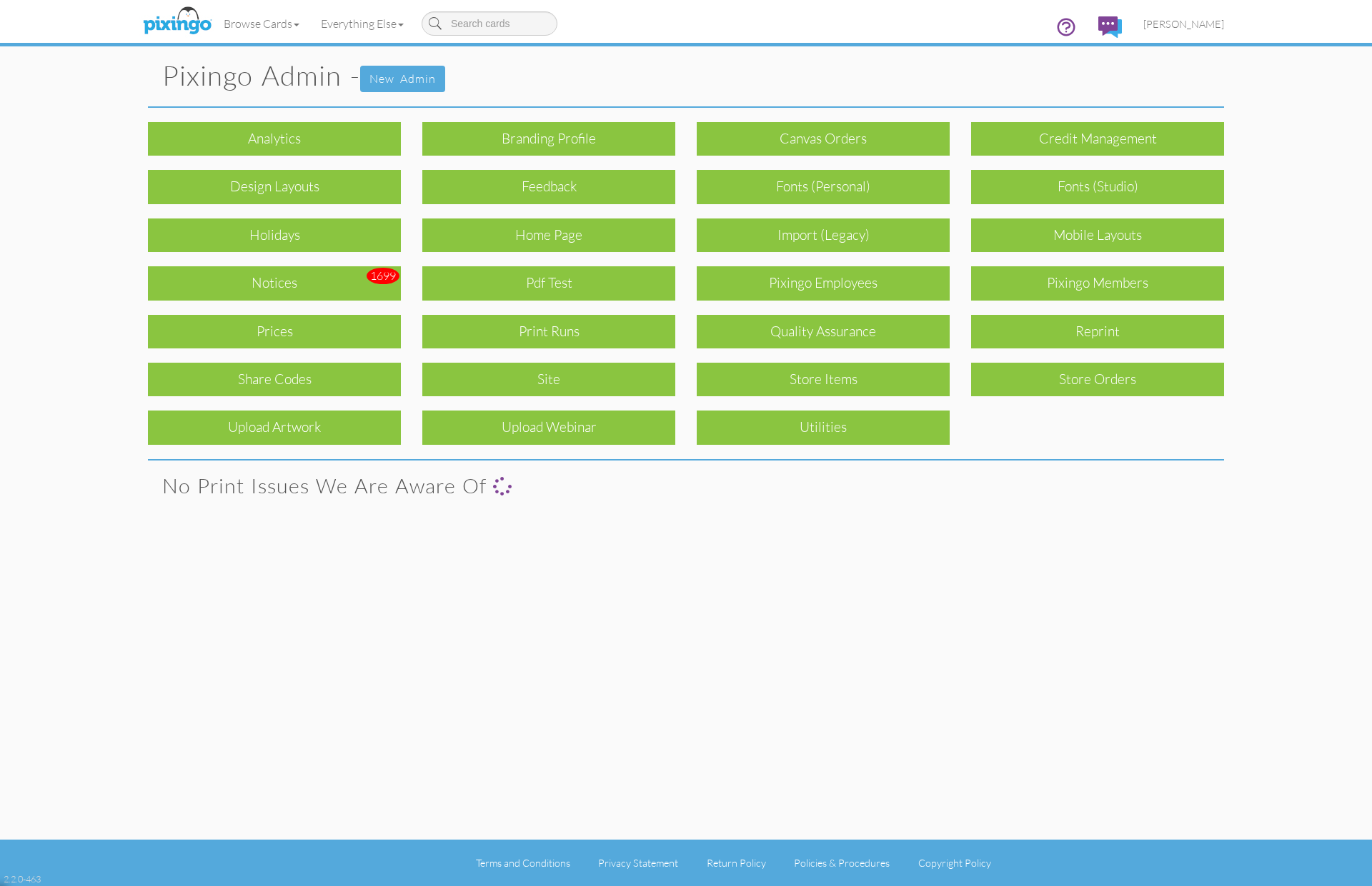
drag, startPoint x: 1093, startPoint y: 287, endPoint x: 1102, endPoint y: 291, distance: 9.8
click at [1093, 288] on div "Pixingo Members" at bounding box center [1098, 282] width 253 height 33
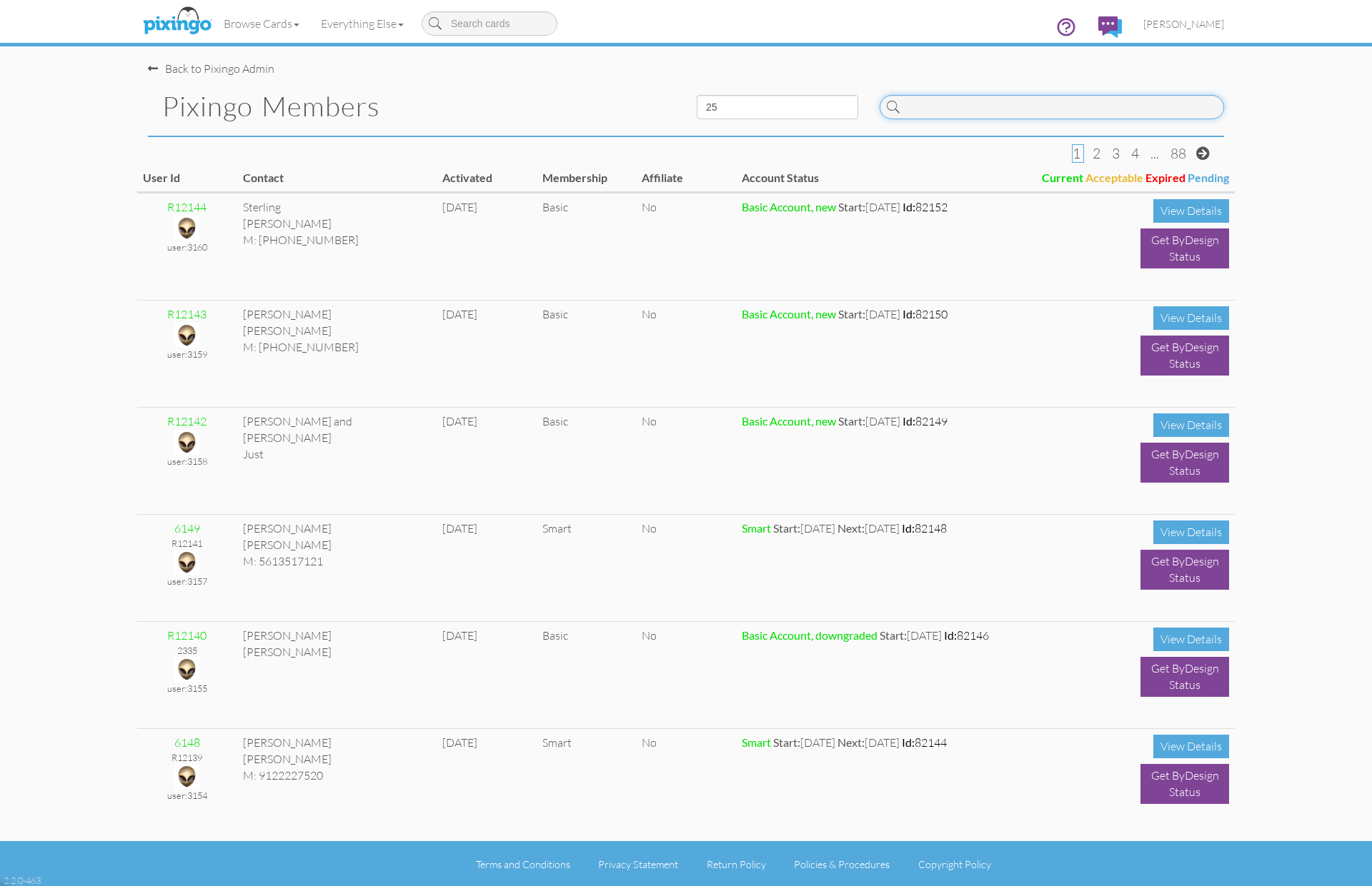
click at [990, 111] on input at bounding box center [1051, 107] width 344 height 25
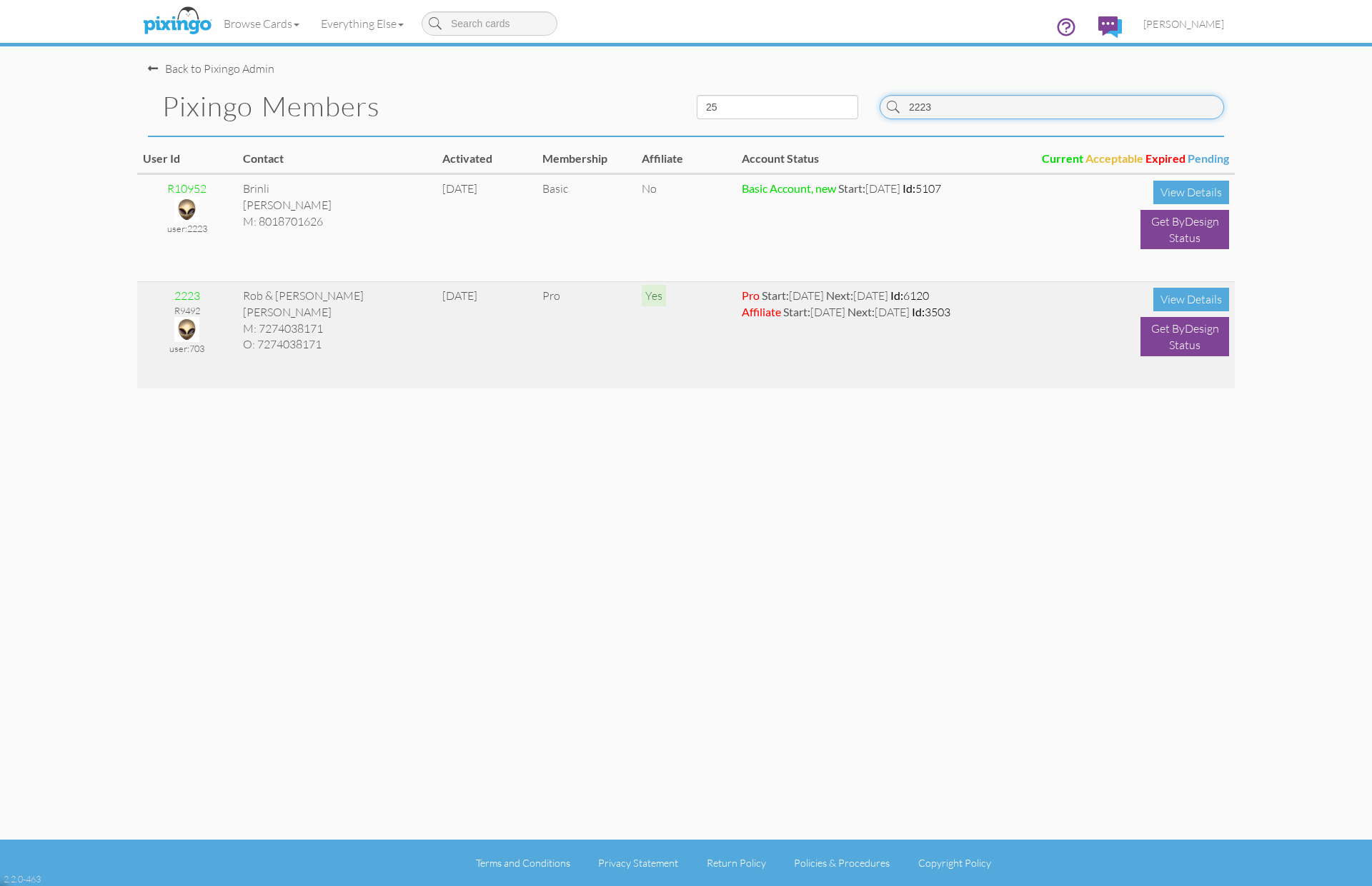
type input "2223"
click at [187, 320] on img at bounding box center [187, 330] width 25 height 25
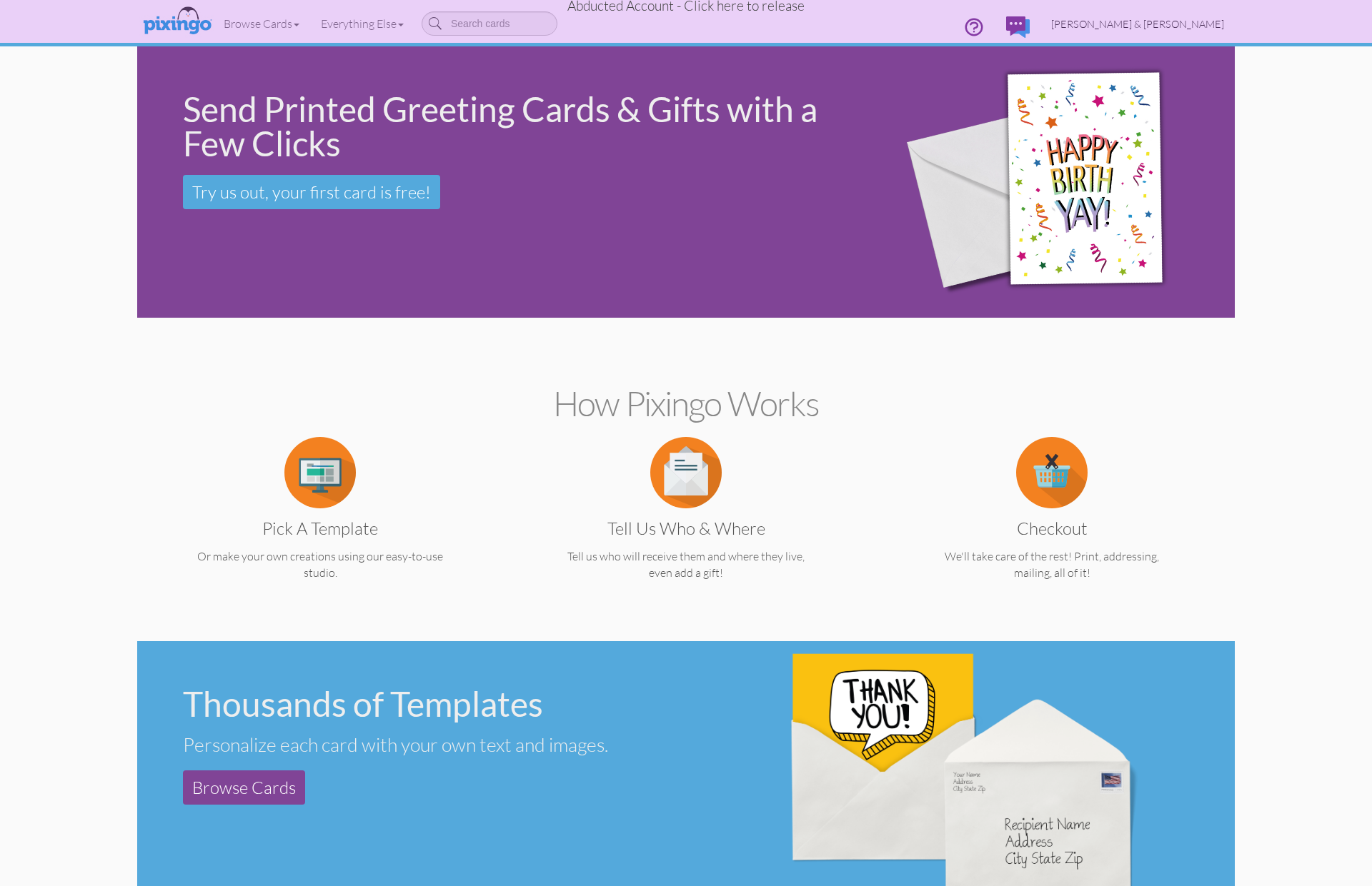
click at [1188, 14] on link "[PERSON_NAME] & [PERSON_NAME]" at bounding box center [1137, 24] width 194 height 36
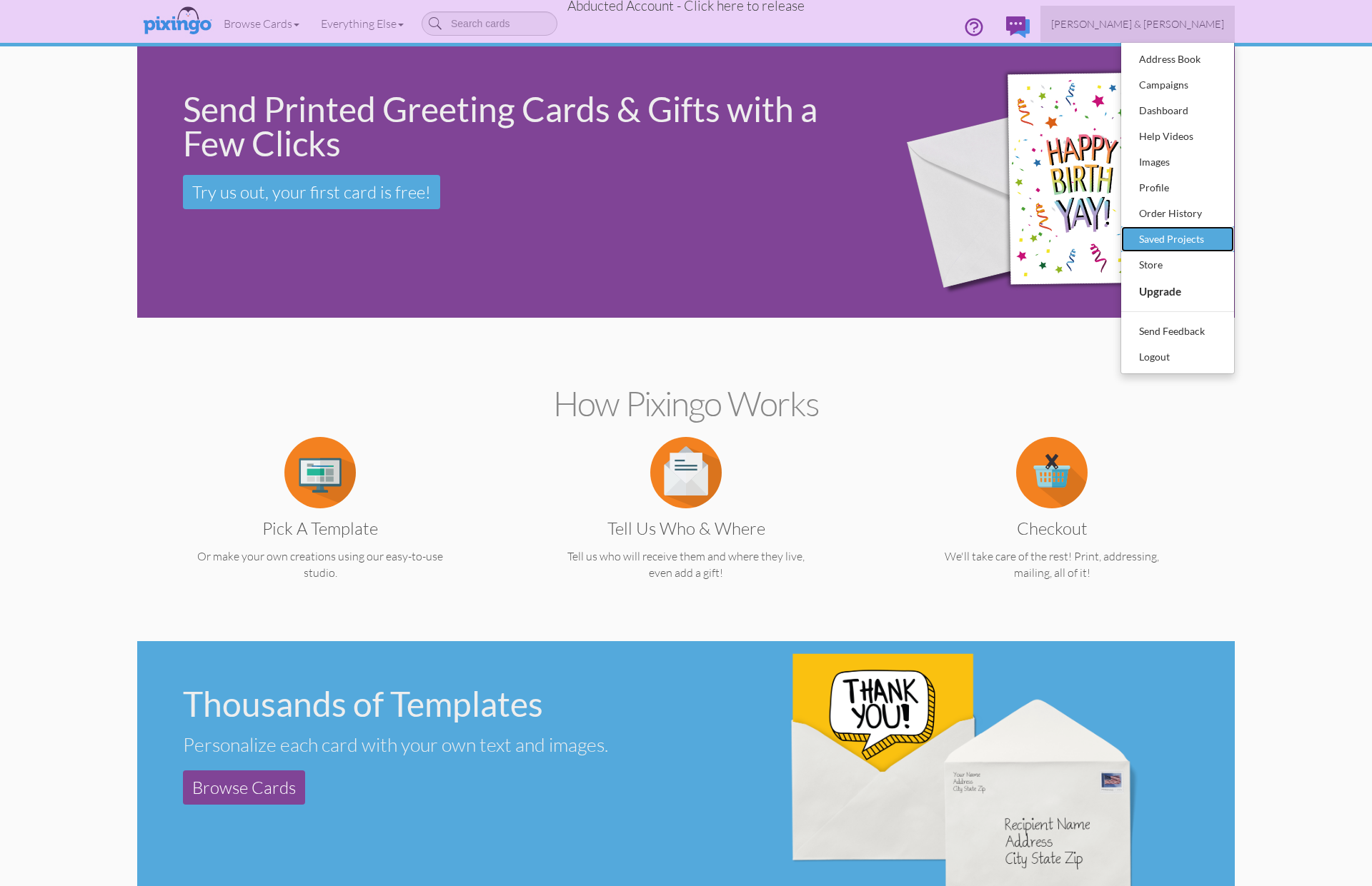
click at [1150, 239] on div "Saved Projects" at bounding box center [1177, 239] width 84 height 22
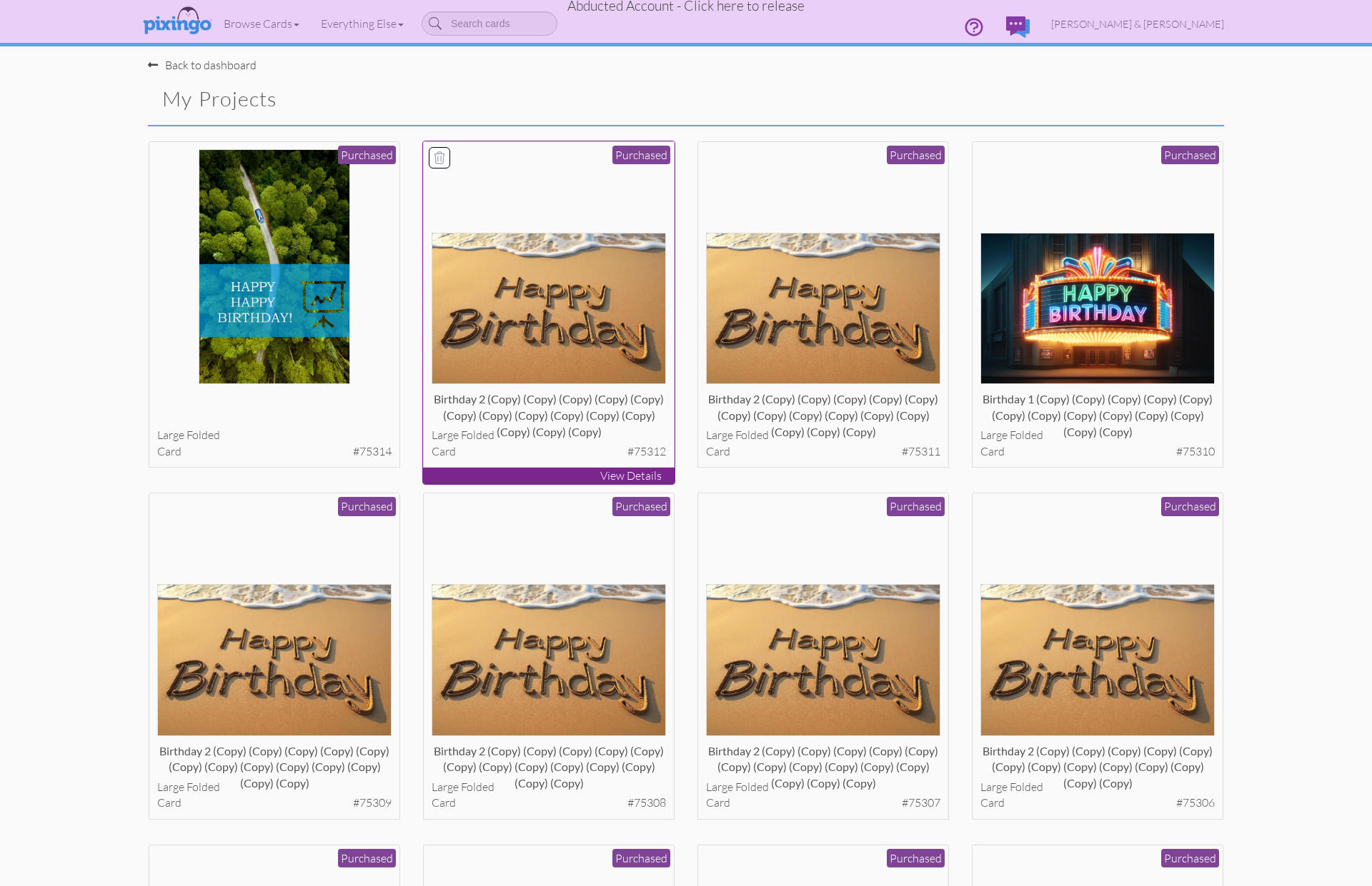
click at [562, 313] on img at bounding box center [549, 308] width 235 height 152
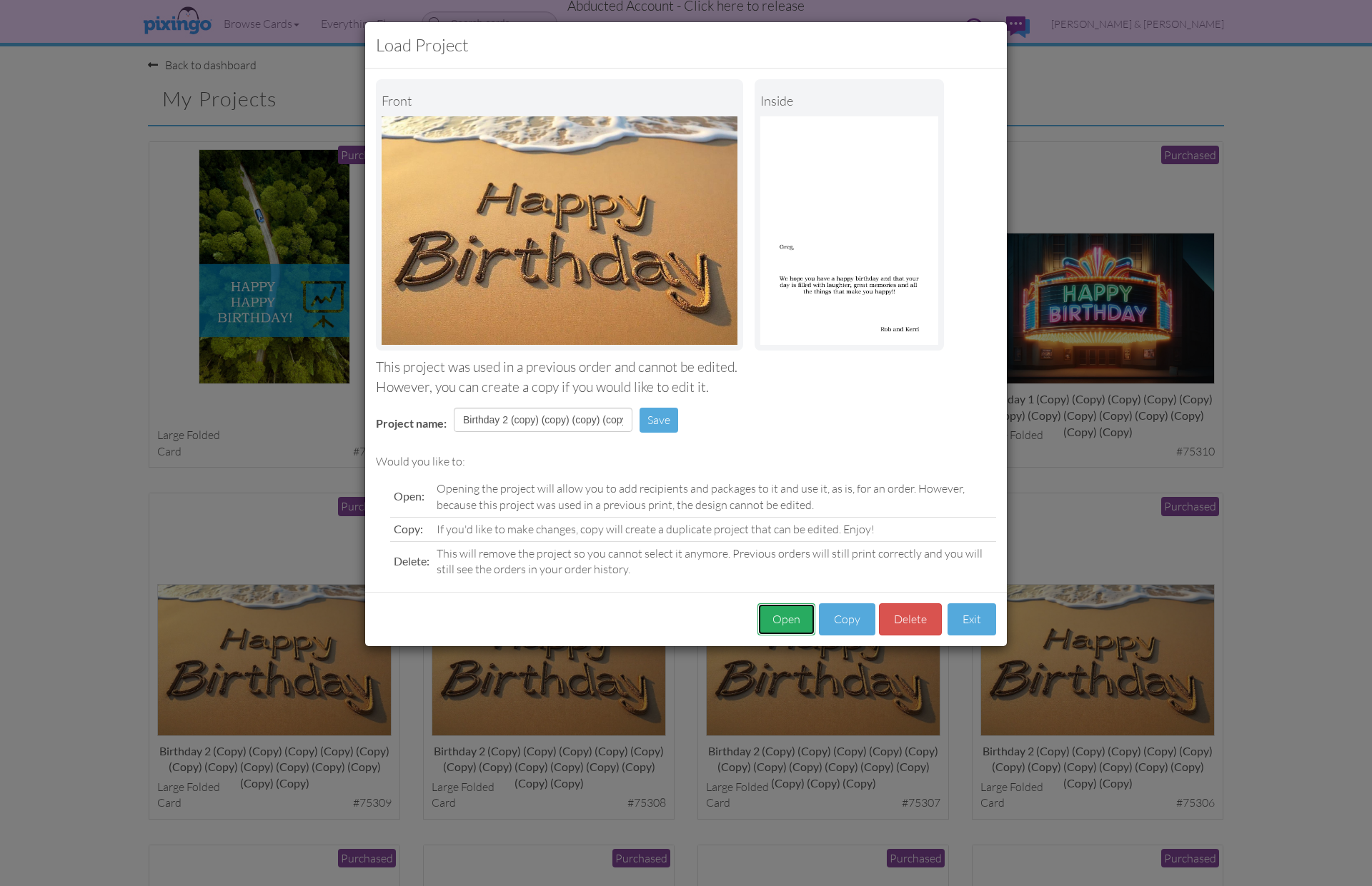
click at [792, 623] on button "Open" at bounding box center [786, 619] width 58 height 32
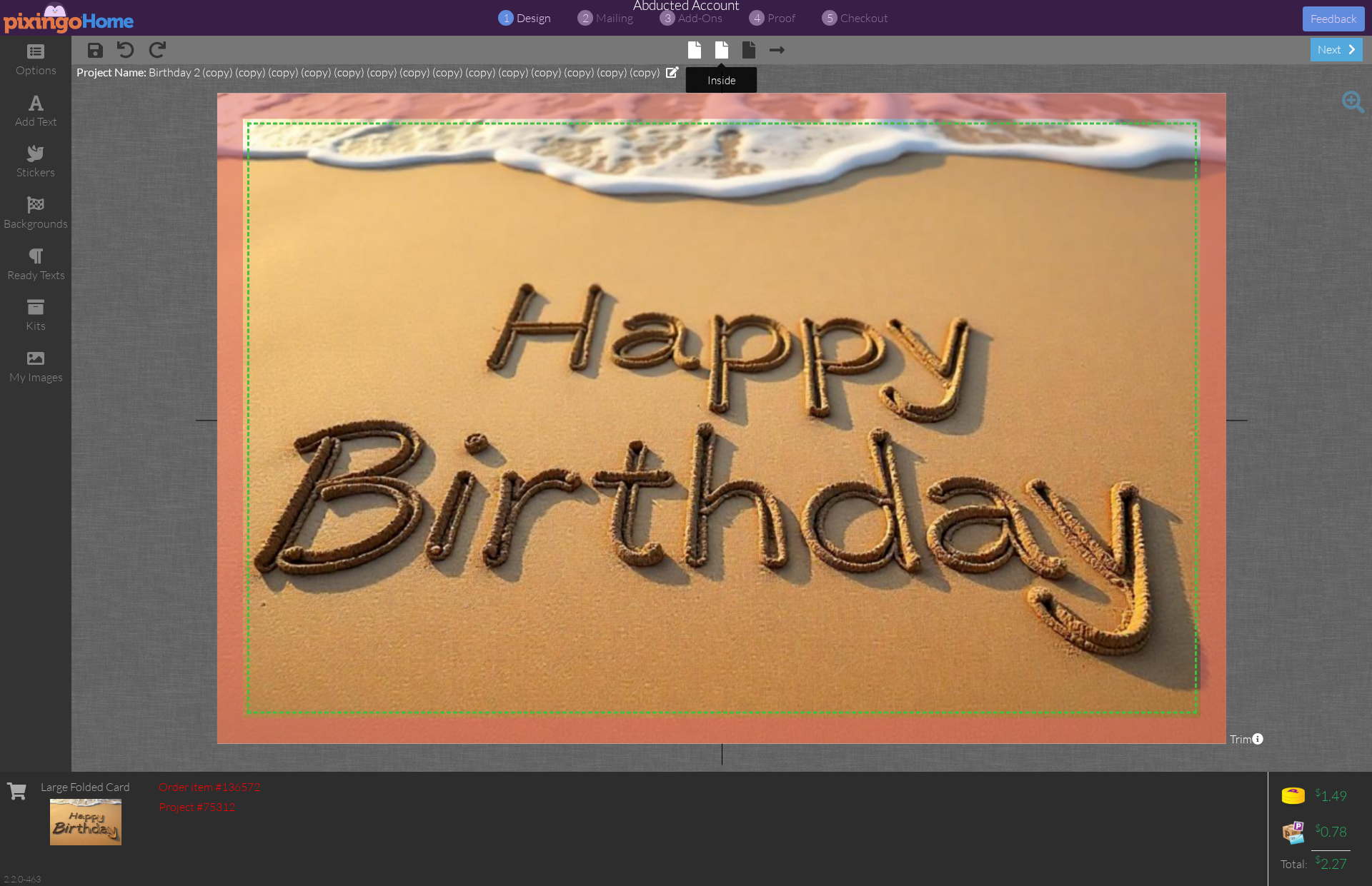
click at [724, 44] on span at bounding box center [721, 50] width 13 height 17
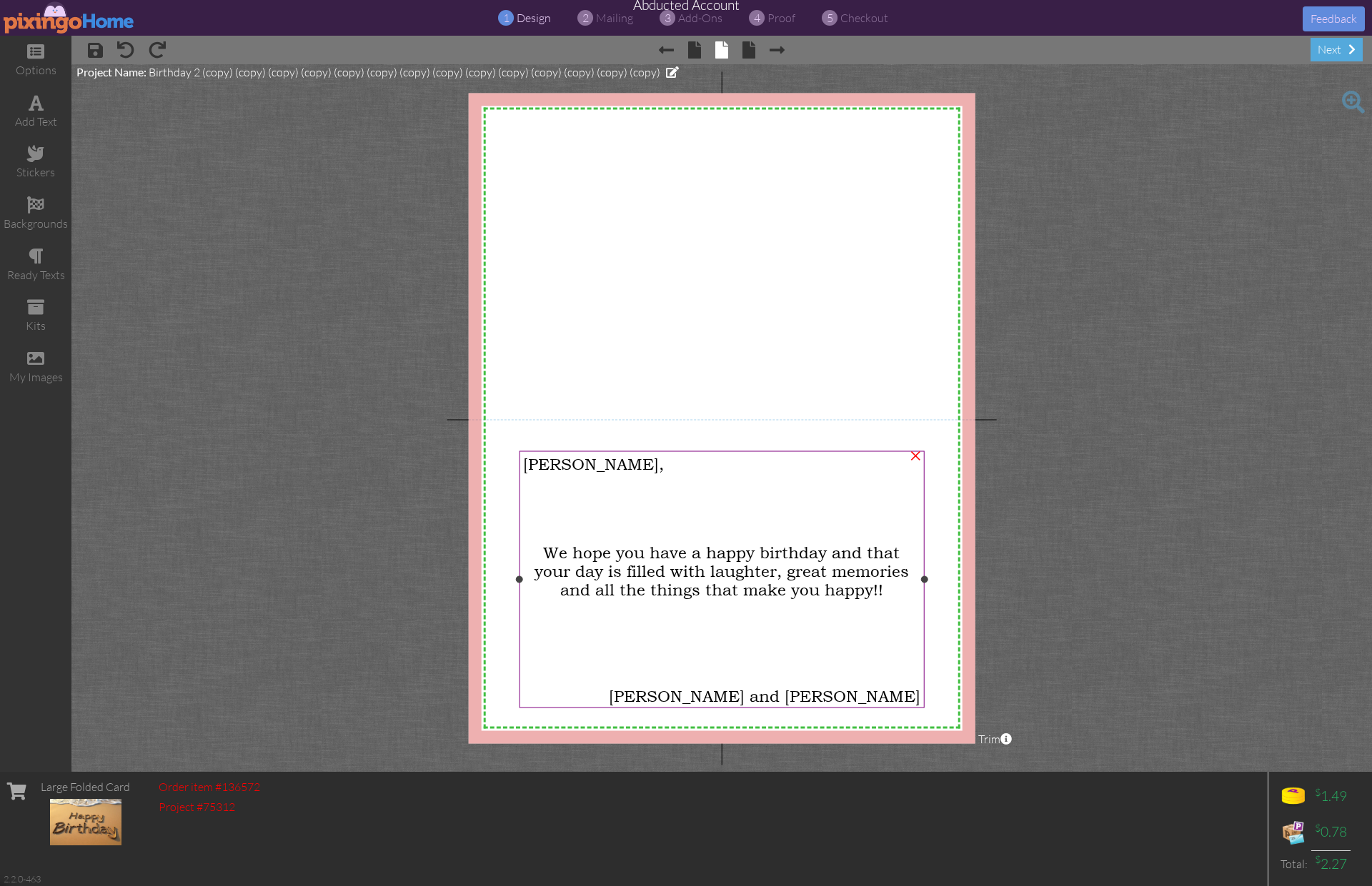
click at [711, 554] on span "We hope you have a happy birthday and that your day is filled with laughter, gr…" at bounding box center [721, 571] width 374 height 56
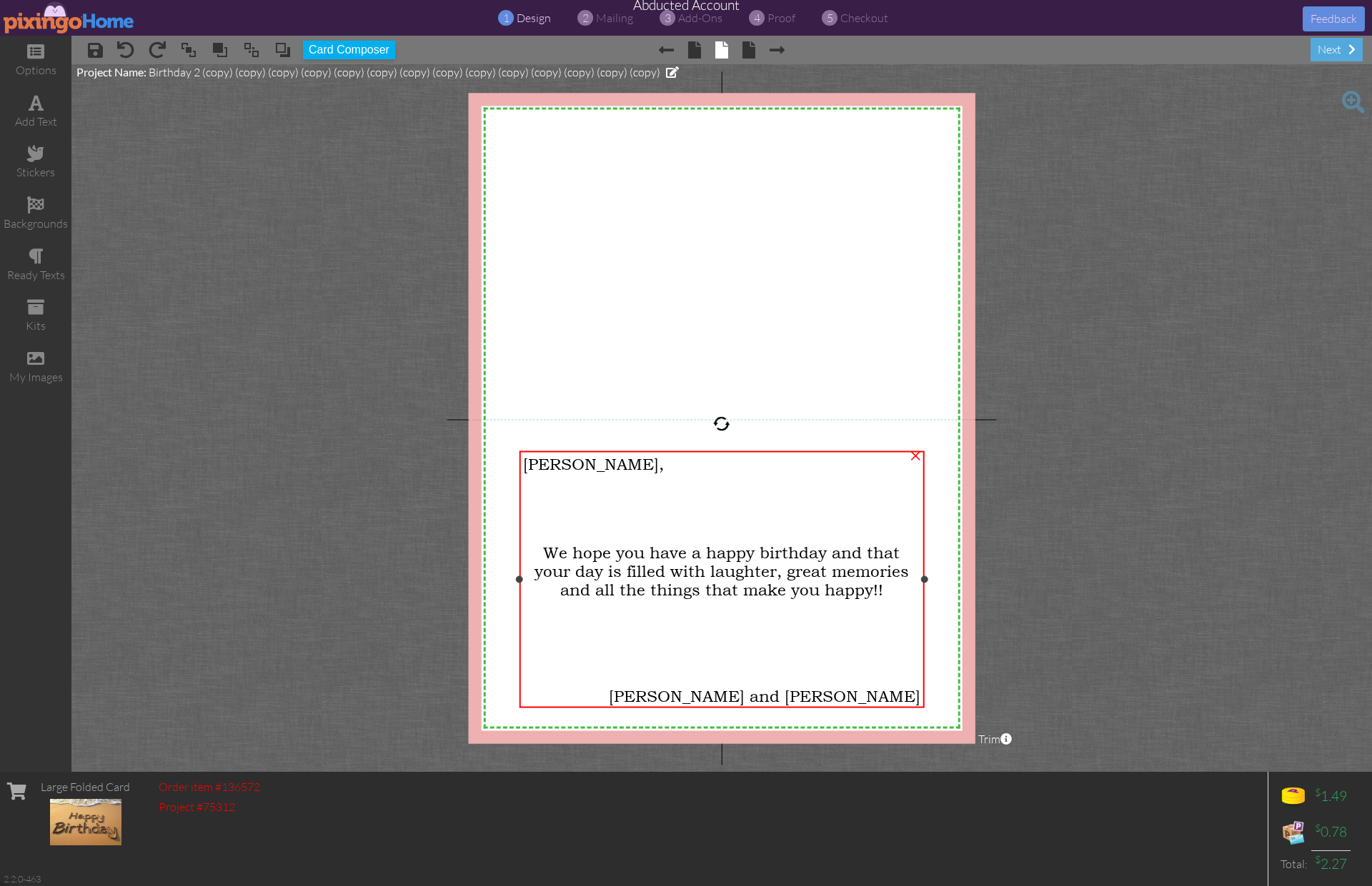
click at [711, 554] on span "We hope you have a happy birthday and that your day is filled with laughter, gr…" at bounding box center [721, 571] width 374 height 56
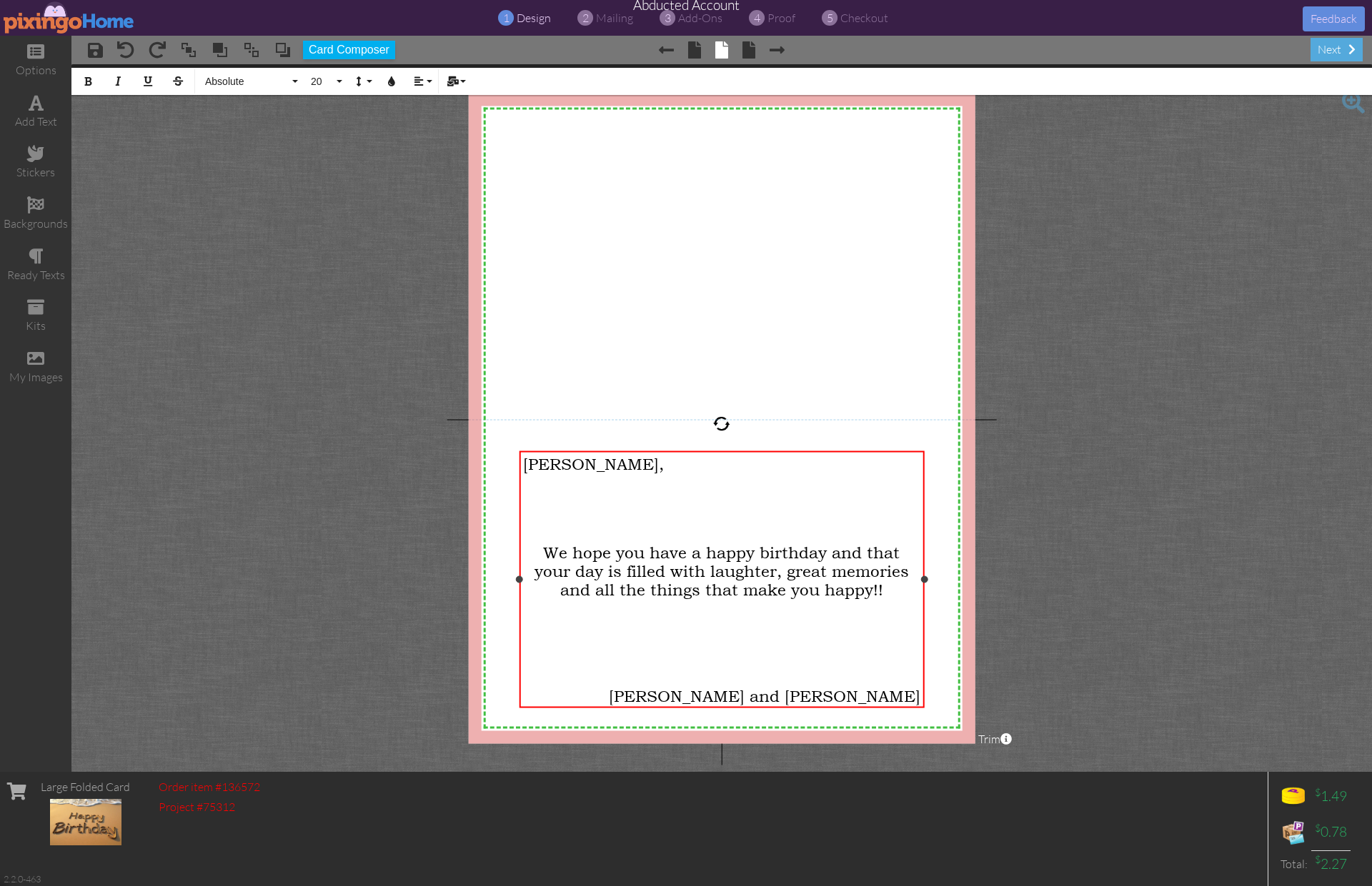
click at [556, 508] on div at bounding box center [721, 516] width 397 height 17
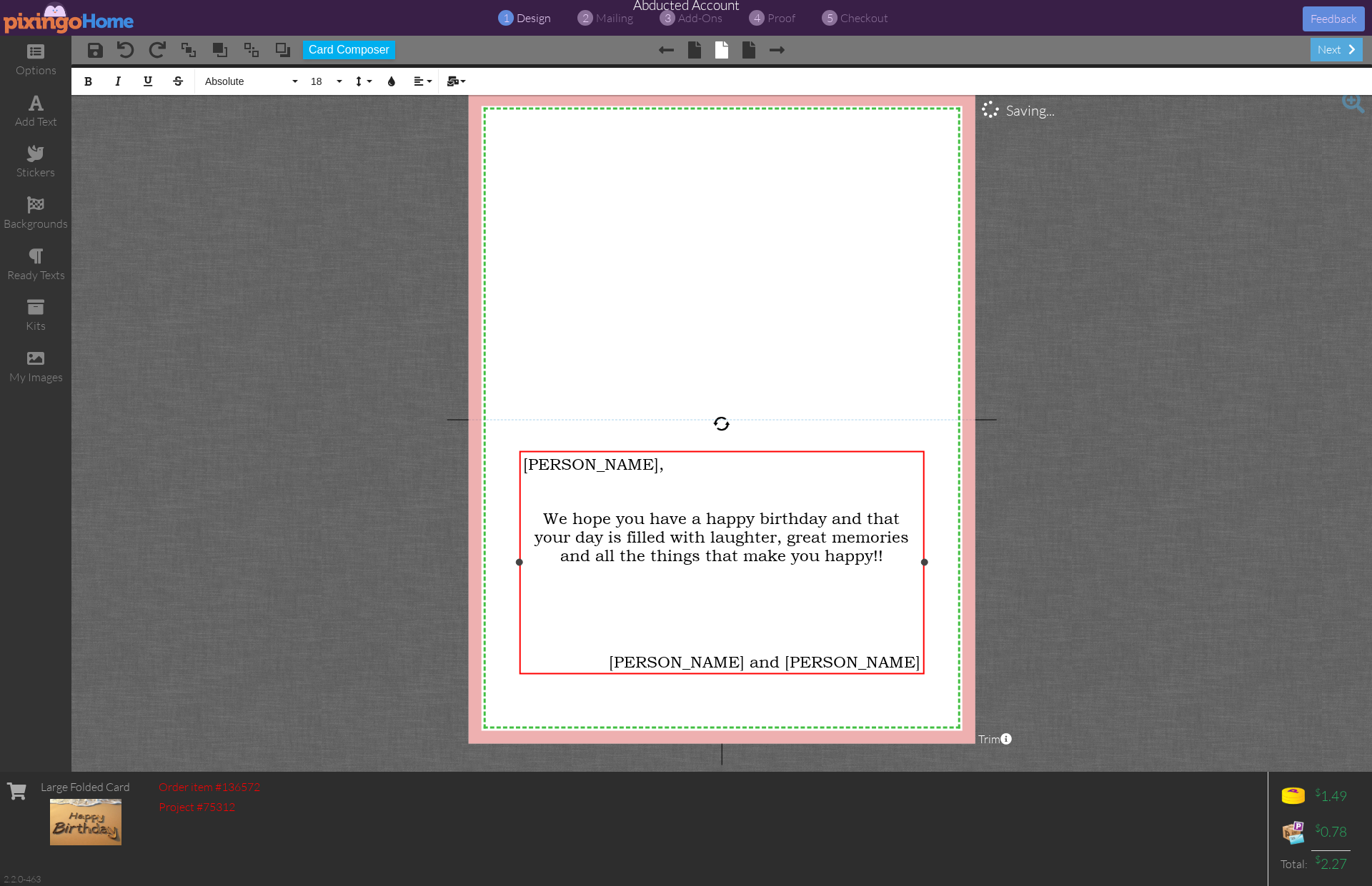
click at [763, 621] on div at bounding box center [721, 624] width 397 height 19
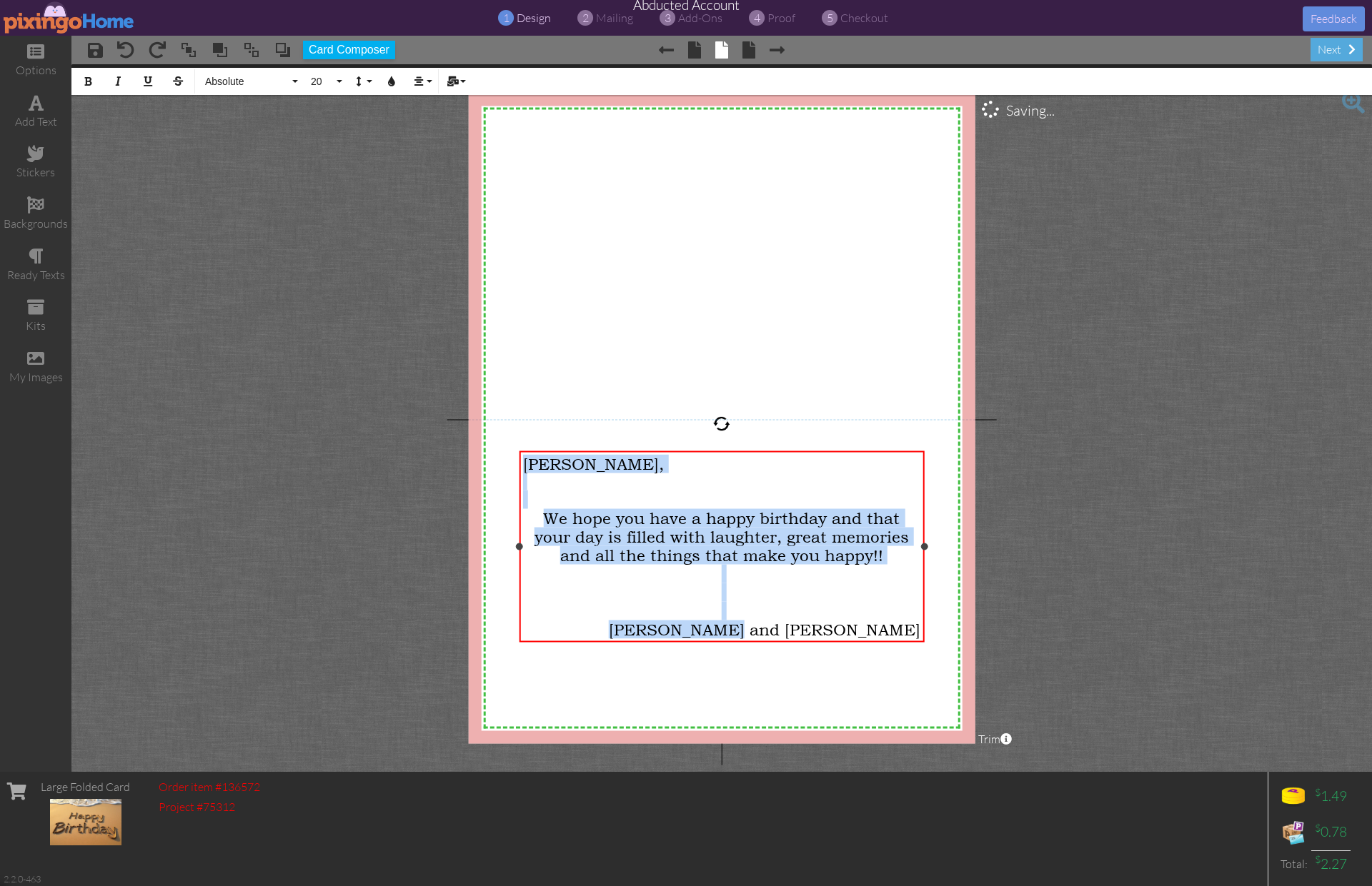
drag, startPoint x: 527, startPoint y: 467, endPoint x: 923, endPoint y: 633, distance: 429.4
click at [923, 633] on div "Greg, We hope you have a happy birthday and that your day is filled with laught…" at bounding box center [722, 546] width 405 height 192
click at [338, 85] on button "20" at bounding box center [324, 81] width 42 height 28
click at [326, 164] on link "24" at bounding box center [326, 164] width 46 height 22
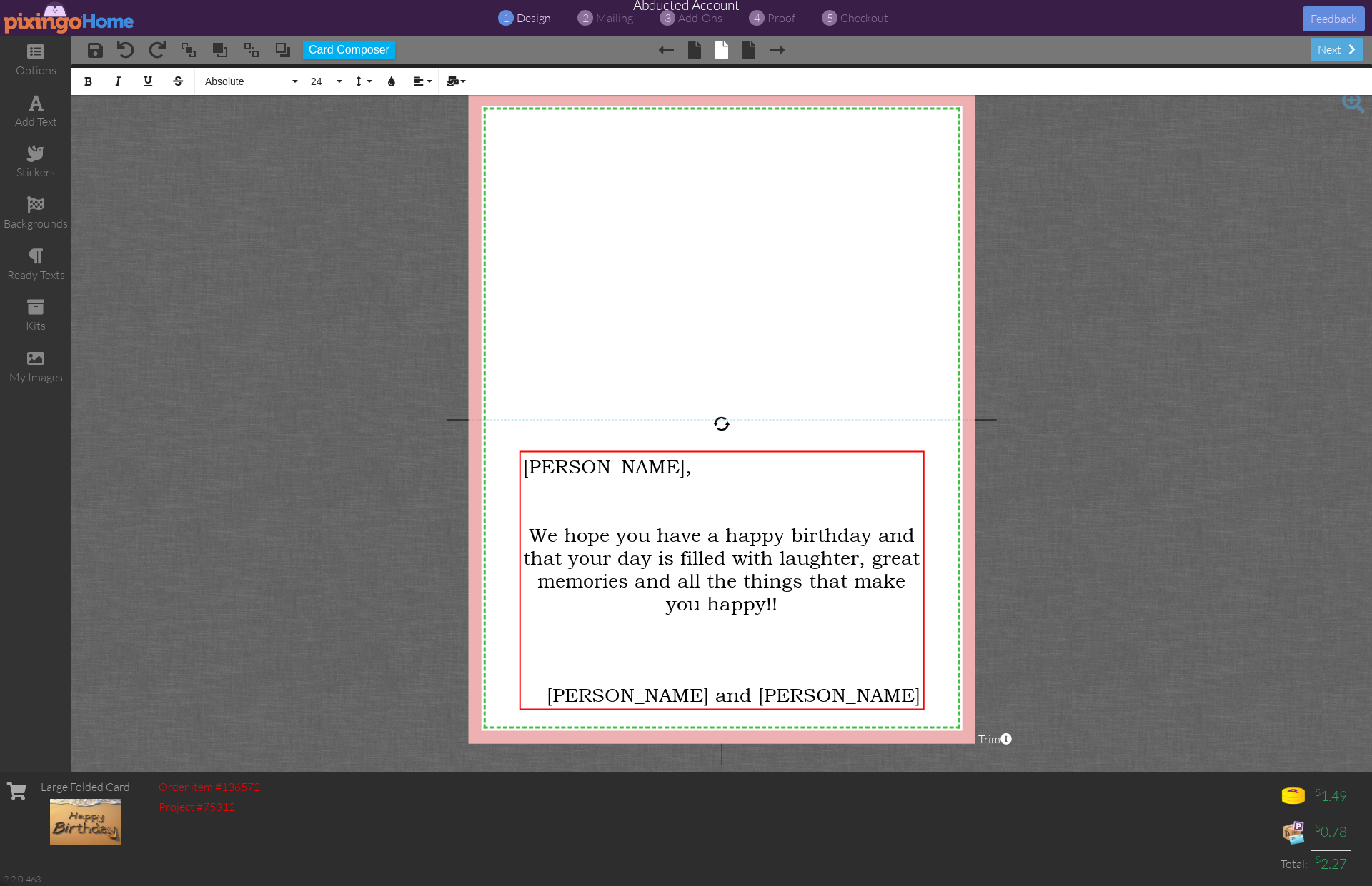
click at [1087, 445] on project-studio-wrapper "X X X X X X X X X X X X X X X X X X X X X X X X X X X X X X X X X X X X X X X X…" at bounding box center [721, 418] width 1301 height 708
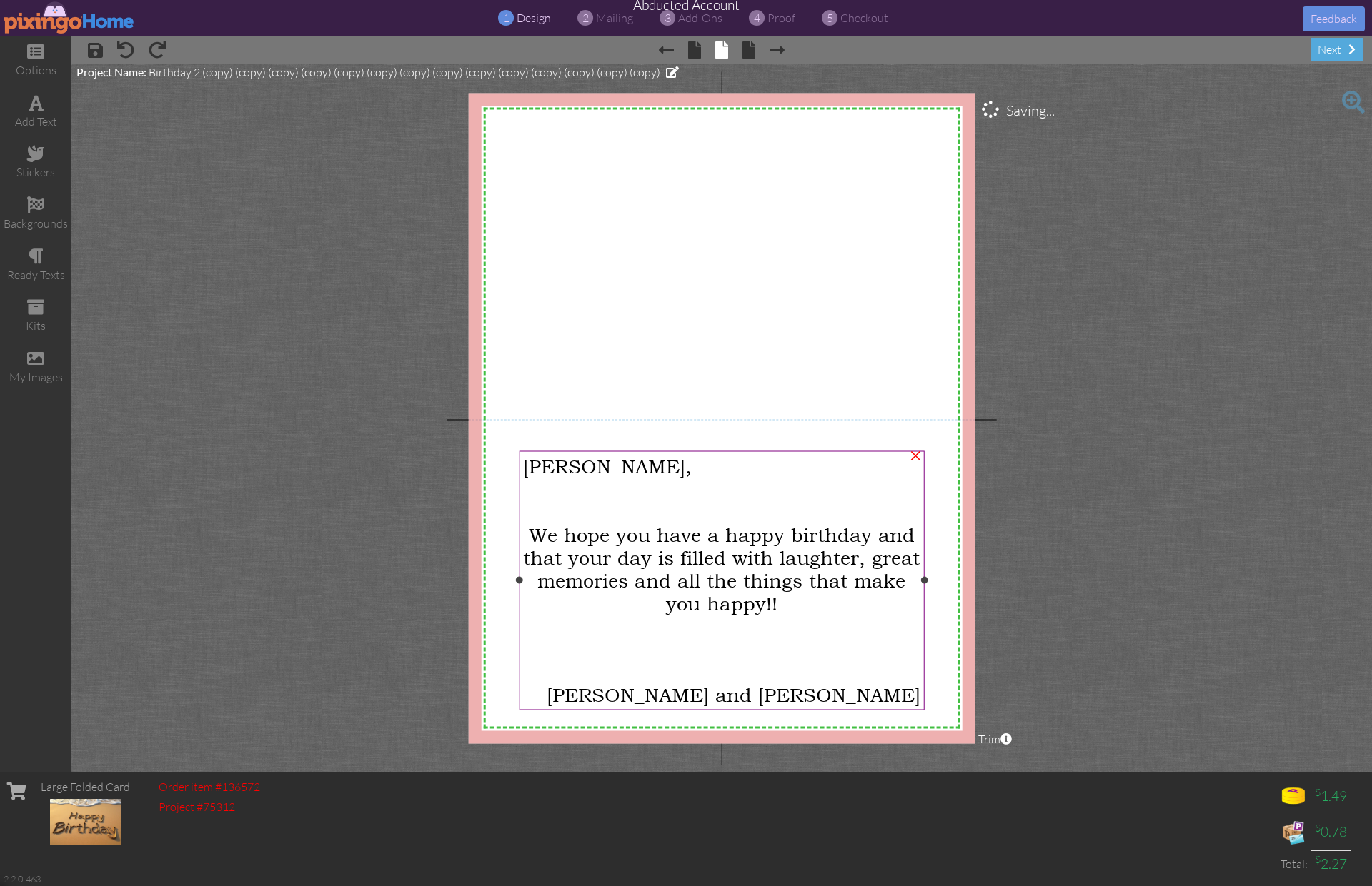
click at [529, 465] on span "Greg," at bounding box center [607, 466] width 169 height 23
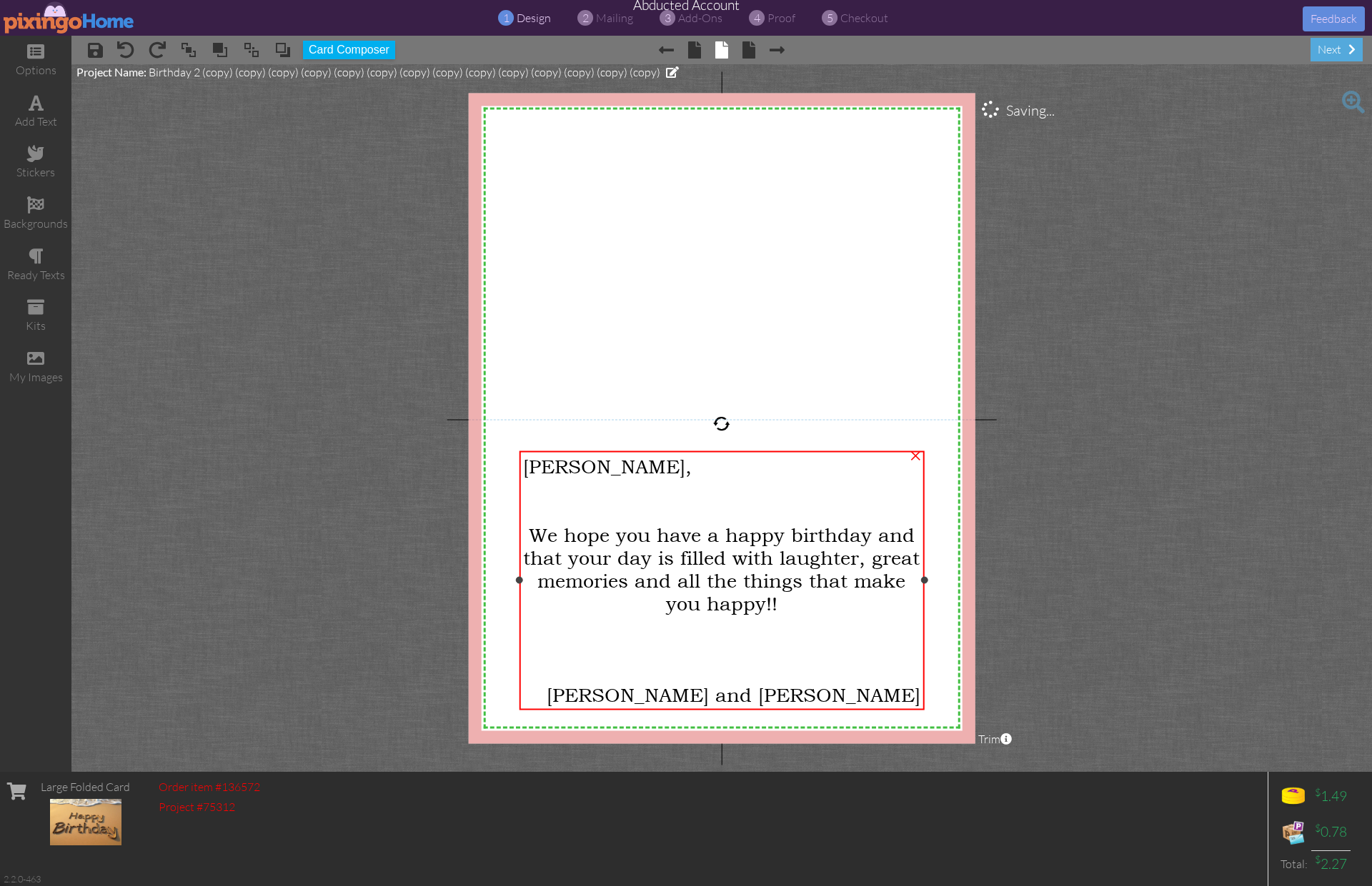
click at [529, 465] on span "Greg," at bounding box center [607, 466] width 169 height 23
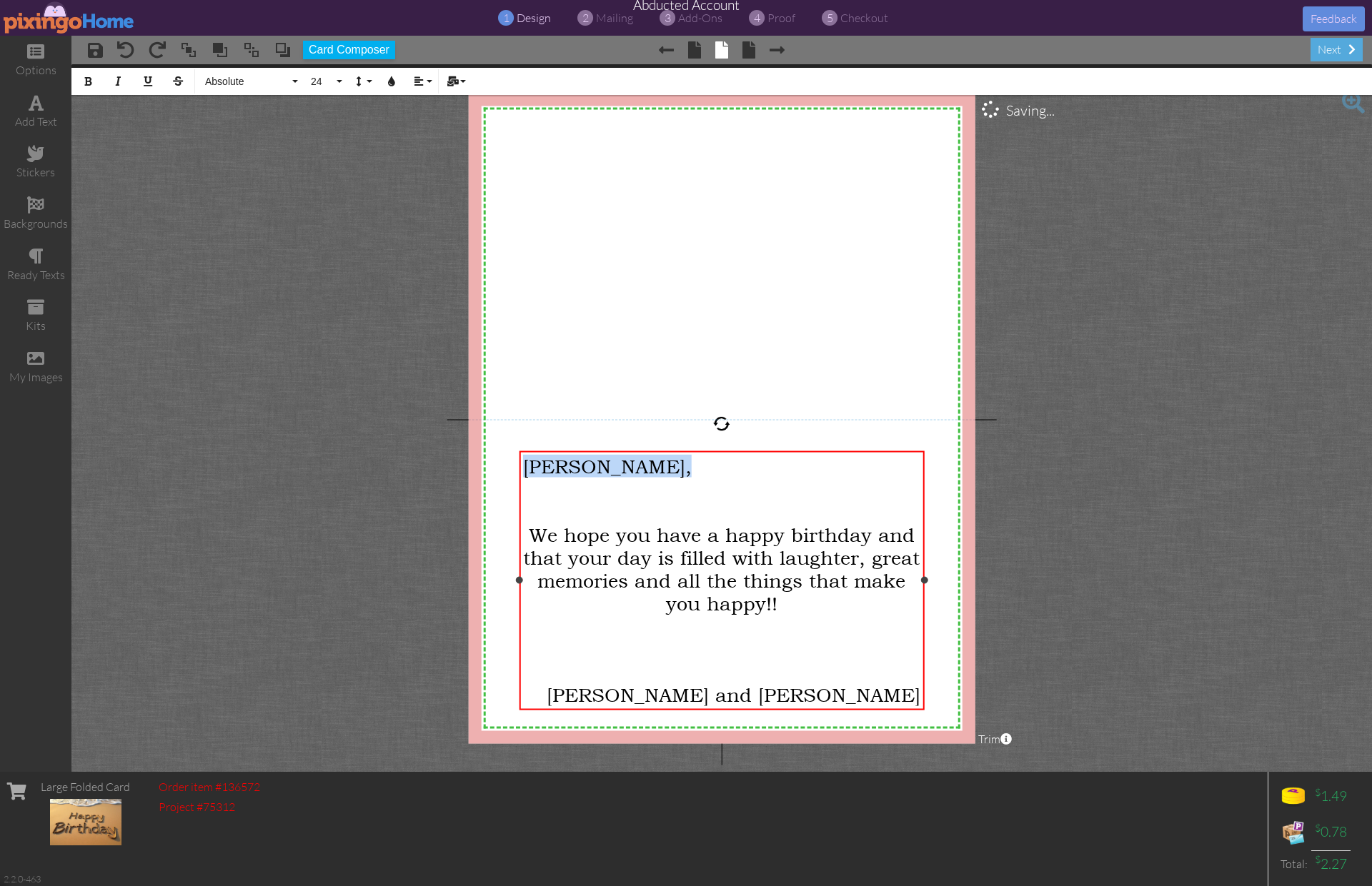
click at [529, 465] on span "Greg," at bounding box center [607, 466] width 169 height 23
click at [457, 80] on icon "button" at bounding box center [451, 81] width 10 height 10
click at [473, 102] on link "First Name" at bounding box center [497, 106] width 112 height 22
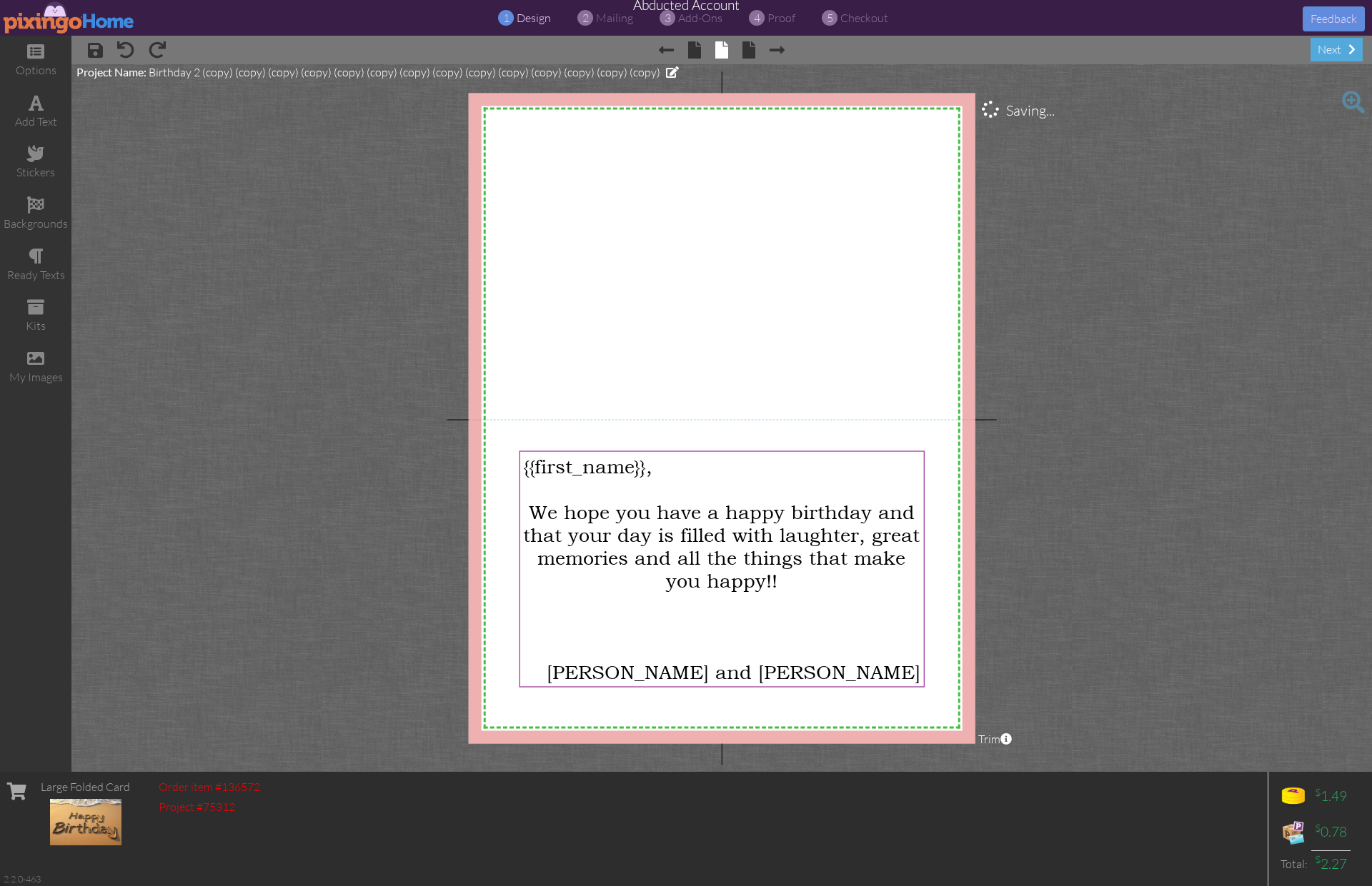
click at [1094, 401] on project-studio-wrapper "X X X X X X X X X X X X X X X X X X X X X X X X X X X X X X X X X X X X X X X X…" at bounding box center [721, 418] width 1301 height 708
click at [788, 19] on span "proof" at bounding box center [781, 17] width 28 height 14
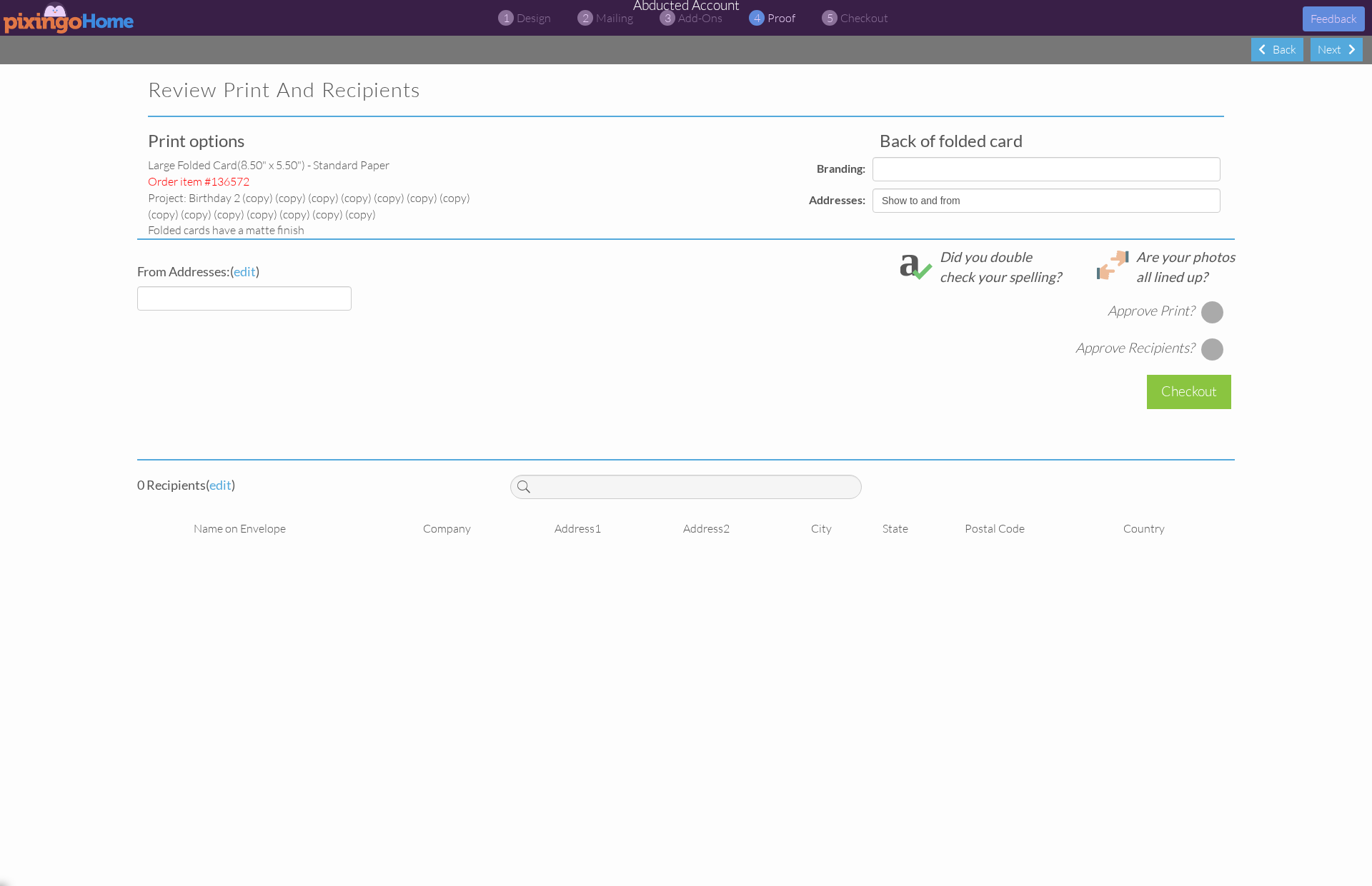
select select "object:46598"
select select "object:46594"
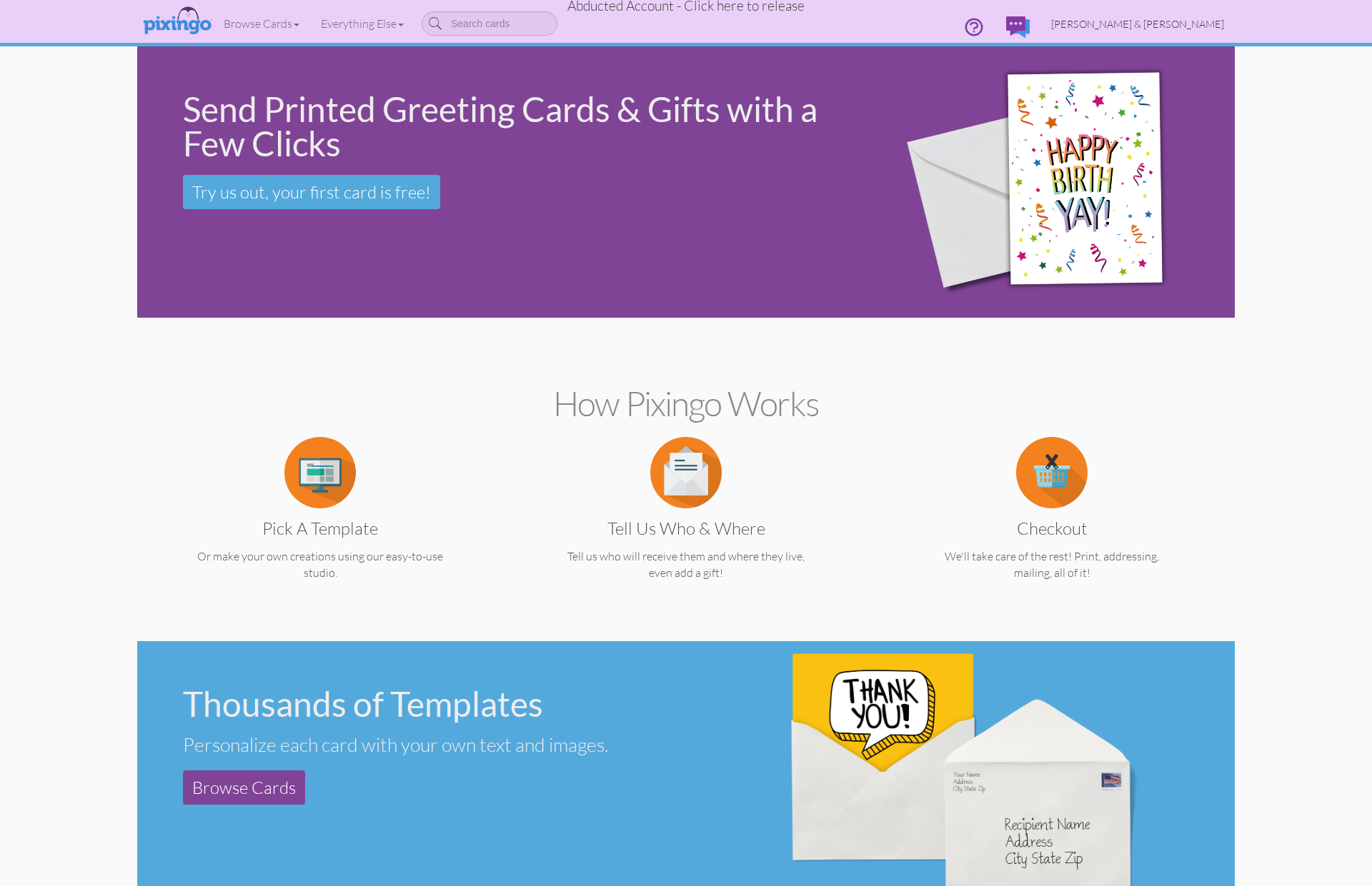
click at [1194, 25] on span "[PERSON_NAME] & [PERSON_NAME]" at bounding box center [1137, 24] width 173 height 12
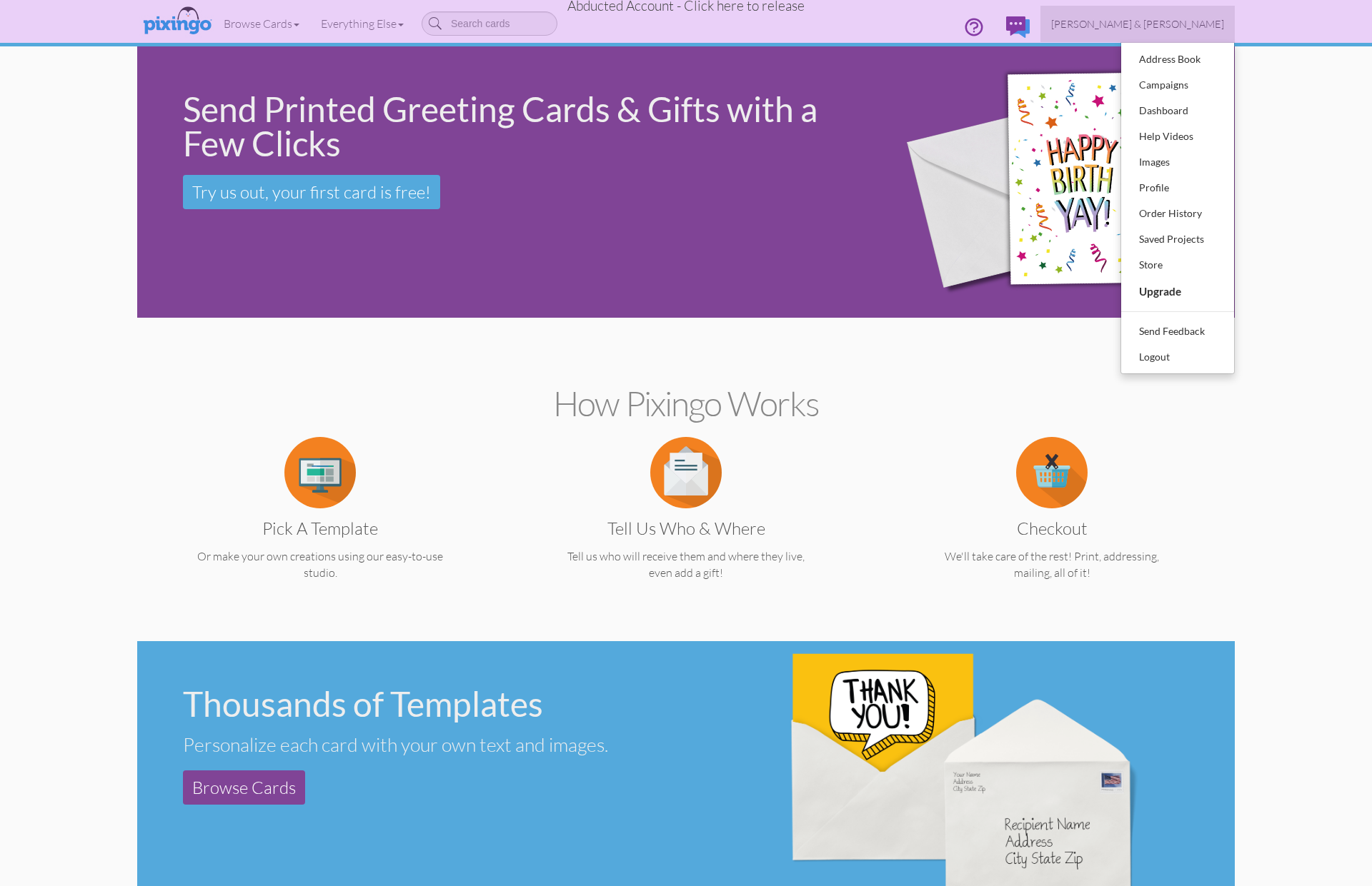
click at [767, 9] on span "Abducted Account - Click here to release" at bounding box center [686, 5] width 237 height 17
